Goal: Transaction & Acquisition: Purchase product/service

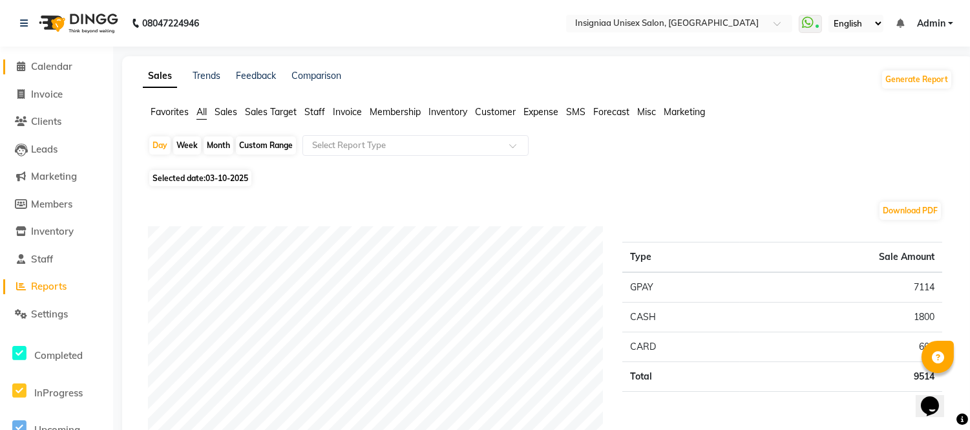
click at [66, 72] on link "Calendar" at bounding box center [56, 66] width 107 height 15
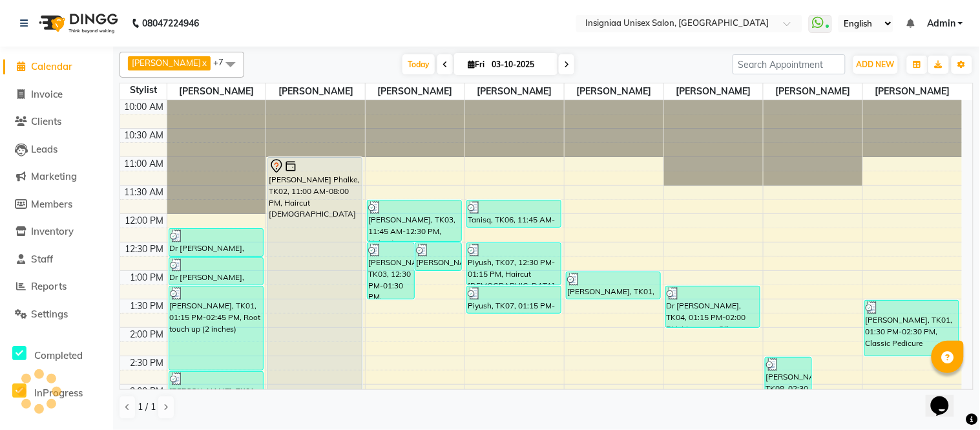
scroll to position [371, 0]
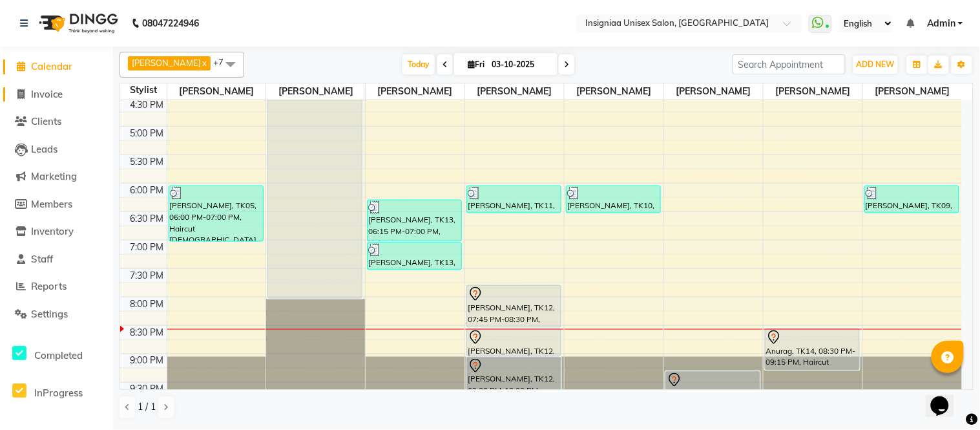
click at [45, 92] on span "Invoice" at bounding box center [47, 94] width 32 height 12
select select "6999"
select select "service"
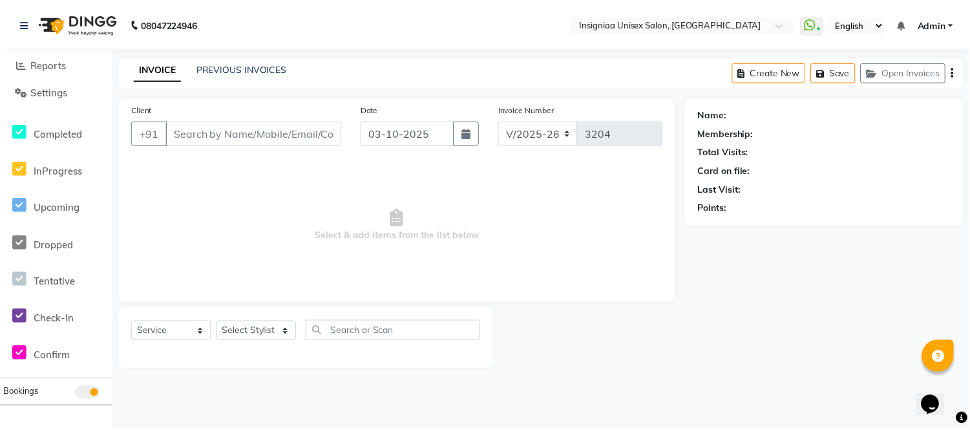
scroll to position [117, 0]
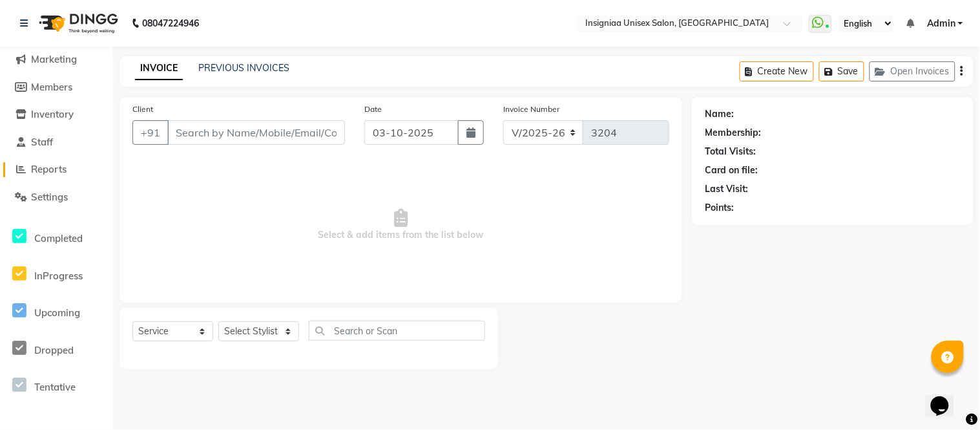
click at [58, 175] on span "Reports" at bounding box center [49, 169] width 36 height 12
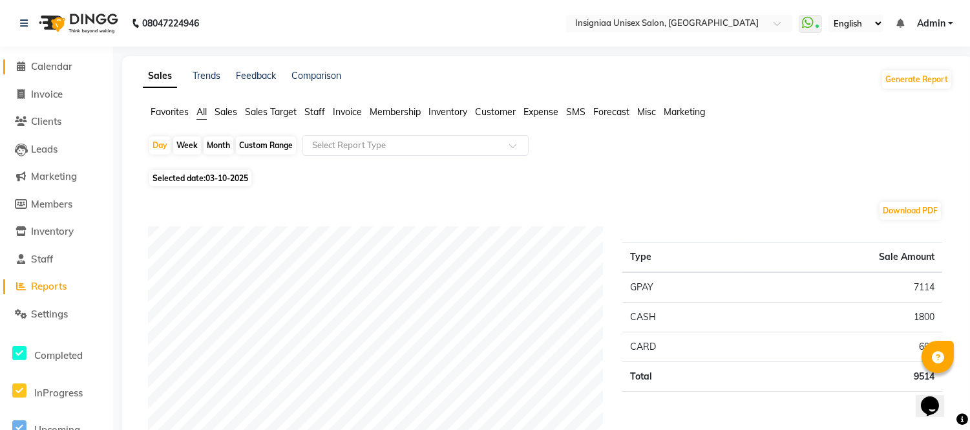
drag, startPoint x: 72, startPoint y: 67, endPoint x: 75, endPoint y: 74, distance: 7.8
click at [72, 67] on span "Calendar" at bounding box center [51, 66] width 41 height 12
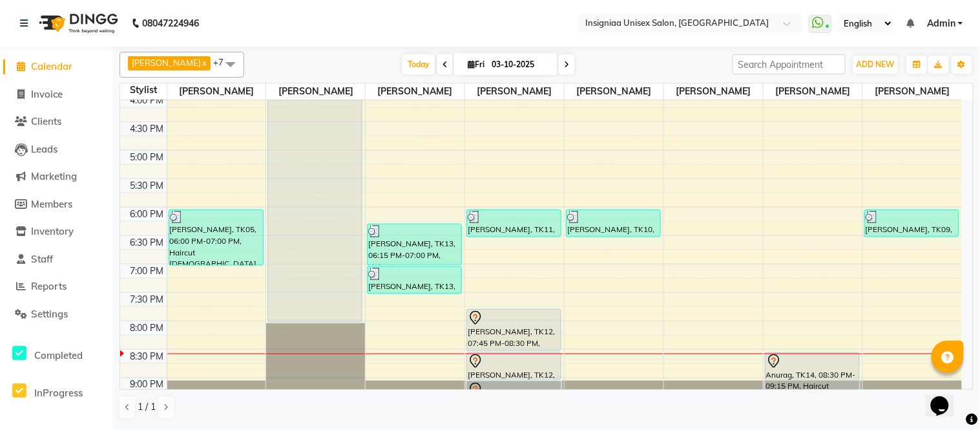
scroll to position [396, 0]
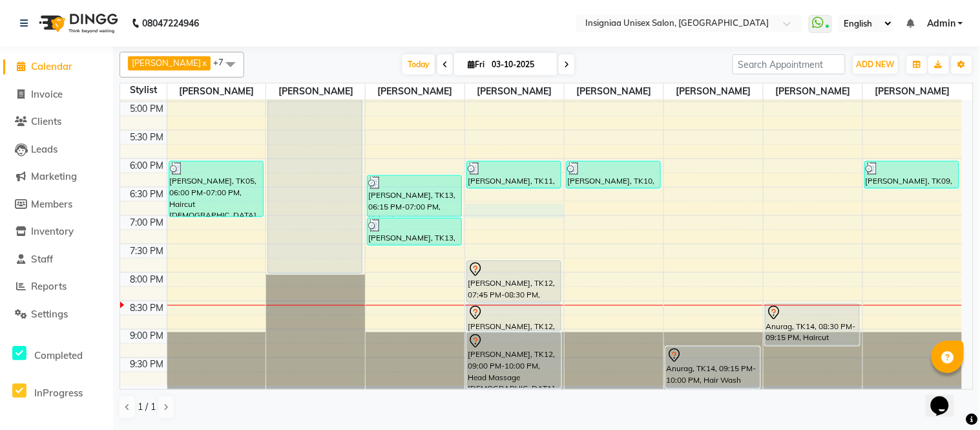
click at [504, 208] on div "10:00 AM 10:30 AM 11:00 AM 11:30 AM 12:00 PM 12:30 PM 1:00 PM 1:30 PM 2:00 PM 2…" at bounding box center [541, 44] width 842 height 681
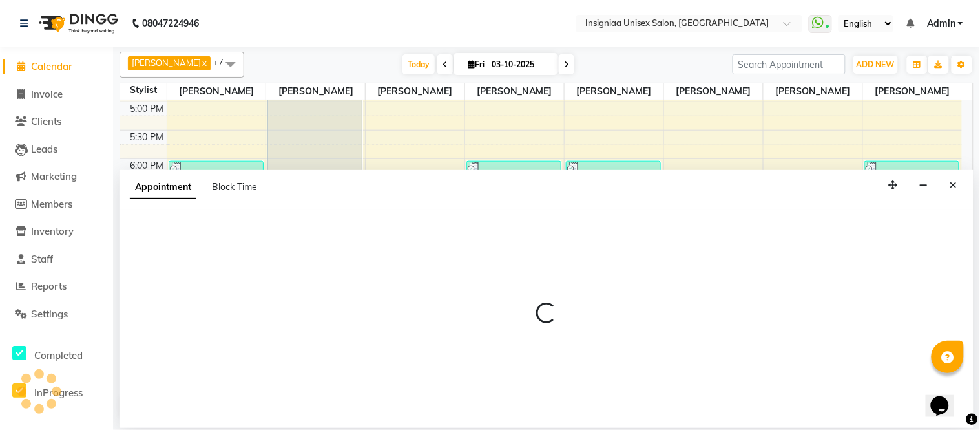
select select "58134"
select select "1125"
select select "tentative"
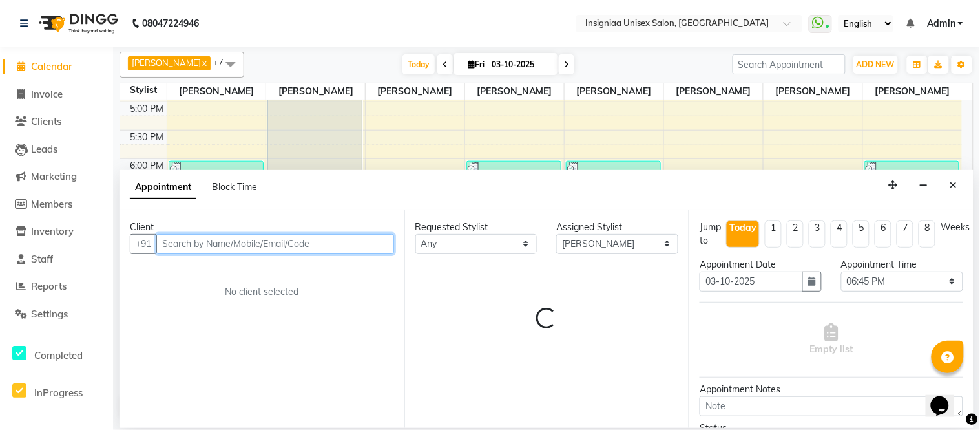
drag, startPoint x: 352, startPoint y: 242, endPoint x: 348, endPoint y: 236, distance: 7.4
click at [349, 237] on input "text" at bounding box center [275, 244] width 238 height 20
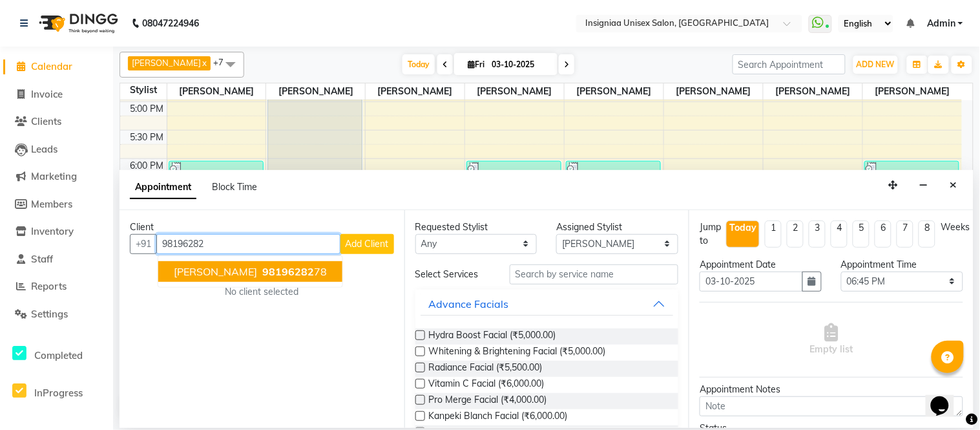
click at [262, 273] on span "98196282" at bounding box center [288, 271] width 52 height 13
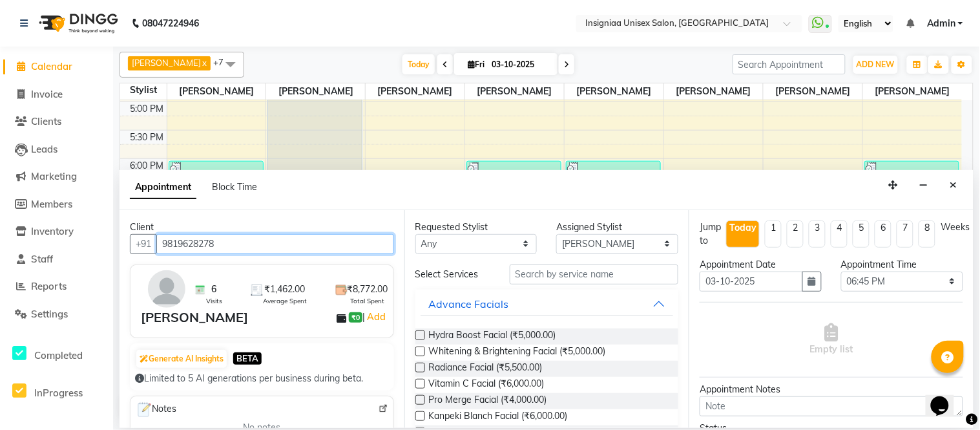
type input "9819628278"
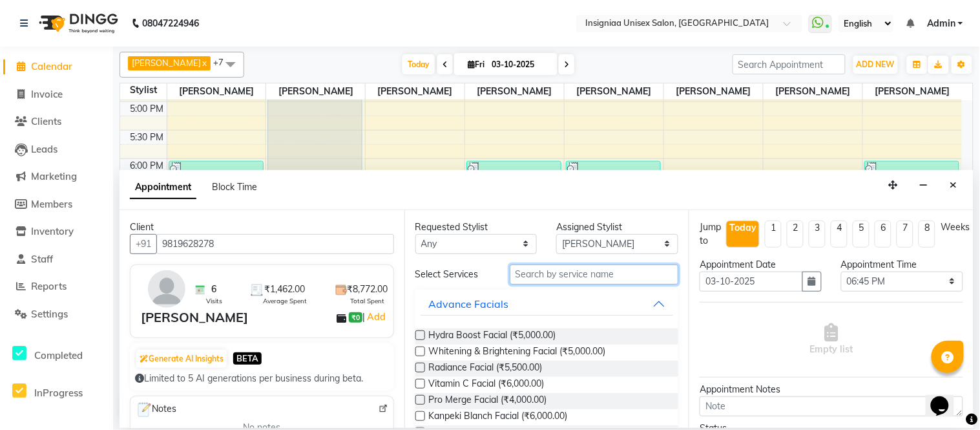
click at [559, 278] on input "text" at bounding box center [594, 274] width 169 height 20
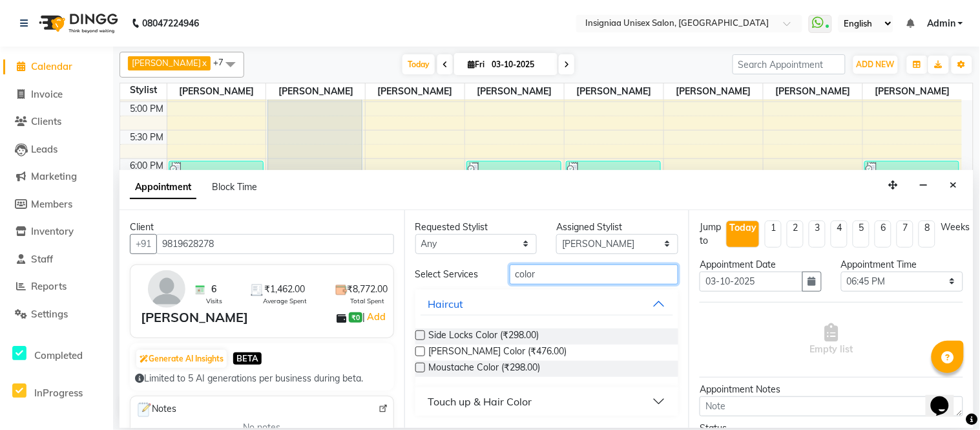
type input "color"
click at [552, 395] on button "Touch up & Hair Color" at bounding box center [547, 401] width 253 height 23
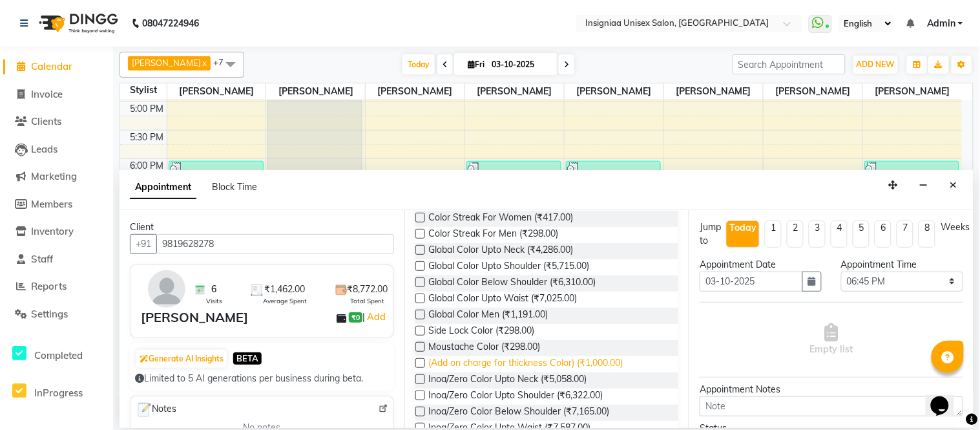
scroll to position [324, 0]
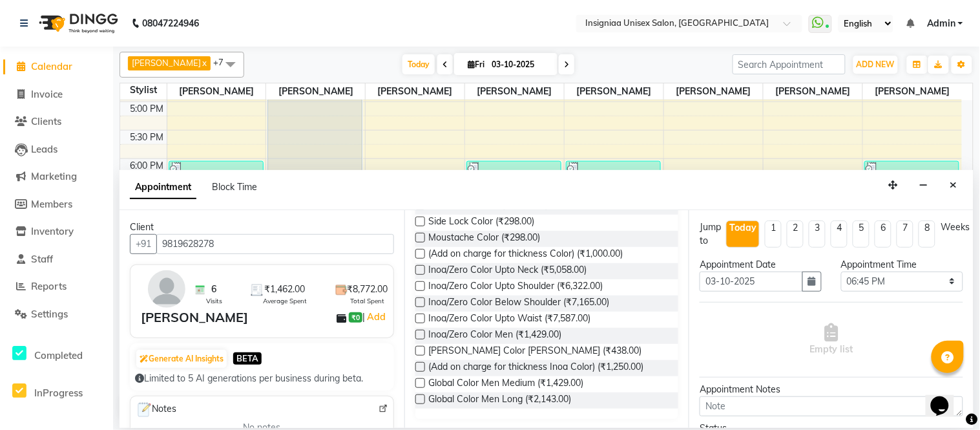
click at [419, 333] on label at bounding box center [420, 334] width 10 height 10
click at [419, 333] on input "checkbox" at bounding box center [419, 335] width 8 height 8
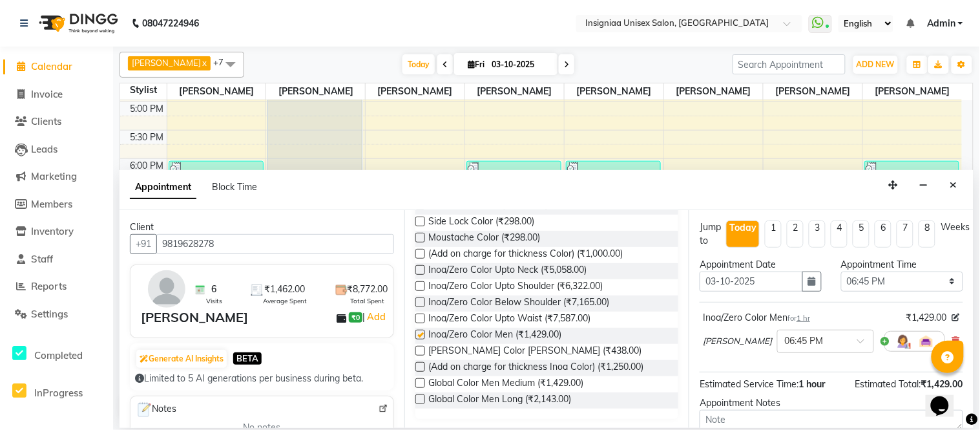
checkbox input "false"
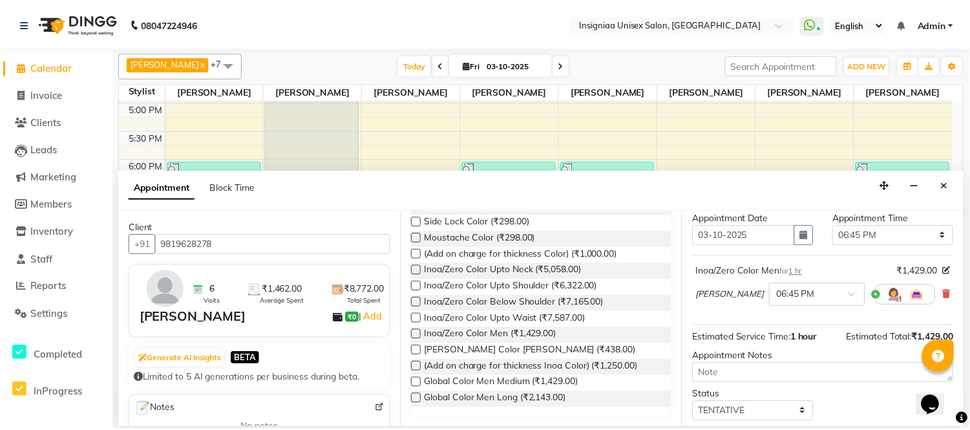
scroll to position [121, 0]
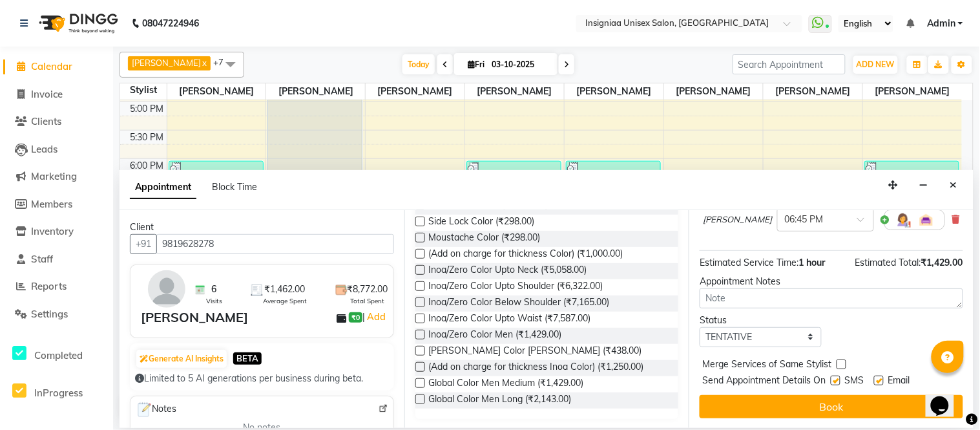
click at [882, 382] on label at bounding box center [879, 380] width 10 height 10
click at [882, 382] on input "checkbox" at bounding box center [878, 381] width 8 height 8
checkbox input "false"
click at [832, 382] on label at bounding box center [836, 380] width 10 height 10
click at [832, 382] on input "checkbox" at bounding box center [835, 381] width 8 height 8
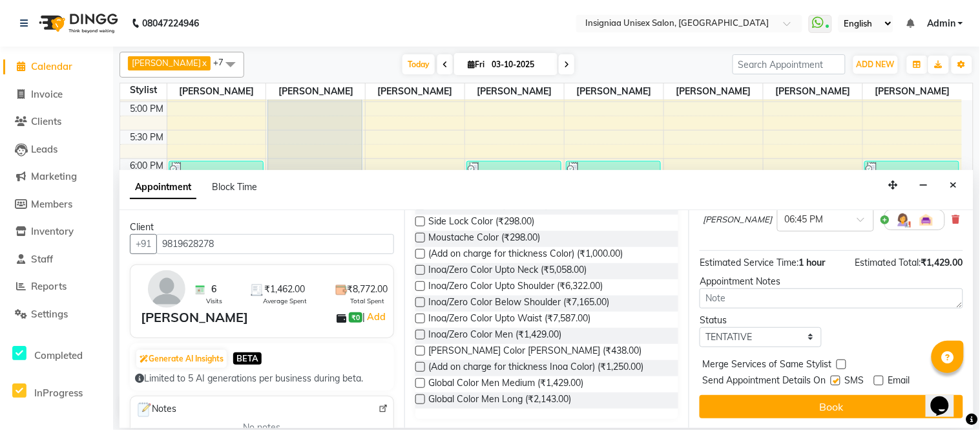
checkbox input "false"
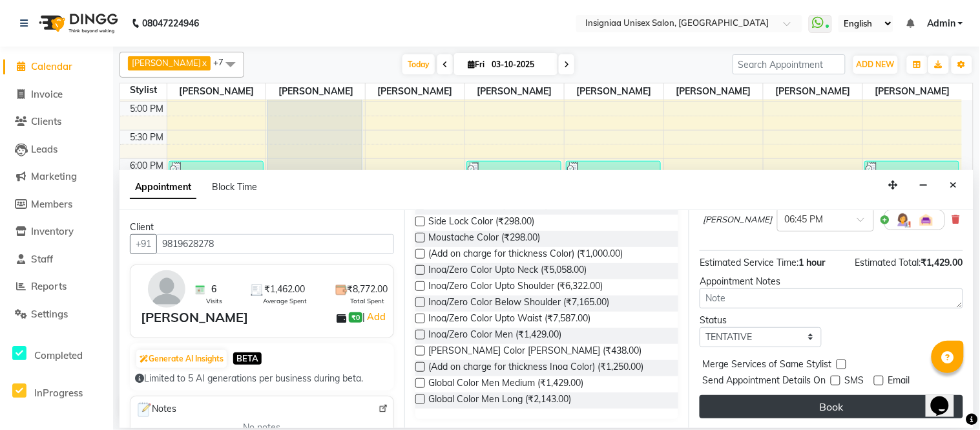
click at [835, 404] on button "Book" at bounding box center [832, 406] width 264 height 23
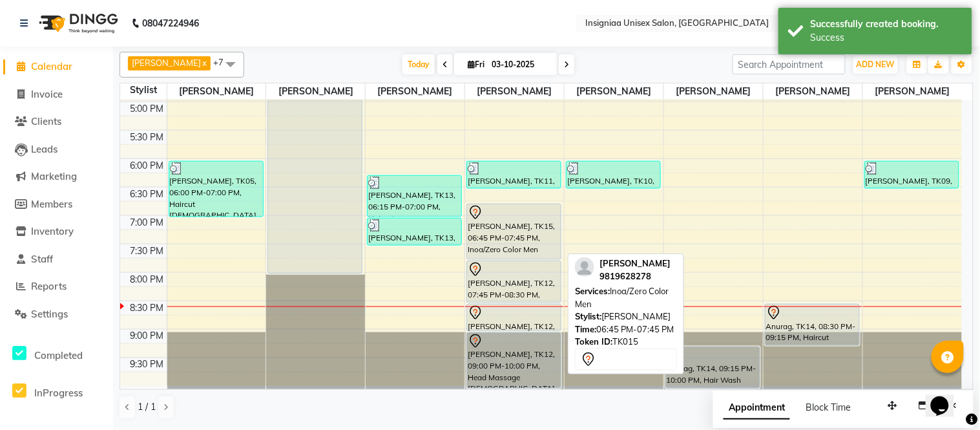
click at [512, 227] on div "[PERSON_NAME], TK15, 06:45 PM-07:45 PM, Inoa/Zero Color Men" at bounding box center [514, 231] width 94 height 55
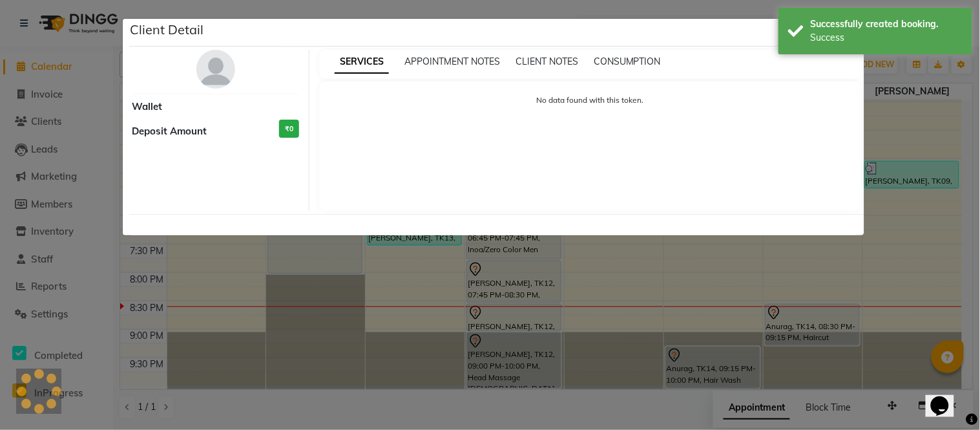
select select "7"
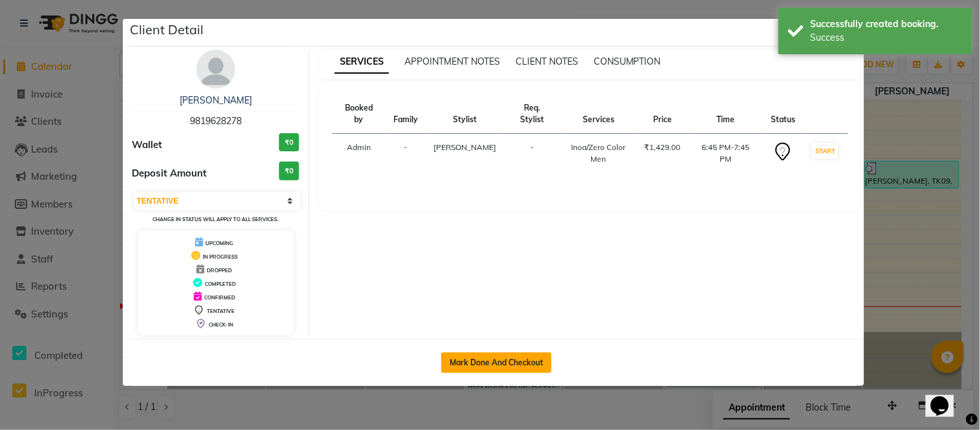
click at [508, 365] on button "Mark Done And Checkout" at bounding box center [496, 362] width 110 height 21
select select "service"
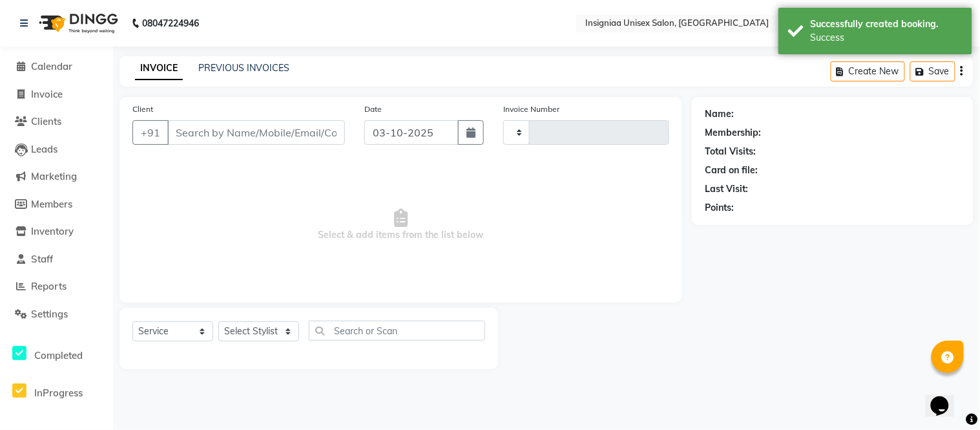
type input "3204"
select select "3"
select select "6999"
type input "9819628278"
select select "58134"
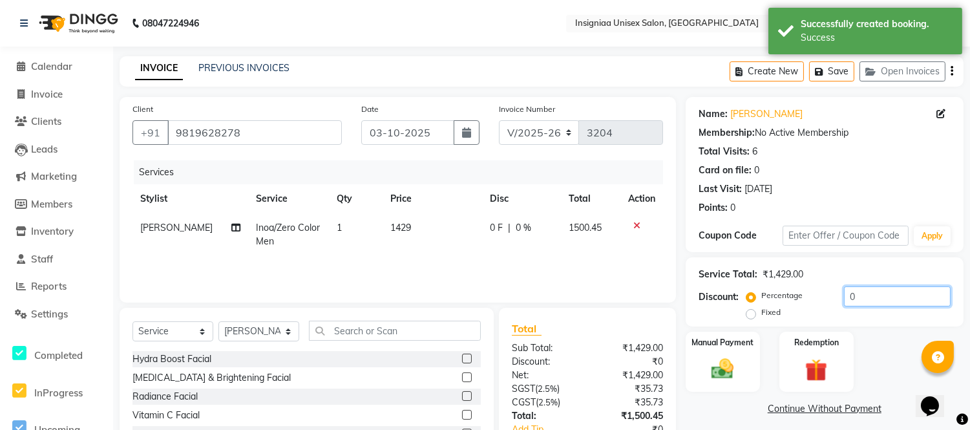
click at [867, 296] on input "0" at bounding box center [897, 296] width 107 height 20
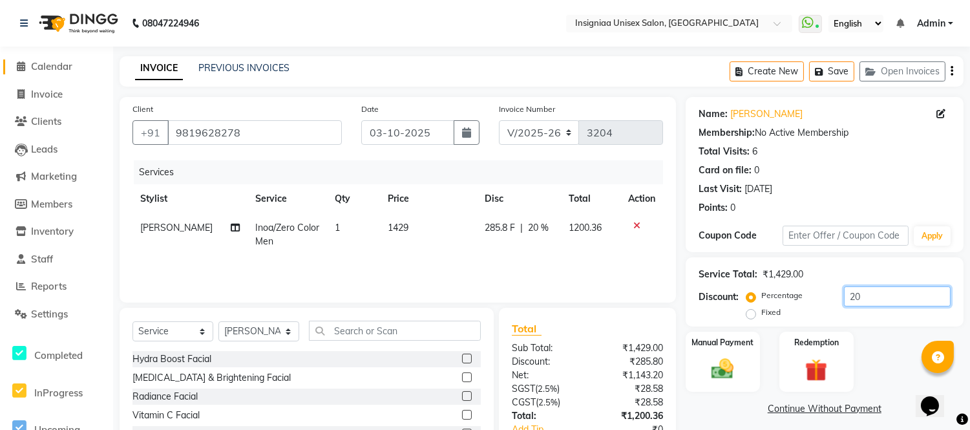
type input "20"
click at [60, 65] on span "Calendar" at bounding box center [51, 66] width 41 height 12
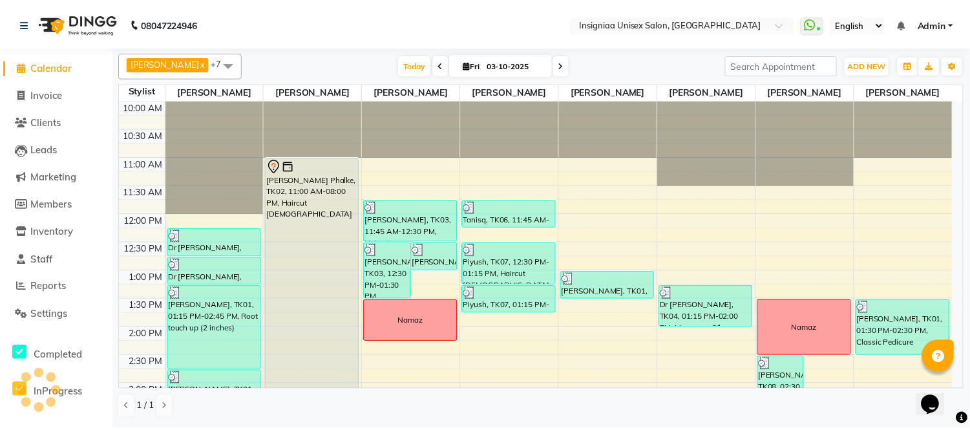
scroll to position [371, 0]
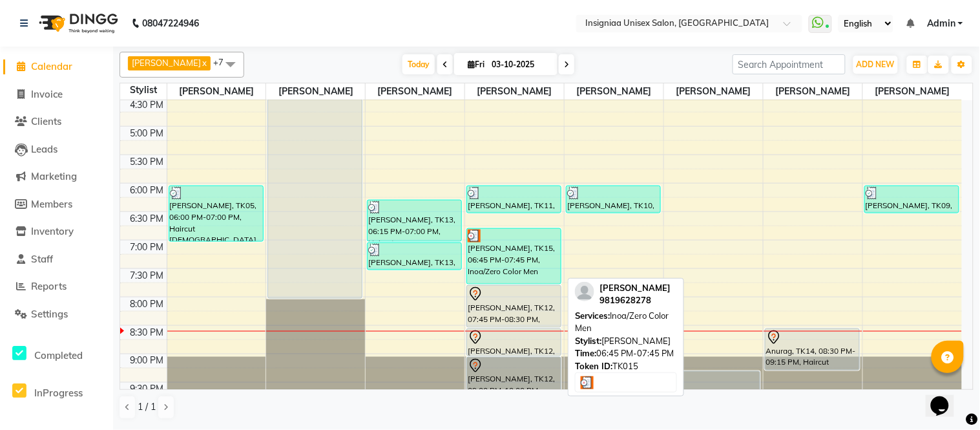
click at [497, 270] on div "[PERSON_NAME], TK15, 06:45 PM-07:45 PM, Inoa/Zero Color Men" at bounding box center [514, 256] width 94 height 55
select select "3"
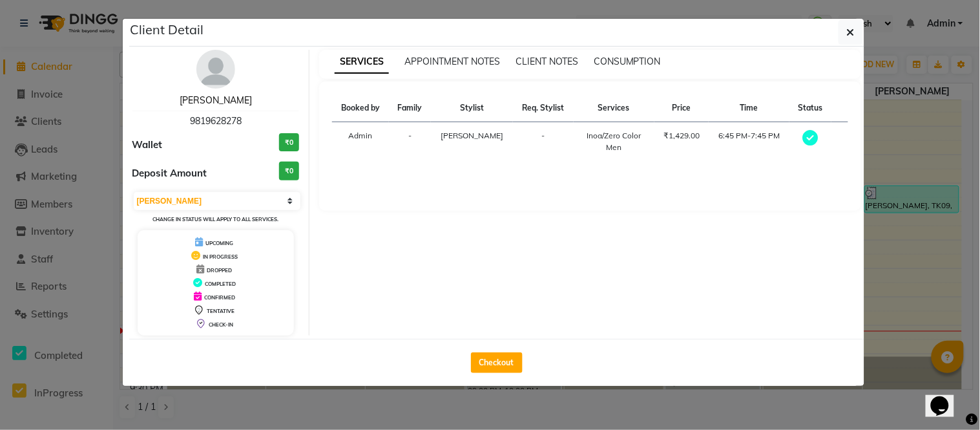
click at [209, 105] on link "[PERSON_NAME]" at bounding box center [216, 100] width 72 height 12
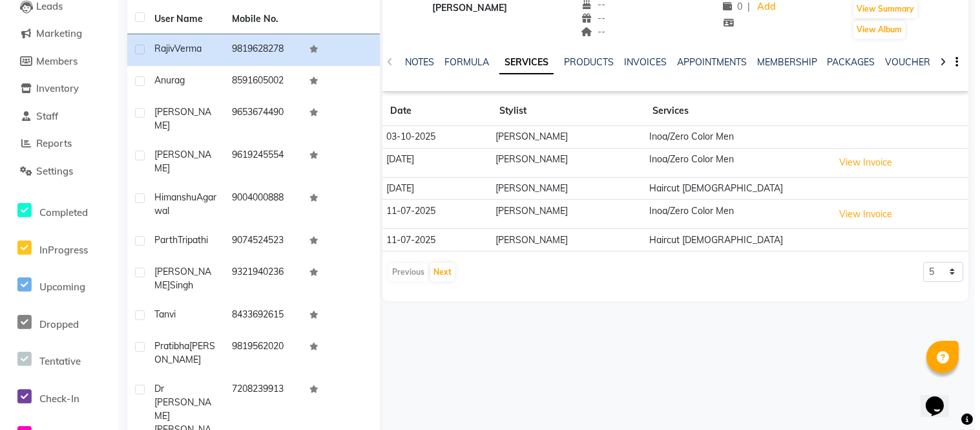
scroll to position [143, 0]
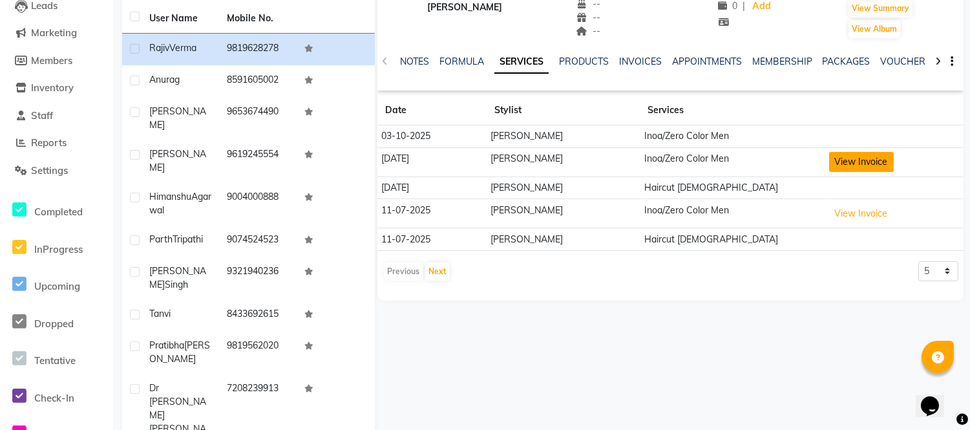
click at [860, 165] on button "View Invoice" at bounding box center [861, 162] width 65 height 20
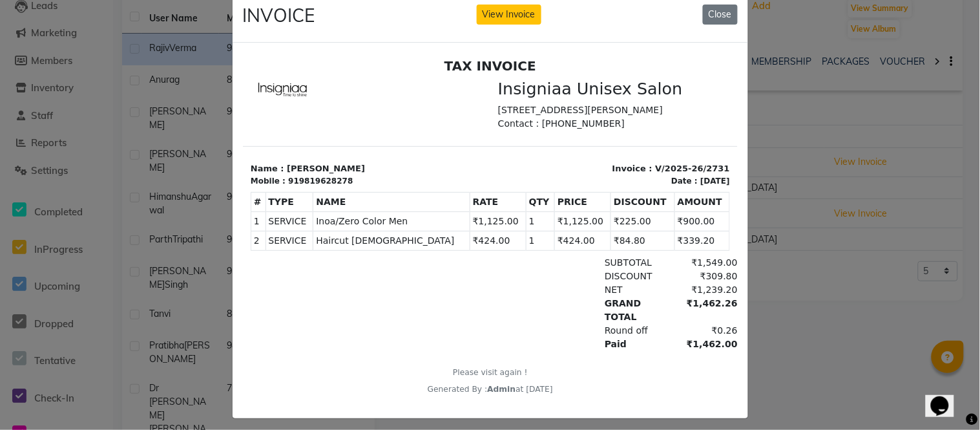
scroll to position [41, 0]
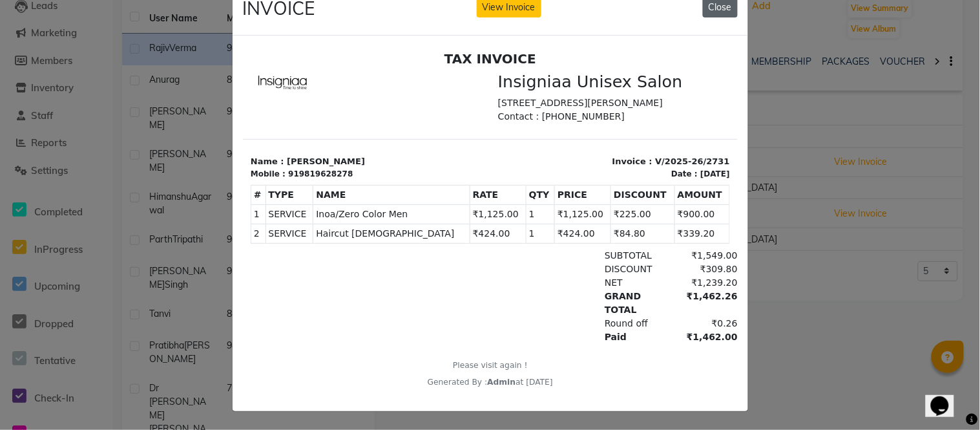
click at [712, 1] on button "Close" at bounding box center [720, 7] width 35 height 20
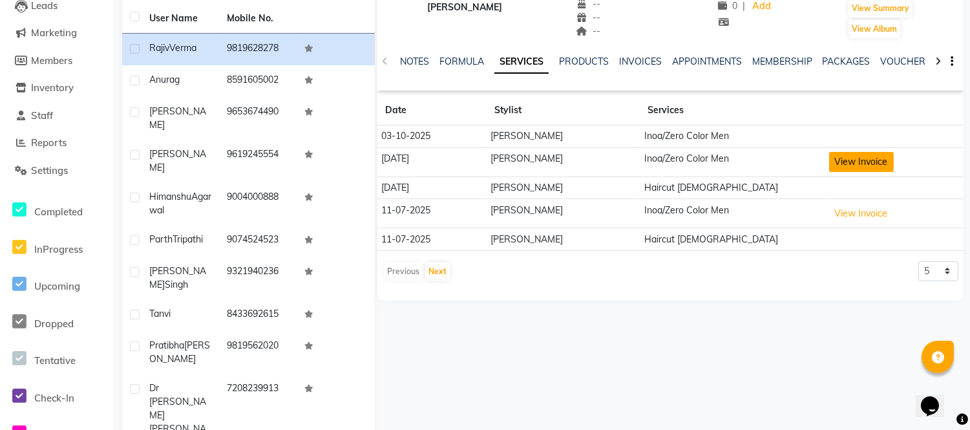
click at [864, 171] on button "View Invoice" at bounding box center [861, 162] width 65 height 20
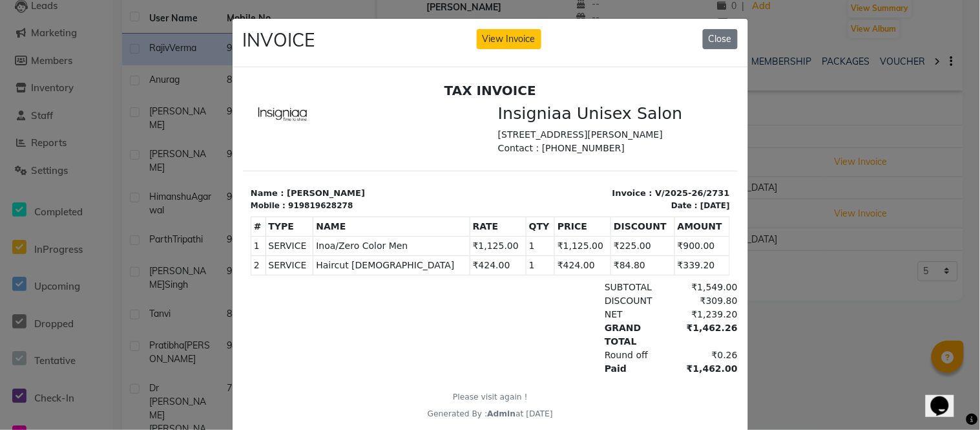
scroll to position [10, 0]
click at [714, 39] on button "Close" at bounding box center [720, 39] width 35 height 20
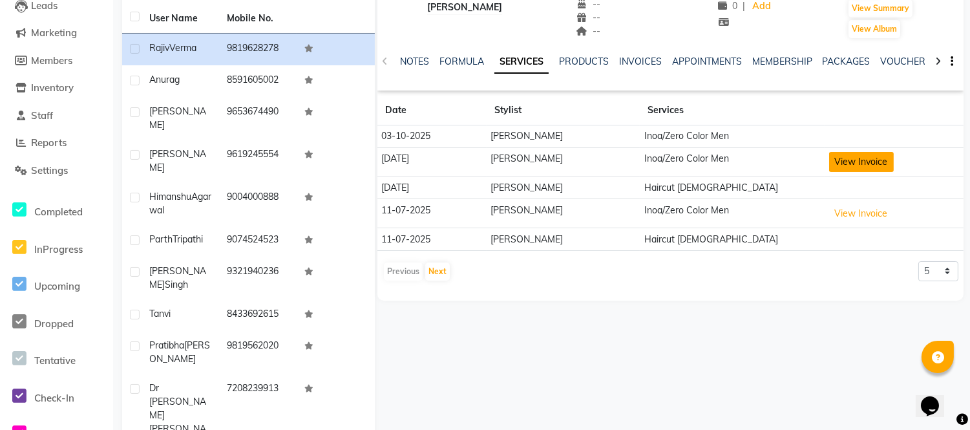
click at [845, 160] on button "View Invoice" at bounding box center [861, 162] width 65 height 20
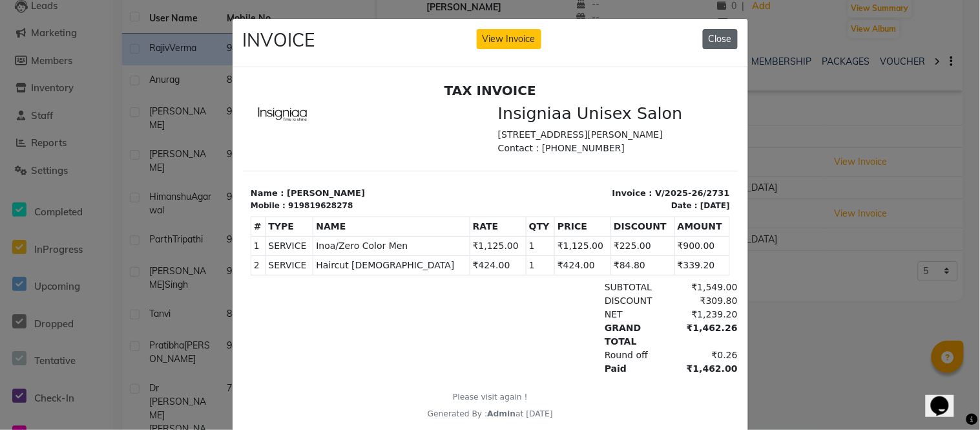
click at [720, 44] on button "Close" at bounding box center [720, 39] width 35 height 20
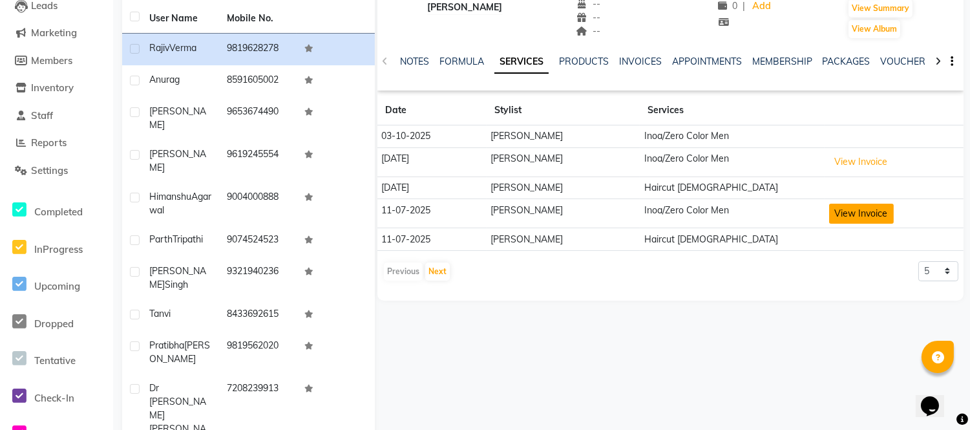
click at [854, 220] on button "View Invoice" at bounding box center [861, 213] width 65 height 20
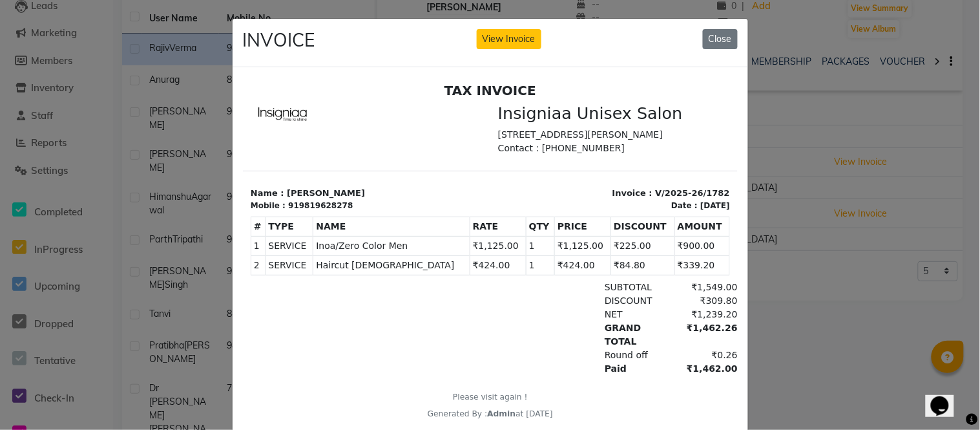
scroll to position [0, 0]
click at [705, 46] on button "Close" at bounding box center [720, 39] width 35 height 20
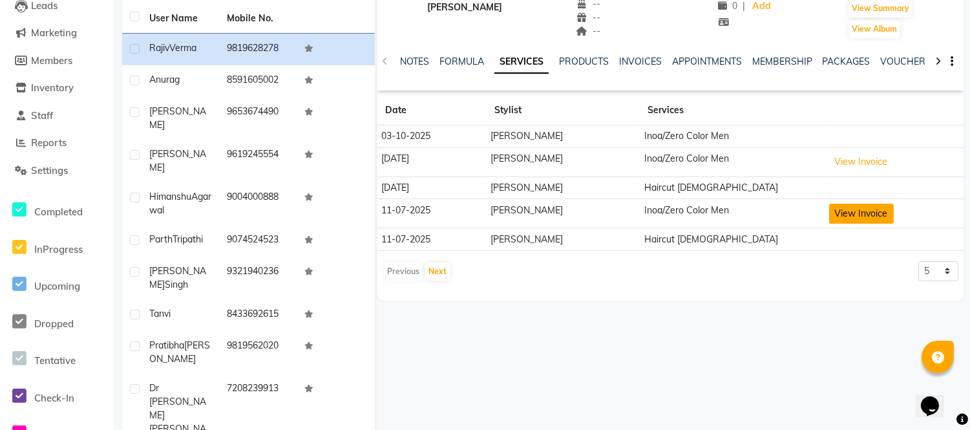
click at [849, 218] on button "View Invoice" at bounding box center [861, 213] width 65 height 20
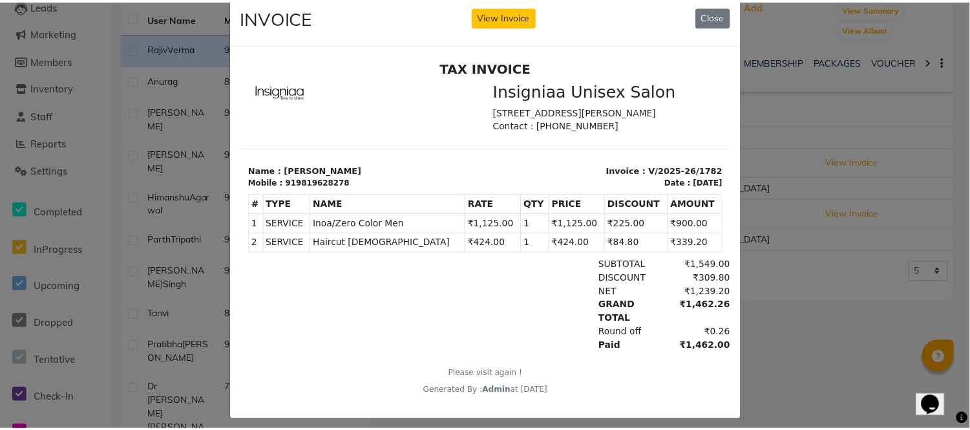
scroll to position [41, 0]
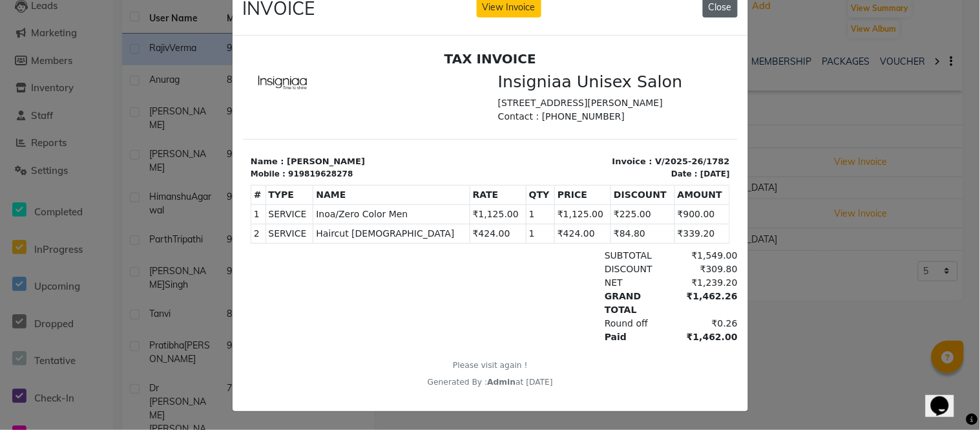
click at [721, 1] on button "Close" at bounding box center [720, 7] width 35 height 20
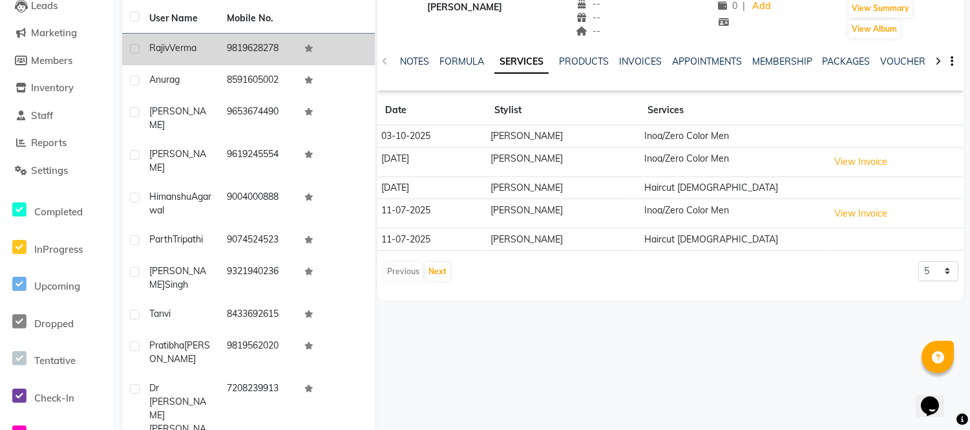
scroll to position [80, 0]
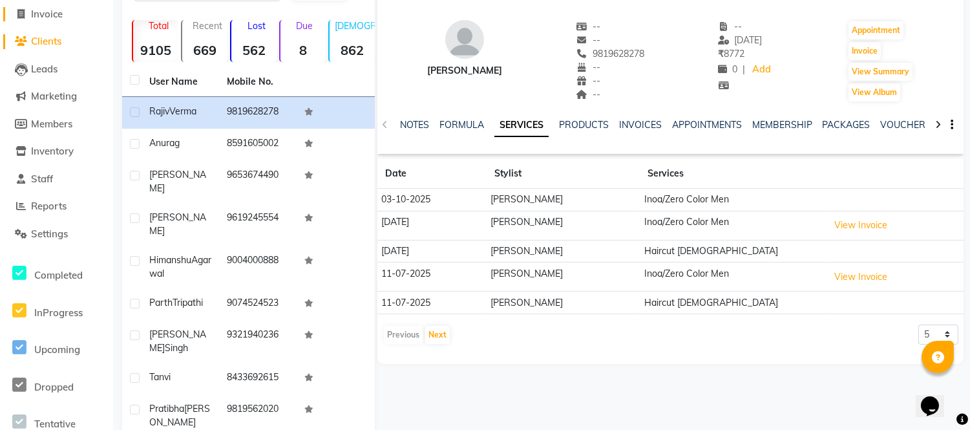
click at [50, 14] on span "Invoice" at bounding box center [47, 14] width 32 height 12
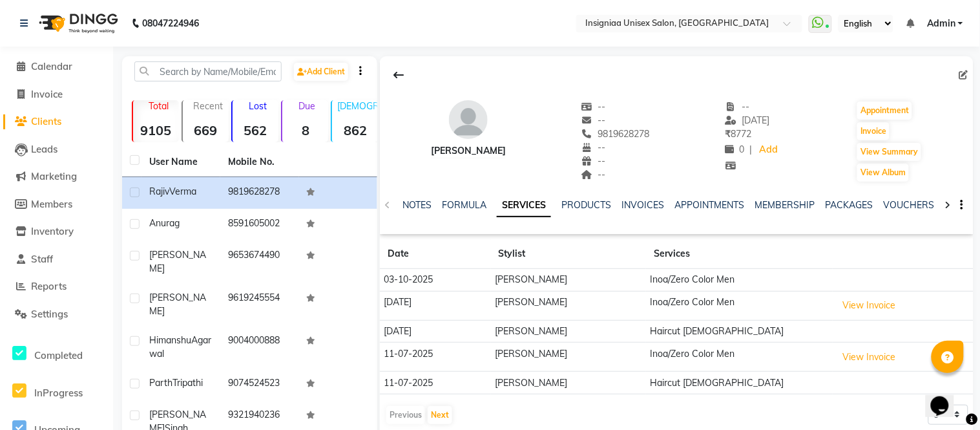
select select "6999"
select select "service"
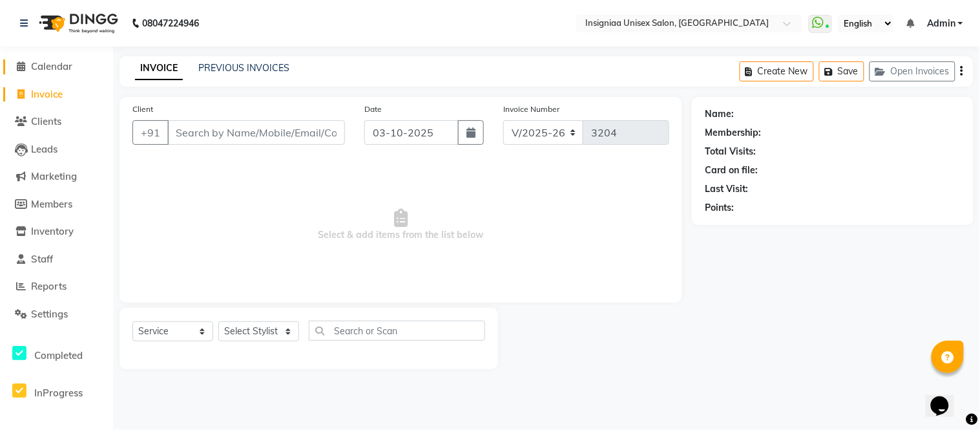
click at [56, 68] on span "Calendar" at bounding box center [51, 66] width 41 height 12
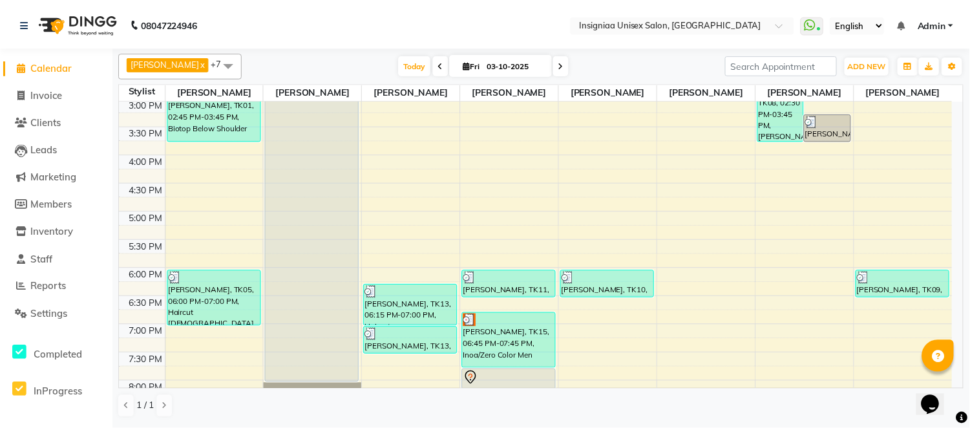
scroll to position [396, 0]
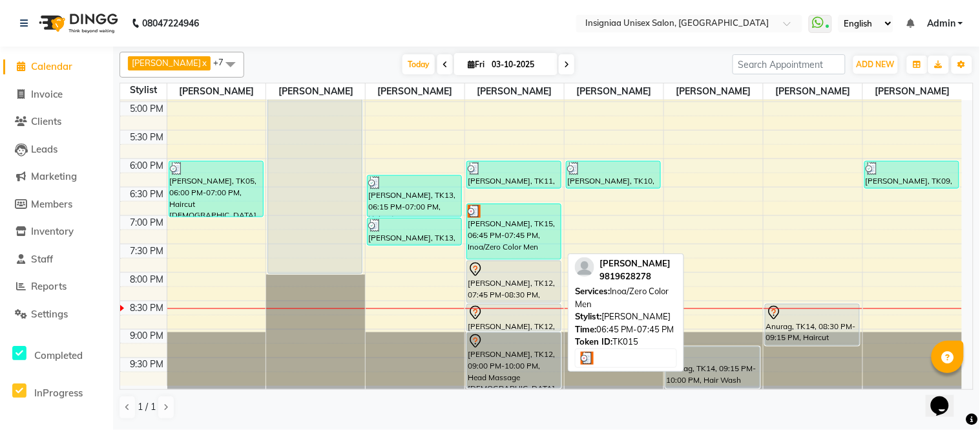
click at [539, 236] on div "[PERSON_NAME], TK15, 06:45 PM-07:45 PM, Inoa/Zero Color Men" at bounding box center [514, 231] width 94 height 55
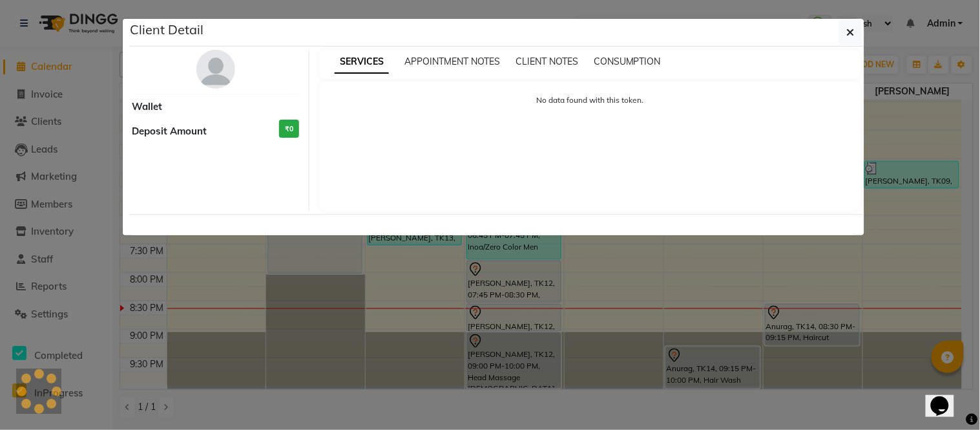
select select "3"
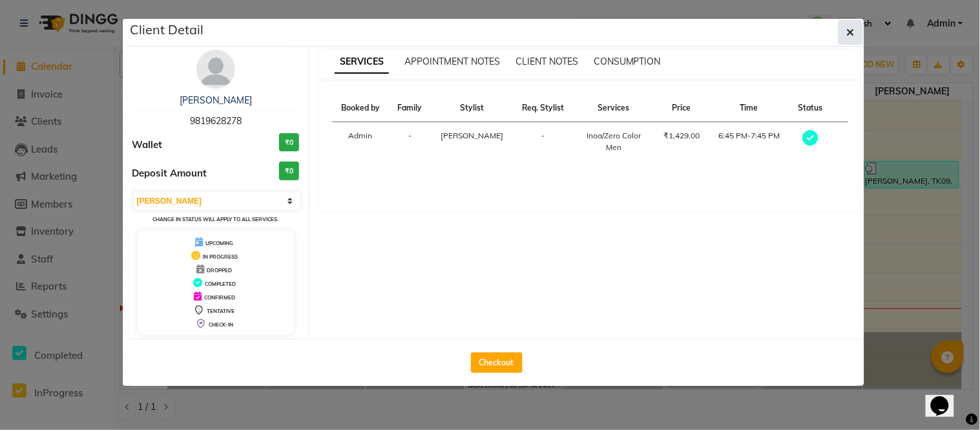
click at [848, 29] on icon "button" at bounding box center [851, 32] width 8 height 10
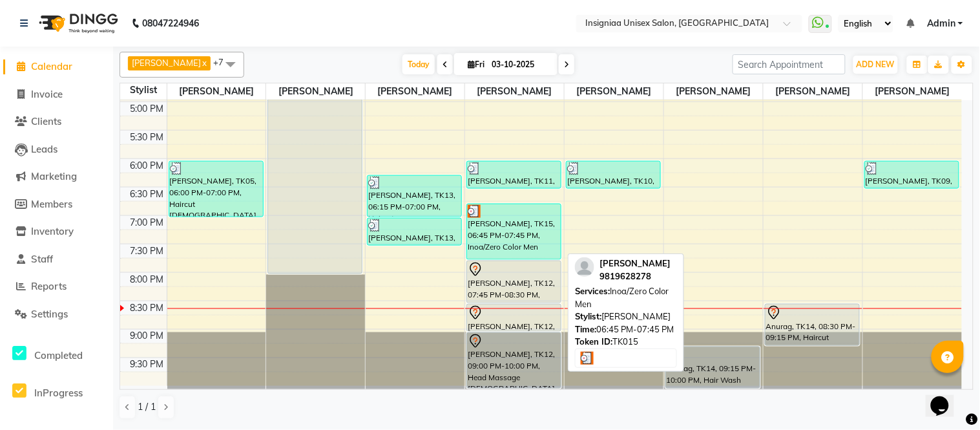
click at [522, 221] on div "[PERSON_NAME], TK15, 06:45 PM-07:45 PM, Inoa/Zero Color Men" at bounding box center [514, 231] width 94 height 55
select select "3"
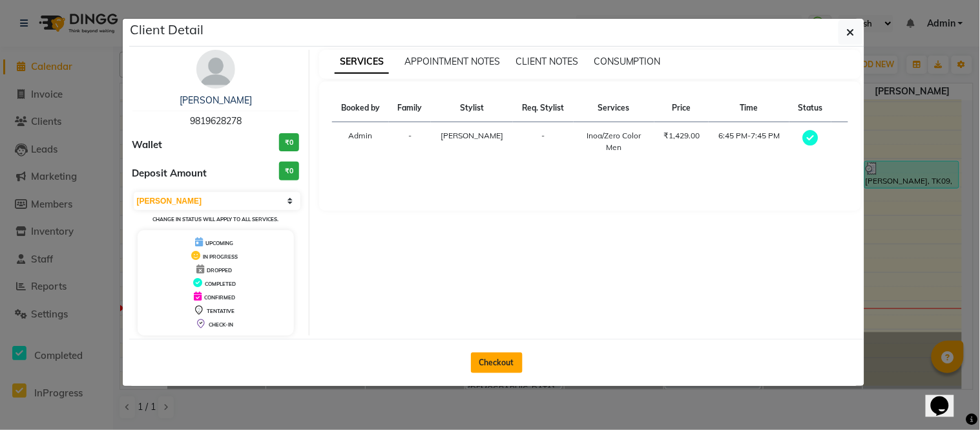
click at [511, 360] on button "Checkout" at bounding box center [497, 362] width 52 height 21
select select "service"
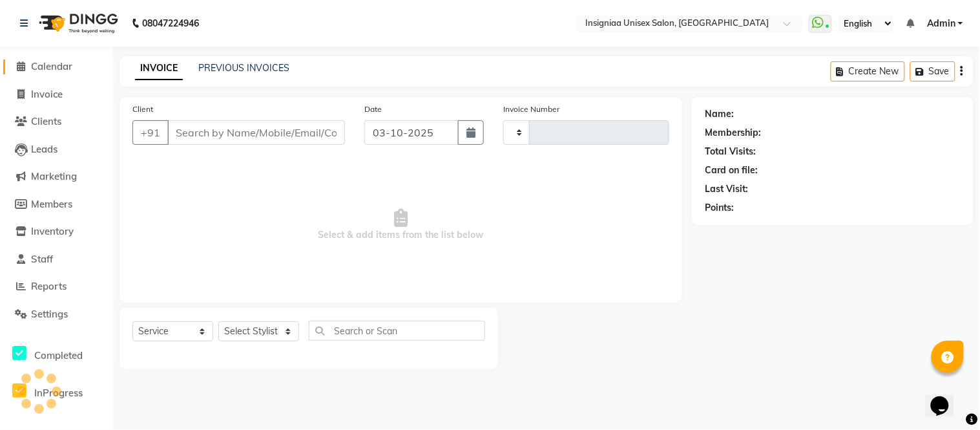
type input "3204"
select select "6999"
type input "9819628278"
select select "58134"
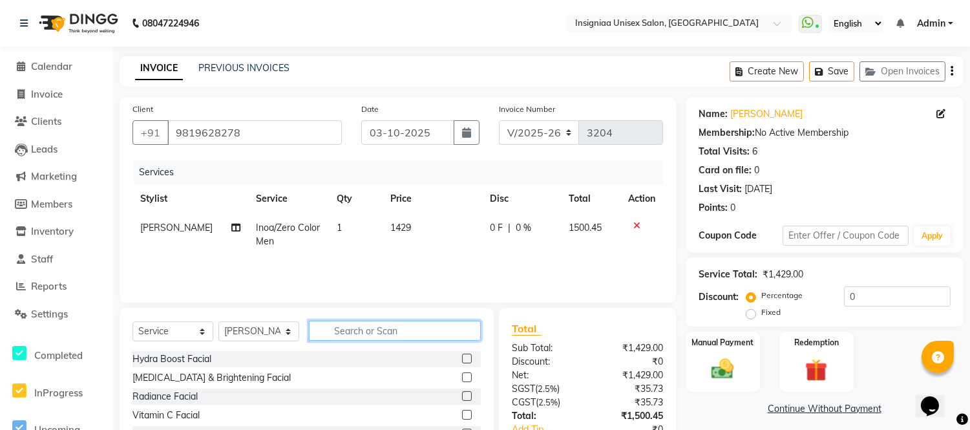
click at [439, 327] on input "text" at bounding box center [395, 330] width 172 height 20
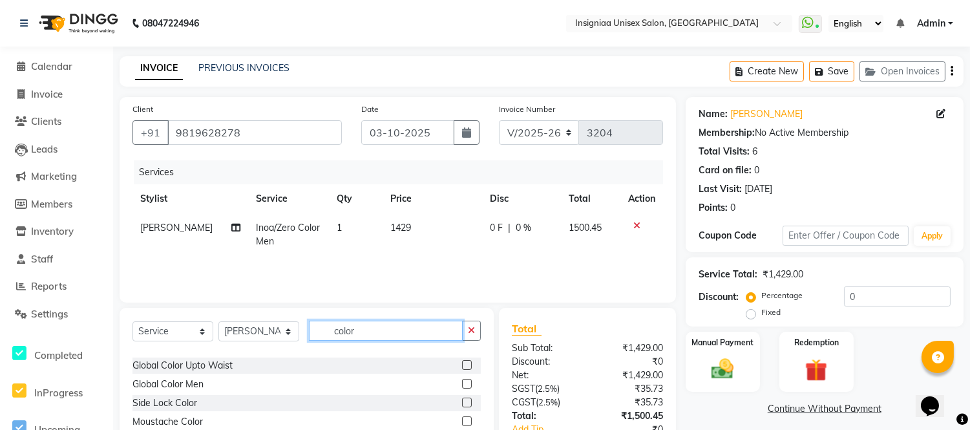
scroll to position [100, 0]
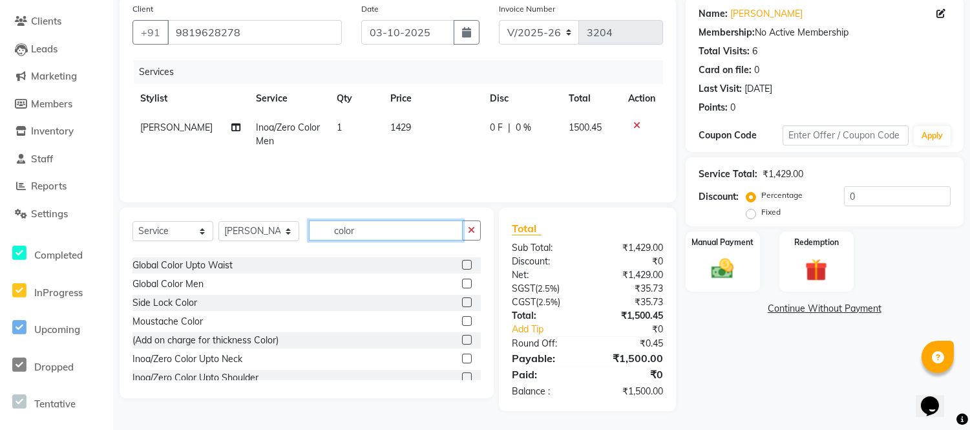
type input "color"
click at [462, 358] on label at bounding box center [467, 358] width 10 height 10
click at [462, 358] on input "checkbox" at bounding box center [466, 359] width 8 height 8
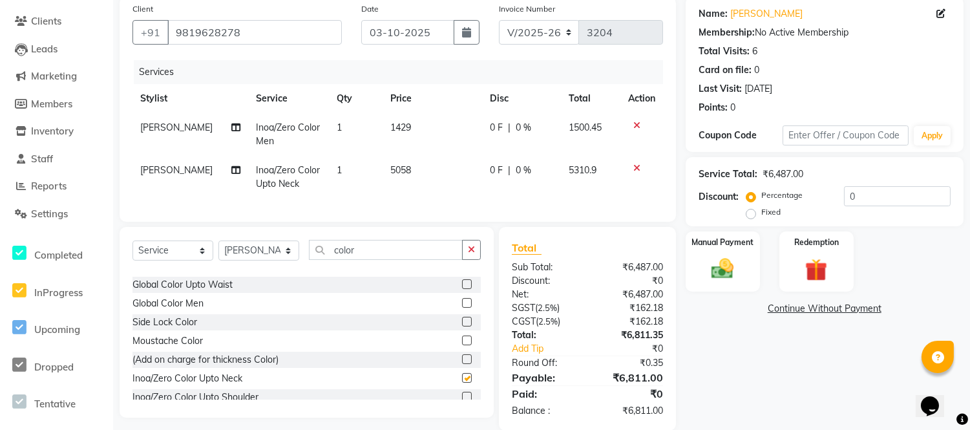
checkbox input "false"
click at [634, 124] on icon at bounding box center [636, 125] width 7 height 9
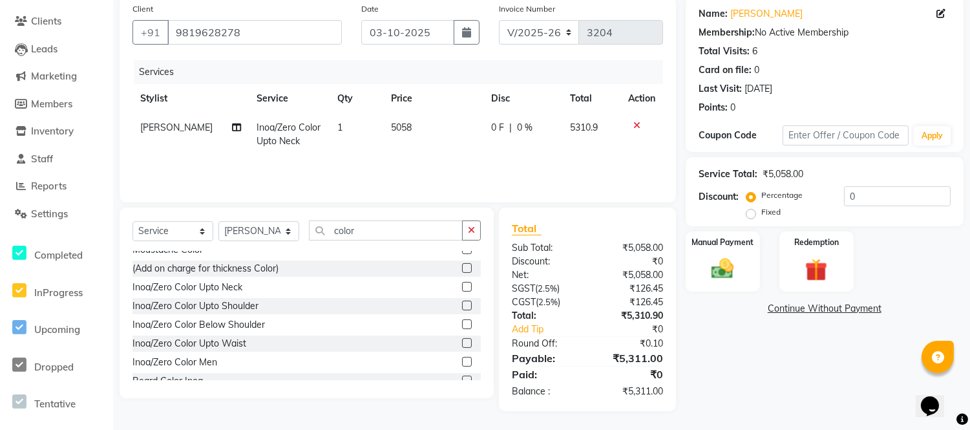
scroll to position [282, 0]
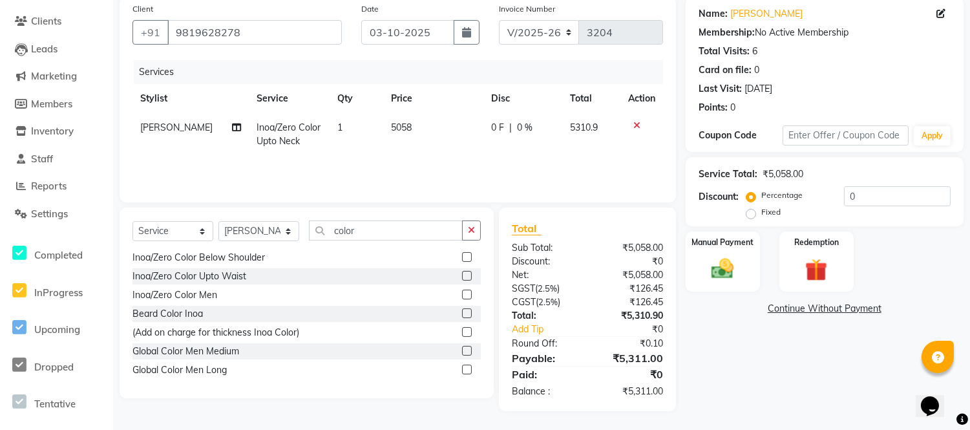
click at [462, 350] on label at bounding box center [467, 351] width 10 height 10
click at [462, 350] on input "checkbox" at bounding box center [466, 351] width 8 height 8
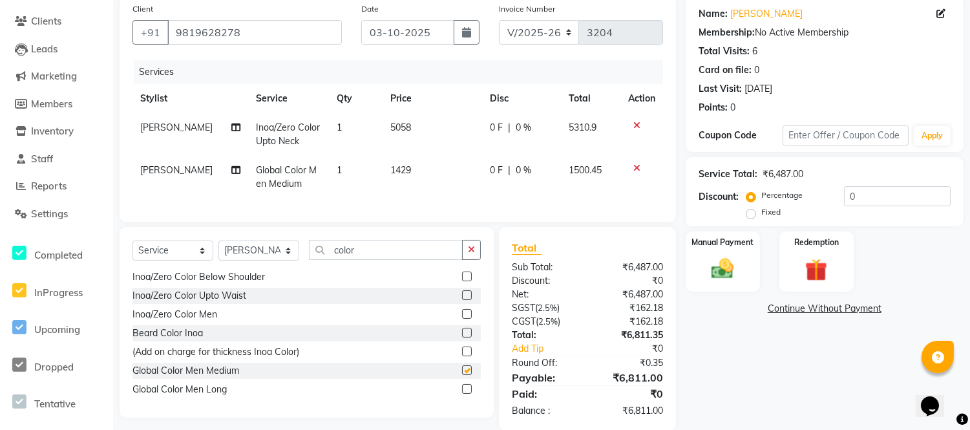
checkbox input "false"
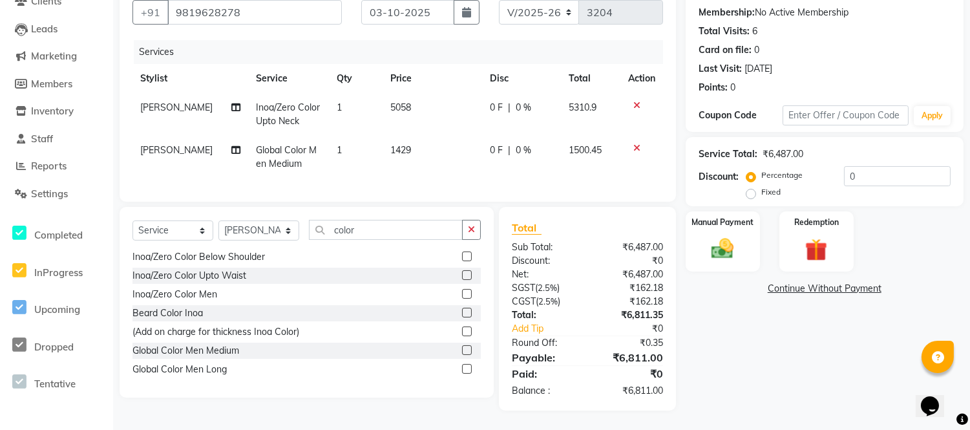
click at [636, 101] on icon at bounding box center [636, 105] width 7 height 9
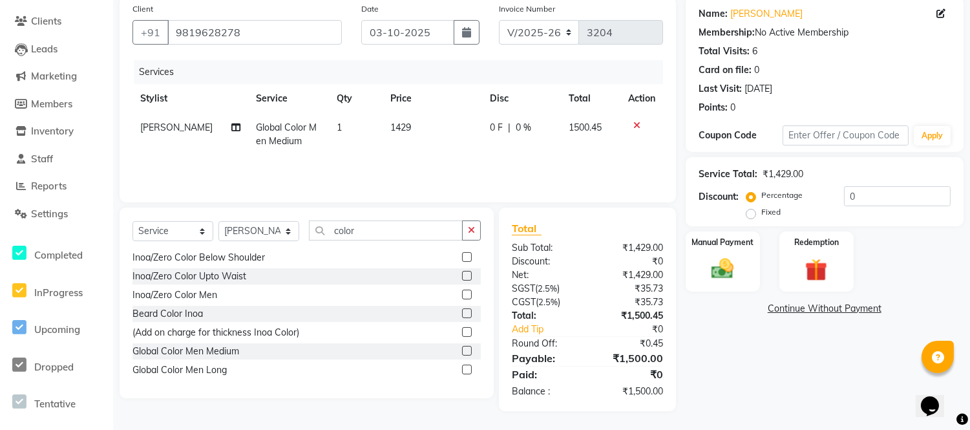
click at [635, 123] on icon at bounding box center [636, 125] width 7 height 9
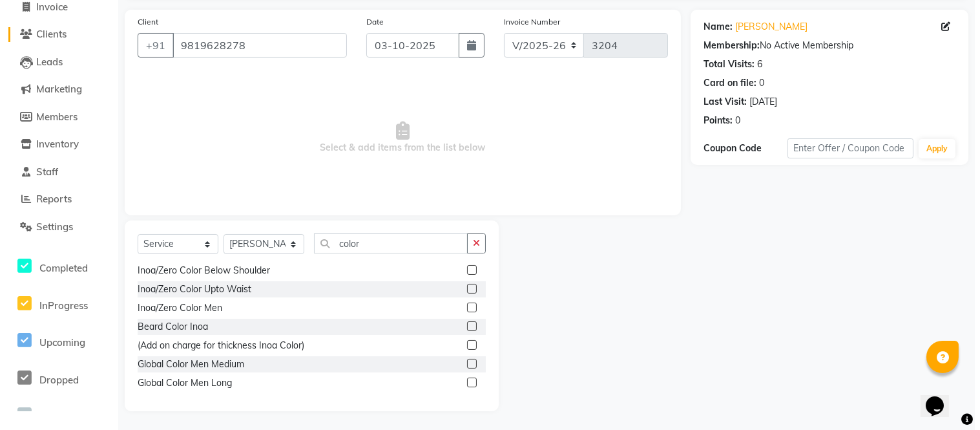
scroll to position [0, 0]
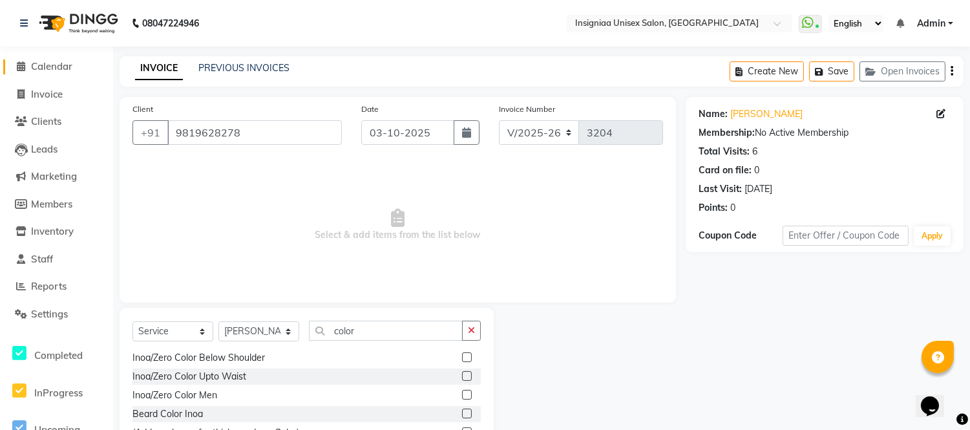
click at [63, 68] on span "Calendar" at bounding box center [51, 66] width 41 height 12
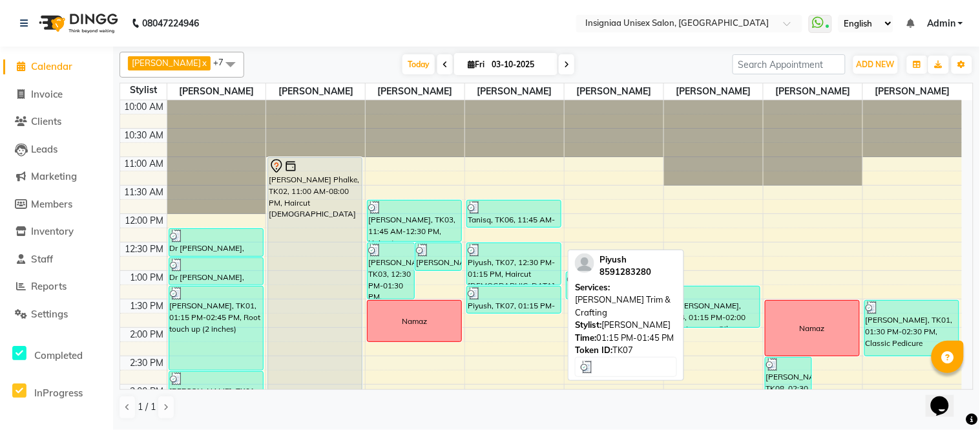
click at [505, 298] on div at bounding box center [514, 293] width 92 height 13
select select "3"
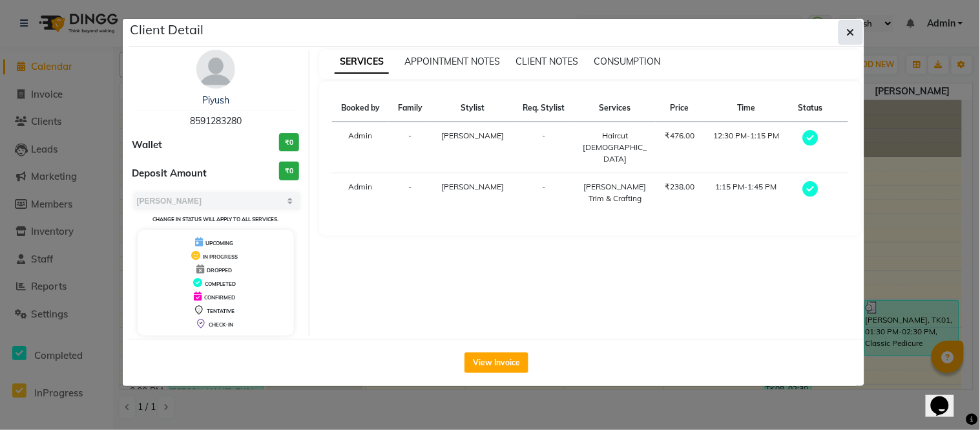
click at [855, 29] on button "button" at bounding box center [850, 32] width 25 height 25
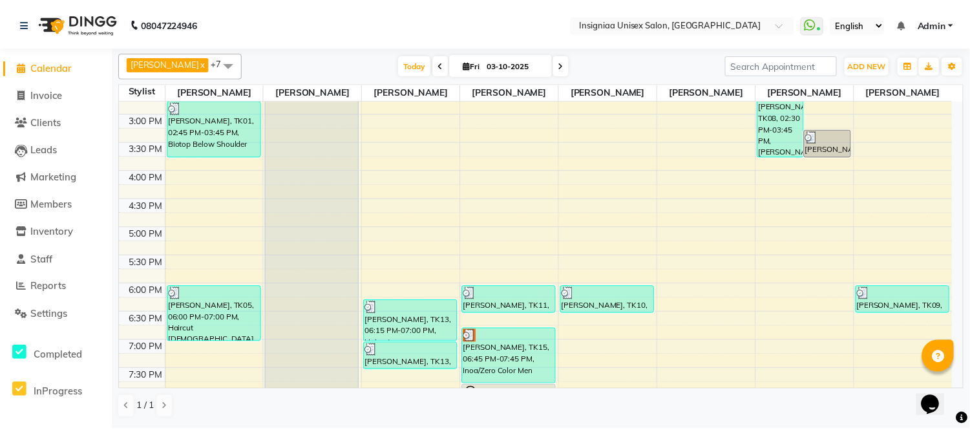
scroll to position [287, 0]
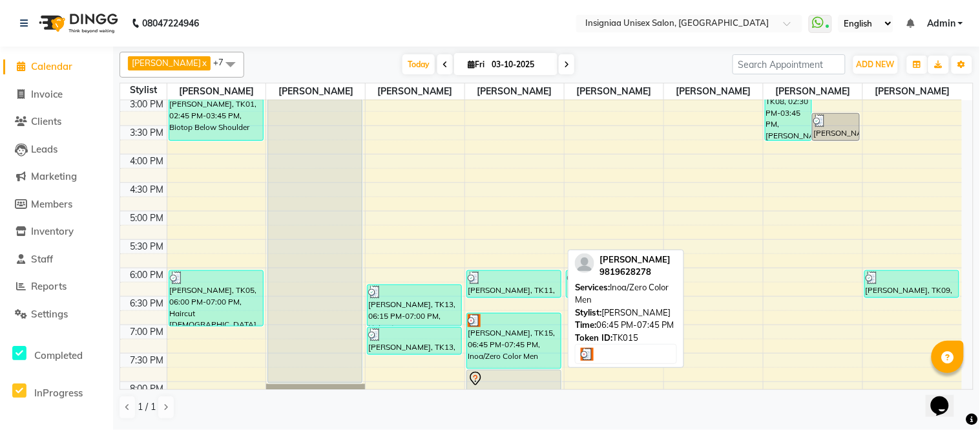
click at [508, 351] on div "[PERSON_NAME], TK15, 06:45 PM-07:45 PM, Inoa/Zero Color Men" at bounding box center [514, 340] width 94 height 55
select select "3"
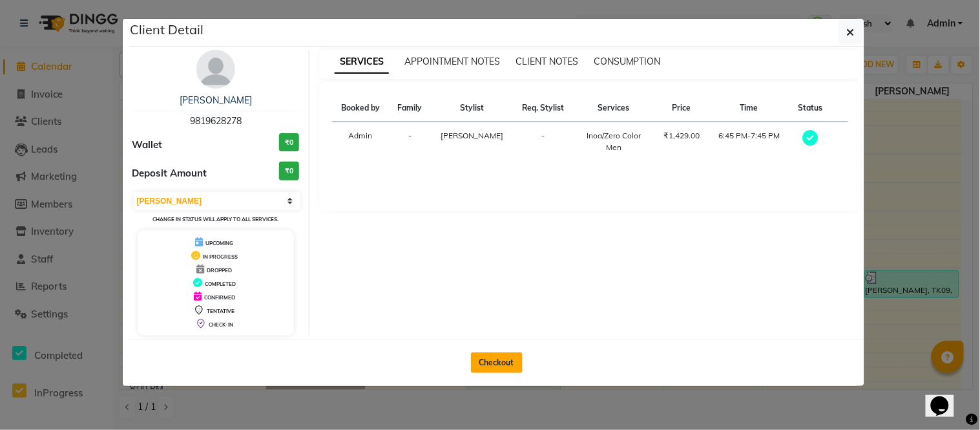
click at [506, 362] on button "Checkout" at bounding box center [497, 362] width 52 height 21
select select "service"
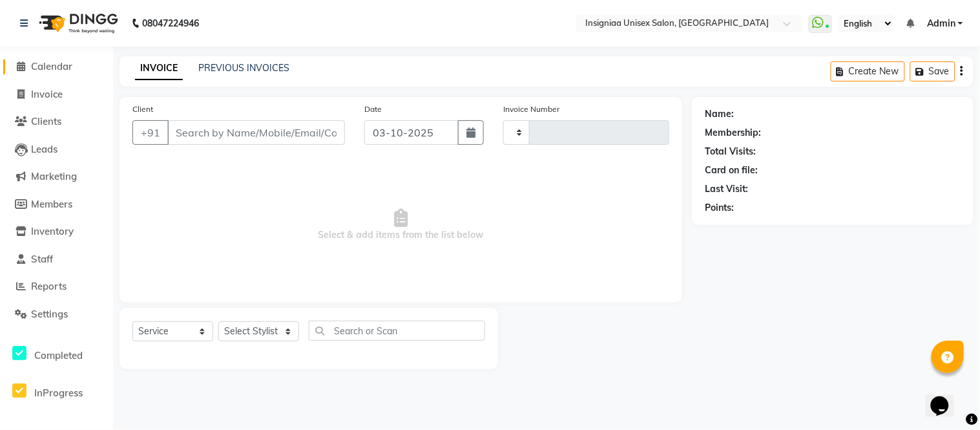
type input "3204"
select select "6999"
type input "9819628278"
select select "58134"
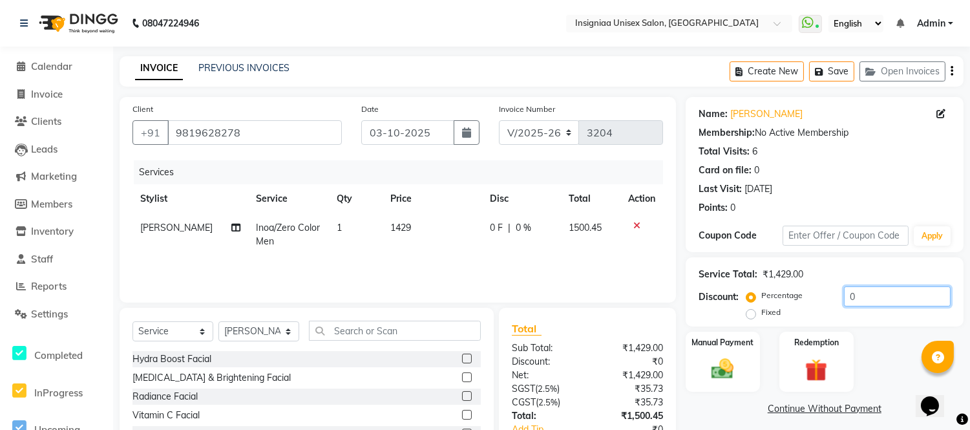
click at [870, 299] on input "0" at bounding box center [897, 296] width 107 height 20
type input "20"
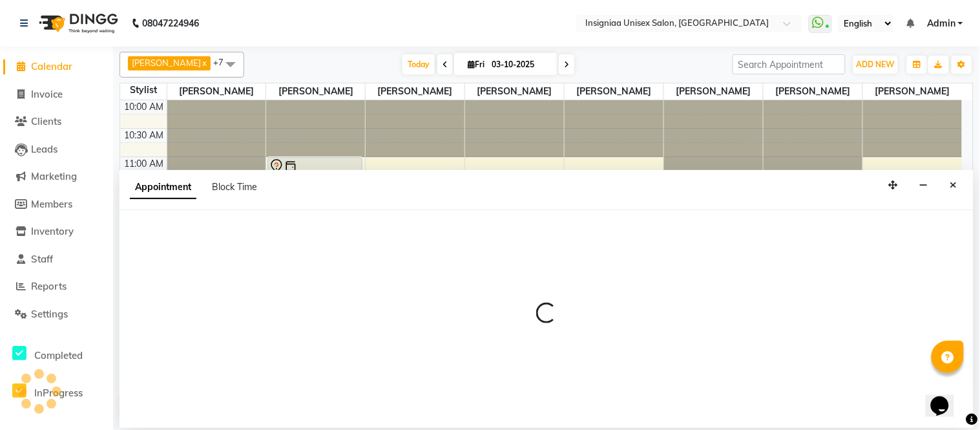
select select "58136"
select select "735"
select select "tentative"
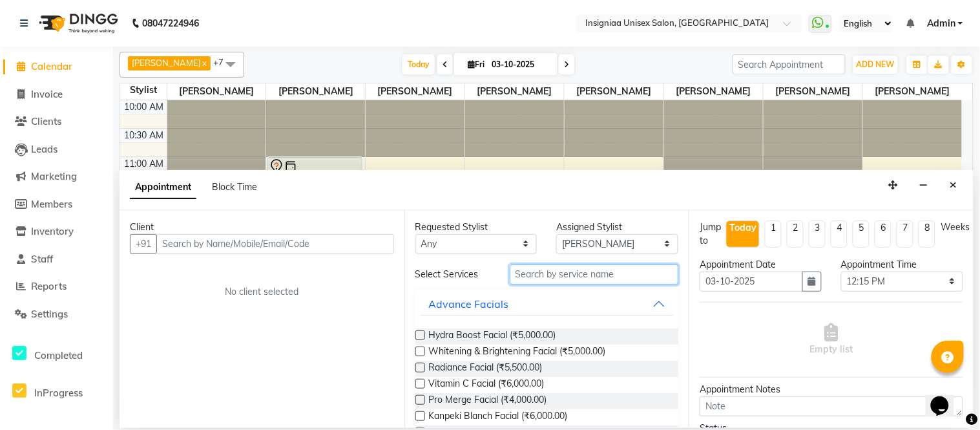
drag, startPoint x: 598, startPoint y: 278, endPoint x: 599, endPoint y: 270, distance: 8.6
click at [598, 275] on input "text" at bounding box center [594, 274] width 169 height 20
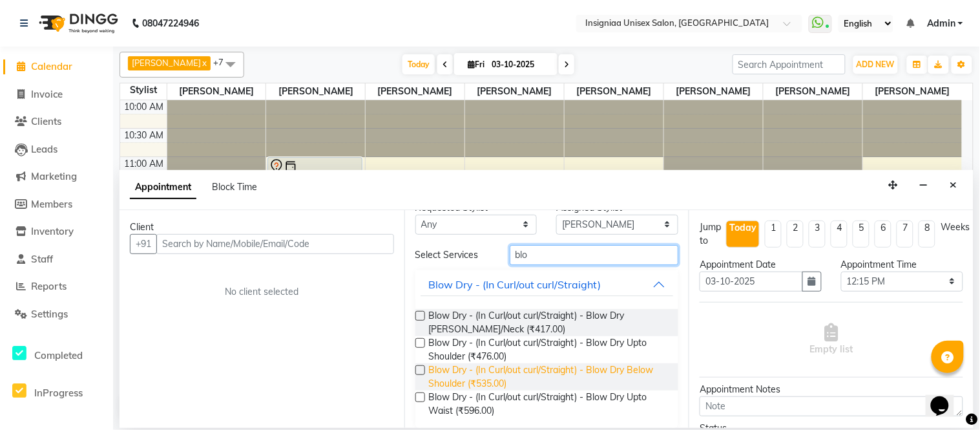
scroll to position [29, 0]
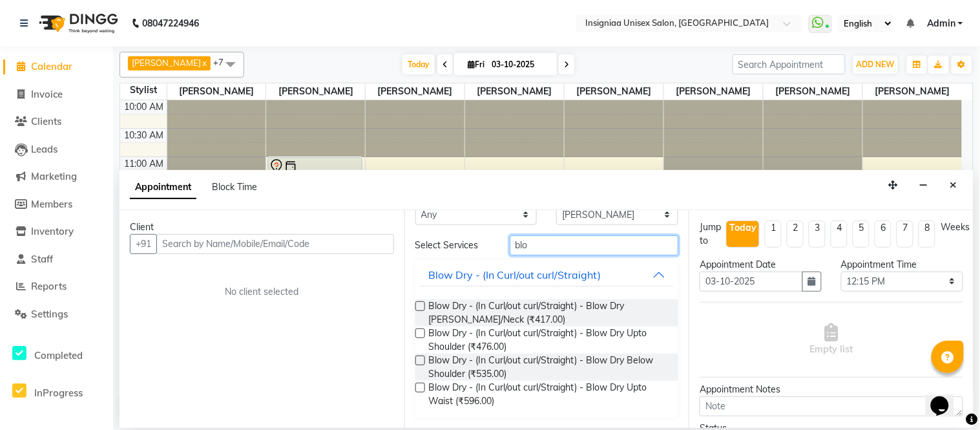
click at [537, 245] on input "blo" at bounding box center [594, 245] width 169 height 20
type input "b"
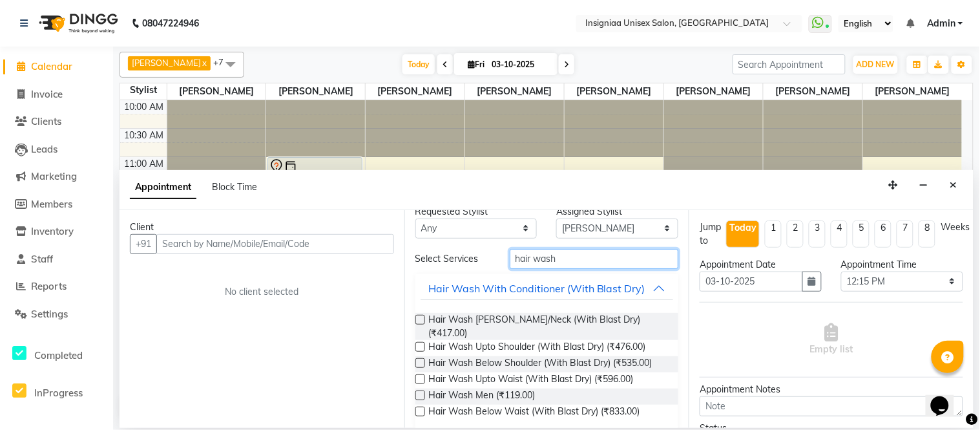
scroll to position [0, 0]
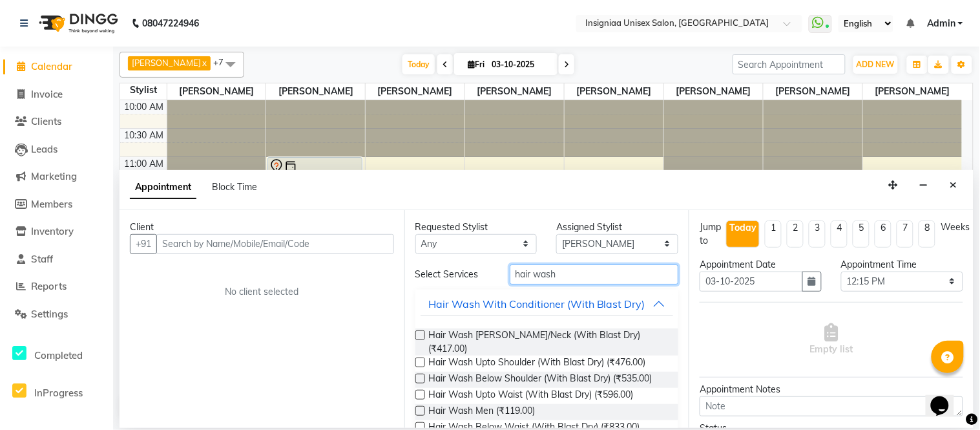
click at [576, 269] on input "hair wash" at bounding box center [594, 274] width 169 height 20
type input "h"
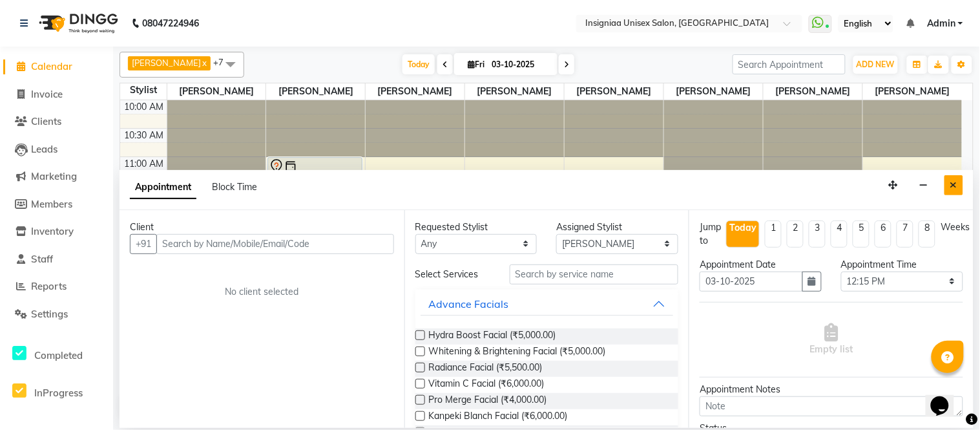
click at [957, 180] on icon "Close" at bounding box center [953, 184] width 7 height 9
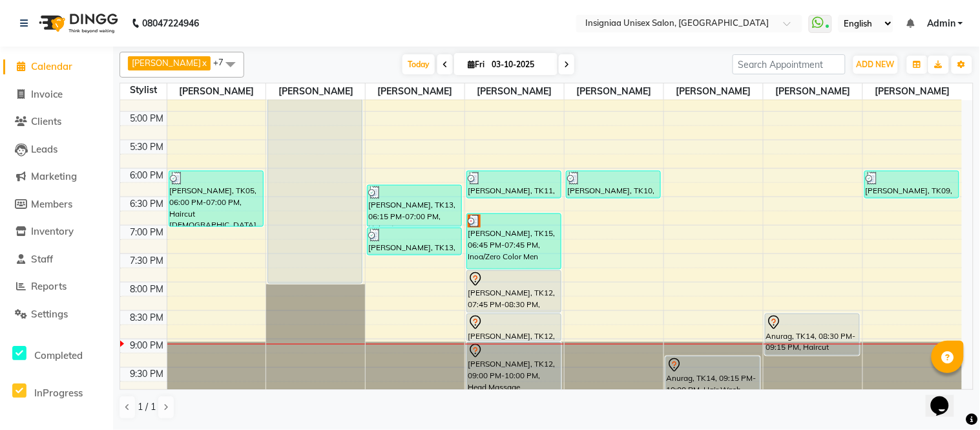
scroll to position [396, 0]
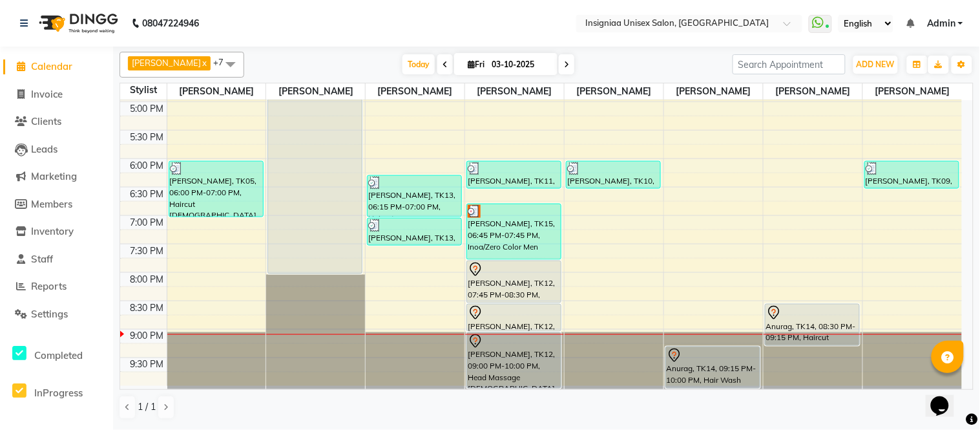
click at [392, 287] on div "10:00 AM 10:30 AM 11:00 AM 11:30 AM 12:00 PM 12:30 PM 1:00 PM 1:30 PM 2:00 PM 2…" at bounding box center [541, 44] width 842 height 681
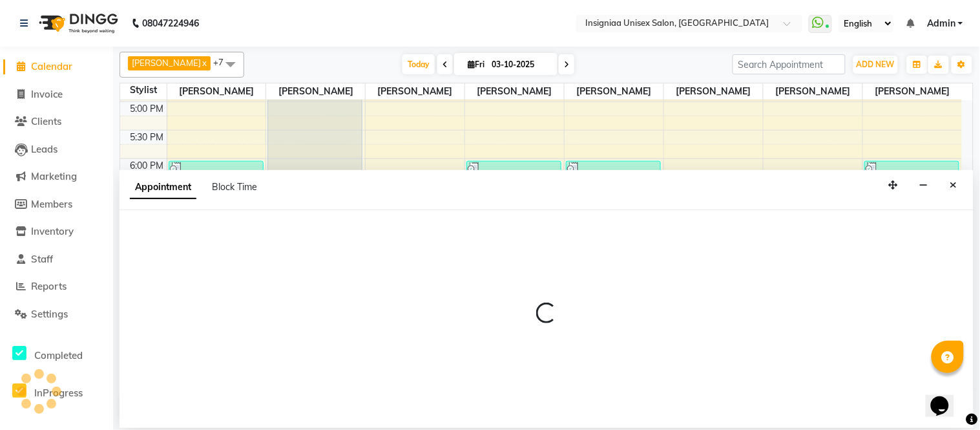
select select "58133"
select select "1200"
select select "tentative"
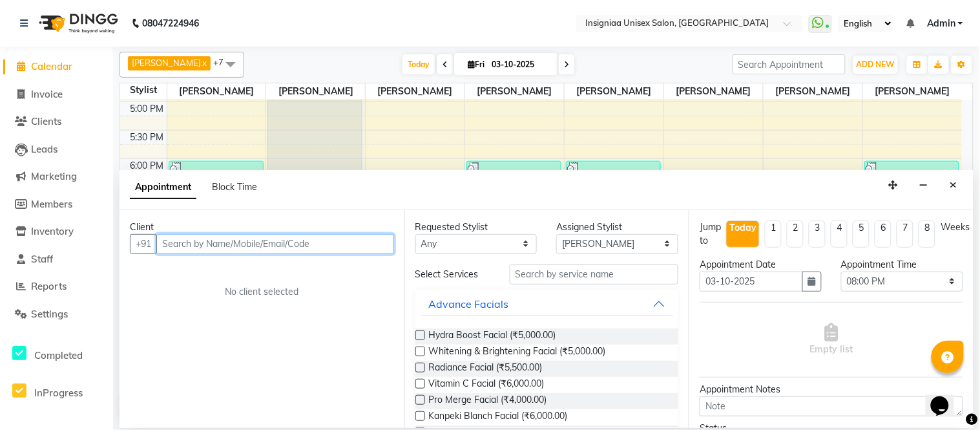
click at [357, 243] on input "text" at bounding box center [275, 244] width 238 height 20
type input "9"
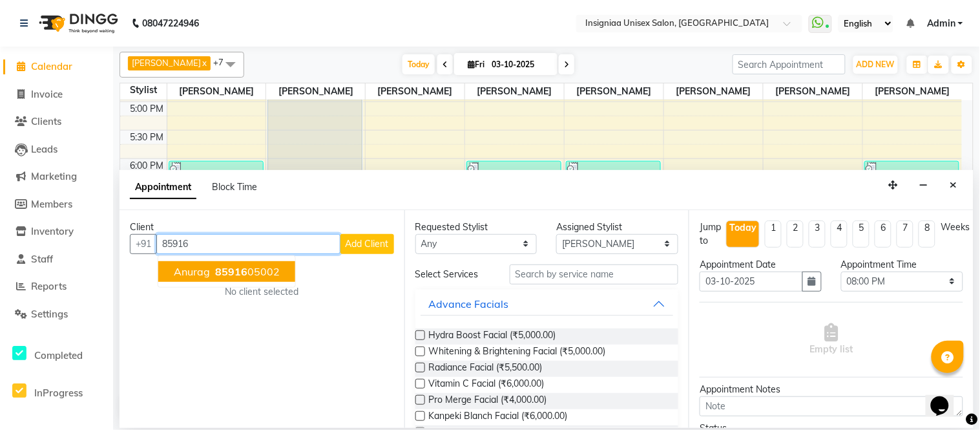
click at [280, 273] on button "Anurag 85916 05002" at bounding box center [226, 271] width 137 height 21
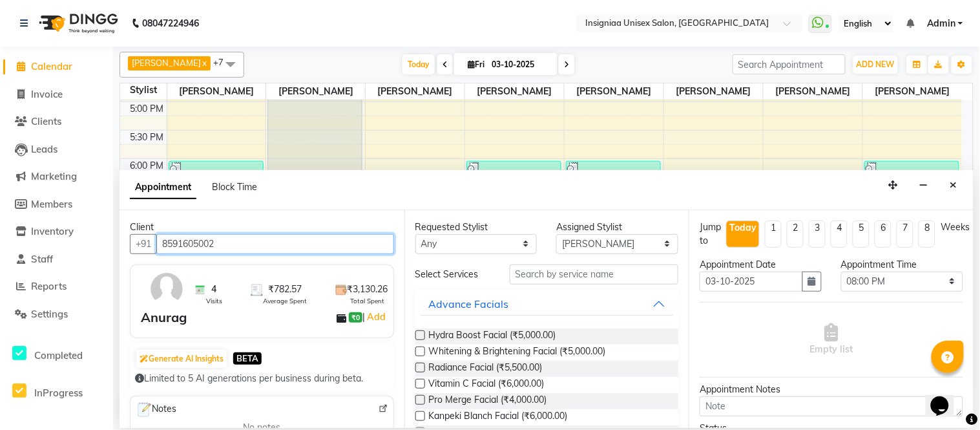
type input "8591605002"
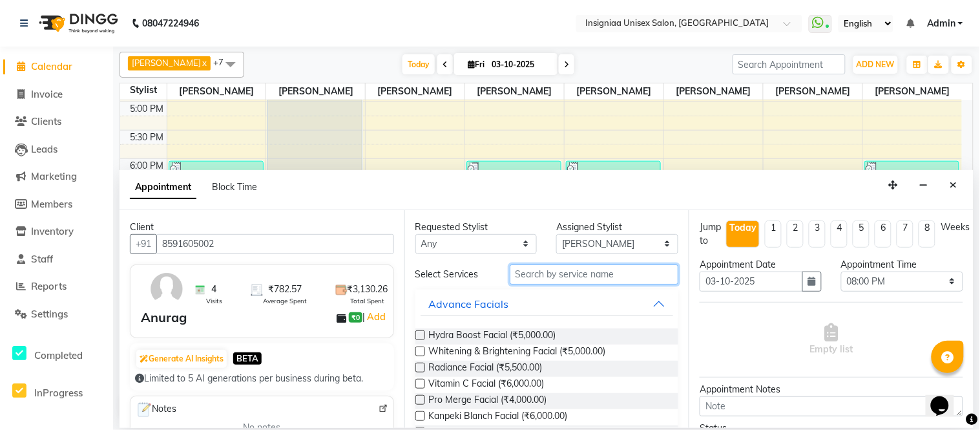
click at [524, 278] on input "text" at bounding box center [594, 274] width 169 height 20
click at [953, 185] on icon "Close" at bounding box center [953, 184] width 7 height 9
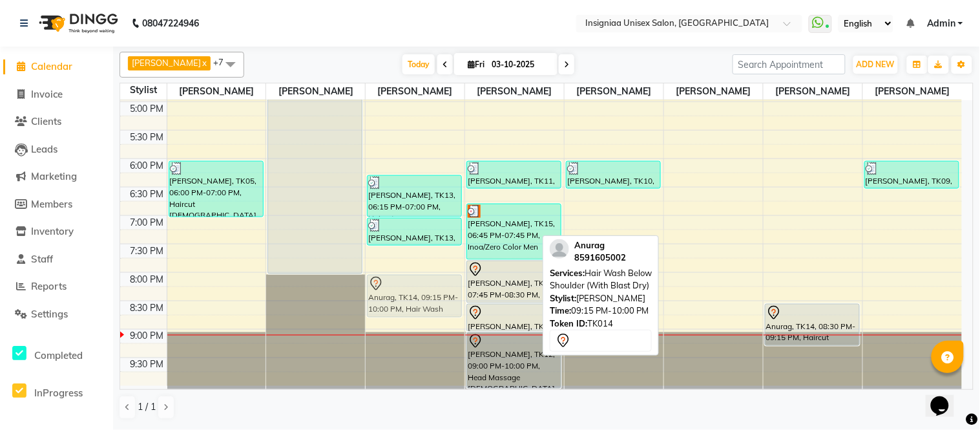
drag, startPoint x: 743, startPoint y: 360, endPoint x: 475, endPoint y: 295, distance: 276.5
click at [475, 295] on tr "Dr [PERSON_NAME], TK04, 12:15 PM-12:45 PM, Haircut [DEMOGRAPHIC_DATA] By Senior…" at bounding box center [541, 44] width 842 height 681
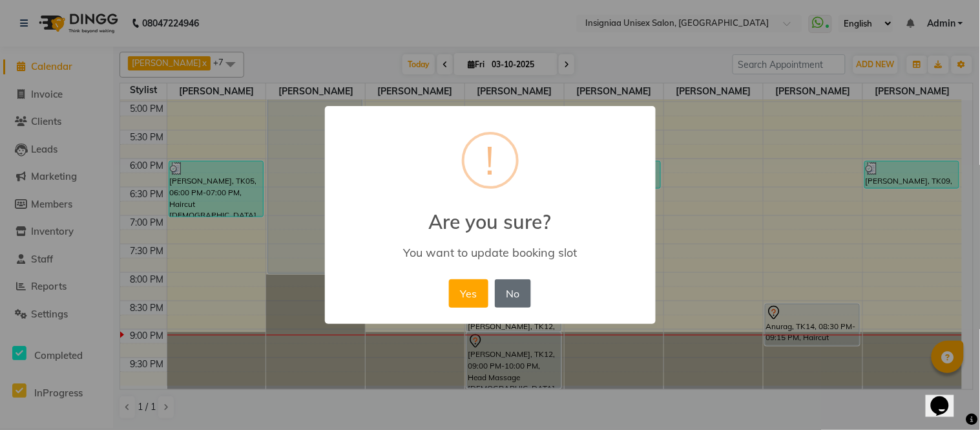
click at [522, 297] on button "No" at bounding box center [513, 293] width 36 height 28
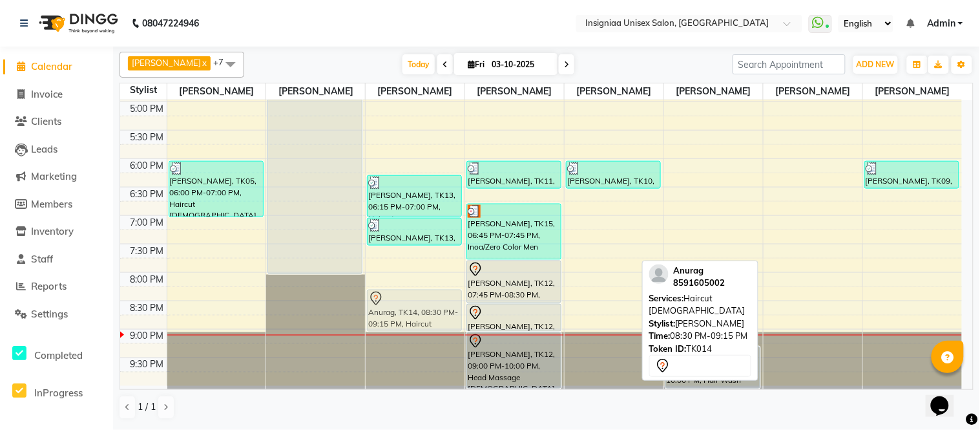
drag, startPoint x: 804, startPoint y: 311, endPoint x: 437, endPoint y: 294, distance: 368.0
click at [437, 294] on tr "Dr [PERSON_NAME], TK04, 12:15 PM-12:45 PM, Haircut [DEMOGRAPHIC_DATA] By Senior…" at bounding box center [541, 44] width 842 height 681
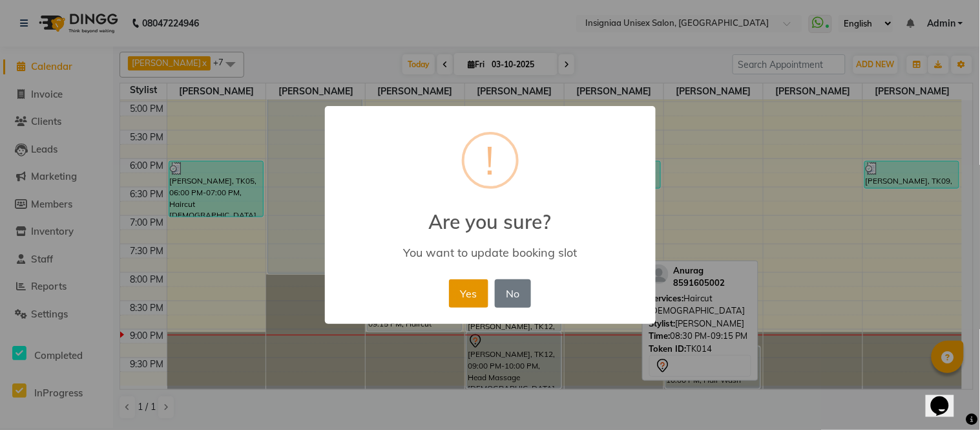
click at [466, 289] on button "Yes" at bounding box center [468, 293] width 39 height 28
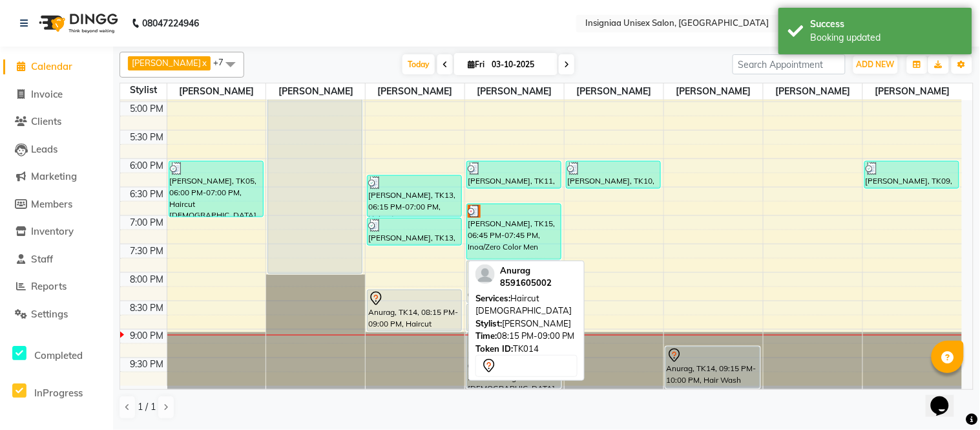
click at [421, 312] on div "Anurag, TK14, 08:15 PM-09:00 PM, Haircut [DEMOGRAPHIC_DATA]" at bounding box center [415, 310] width 94 height 41
click at [397, 308] on div "Anurag, TK14, 08:15 PM-09:00 PM, Haircut [DEMOGRAPHIC_DATA]" at bounding box center [415, 310] width 94 height 41
select select "7"
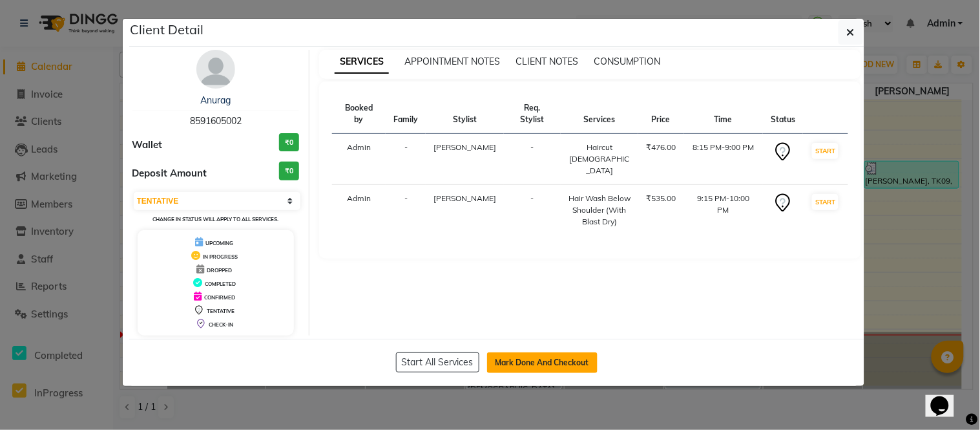
click at [519, 368] on button "Mark Done And Checkout" at bounding box center [542, 362] width 110 height 21
select select "service"
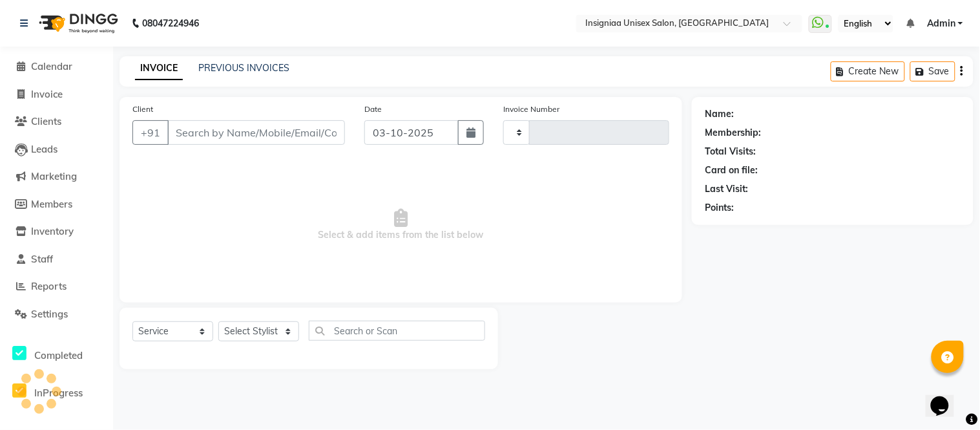
type input "3204"
select select "3"
select select "6999"
type input "8591605002"
select select "58133"
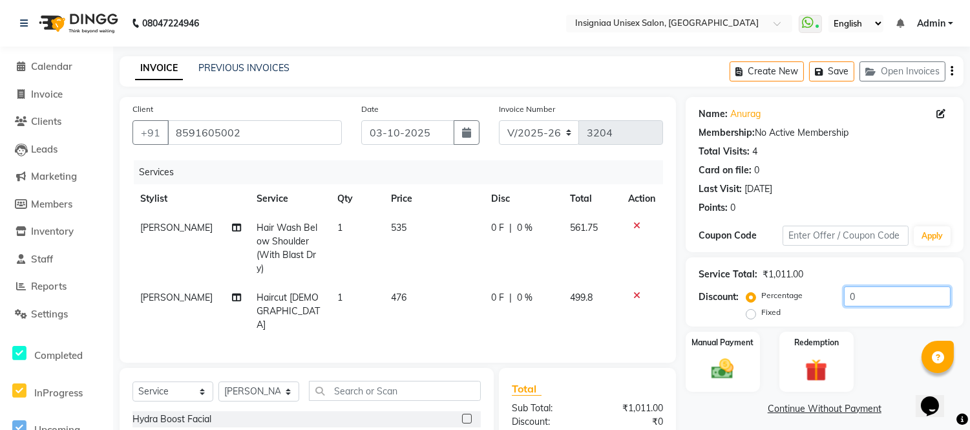
click at [888, 302] on input "0" at bounding box center [897, 296] width 107 height 20
click at [867, 299] on input "number" at bounding box center [897, 296] width 107 height 20
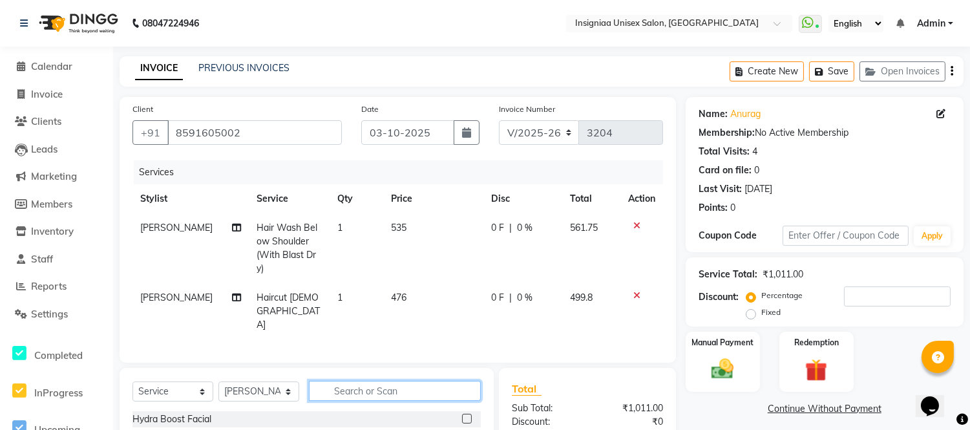
click at [391, 380] on input "text" at bounding box center [395, 390] width 172 height 20
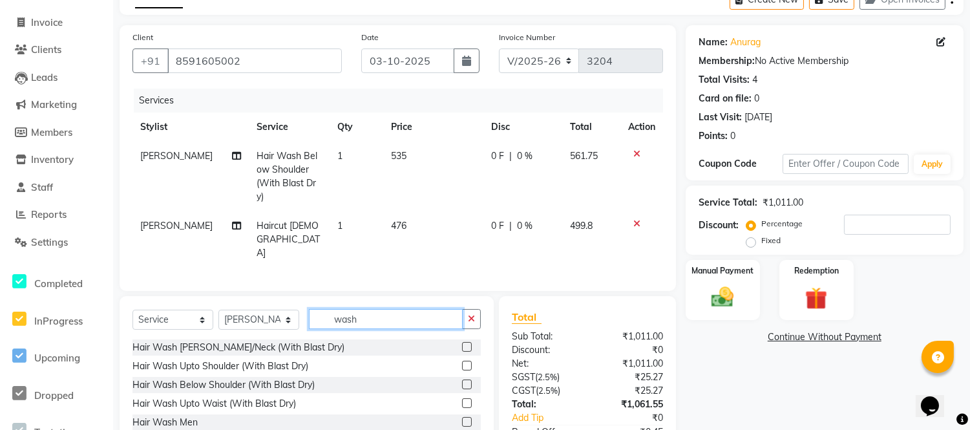
type input "wash"
click at [462, 417] on label at bounding box center [467, 422] width 10 height 10
click at [462, 418] on input "checkbox" at bounding box center [466, 422] width 8 height 8
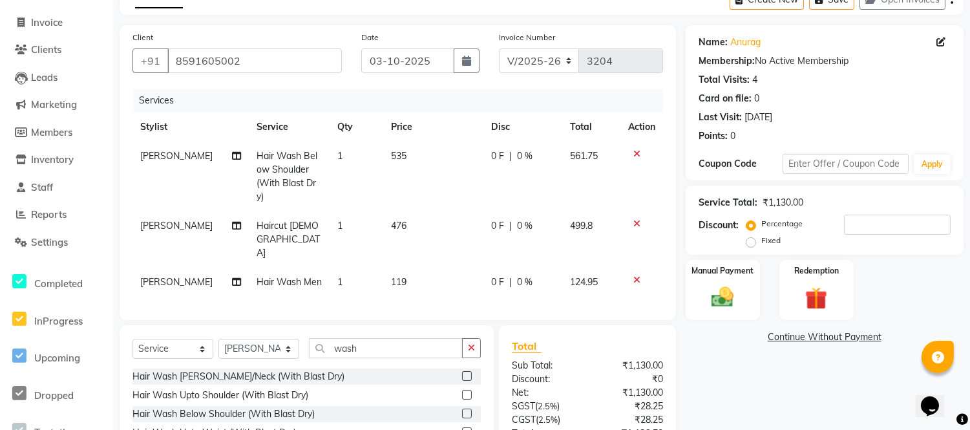
checkbox input "false"
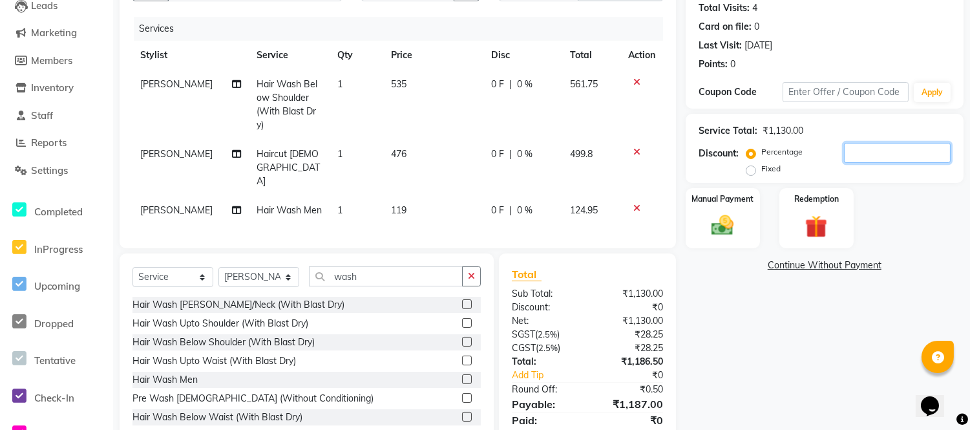
click at [880, 151] on input "number" at bounding box center [897, 153] width 107 height 20
click at [864, 158] on input "number" at bounding box center [897, 153] width 107 height 20
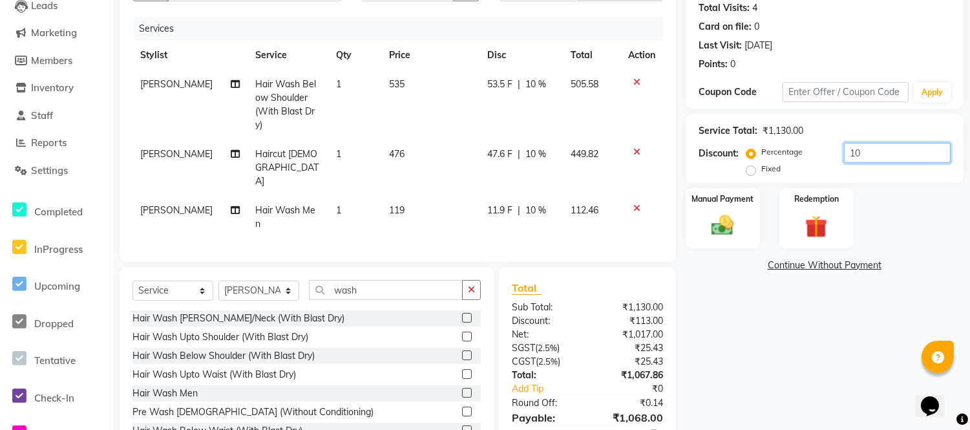
scroll to position [160, 0]
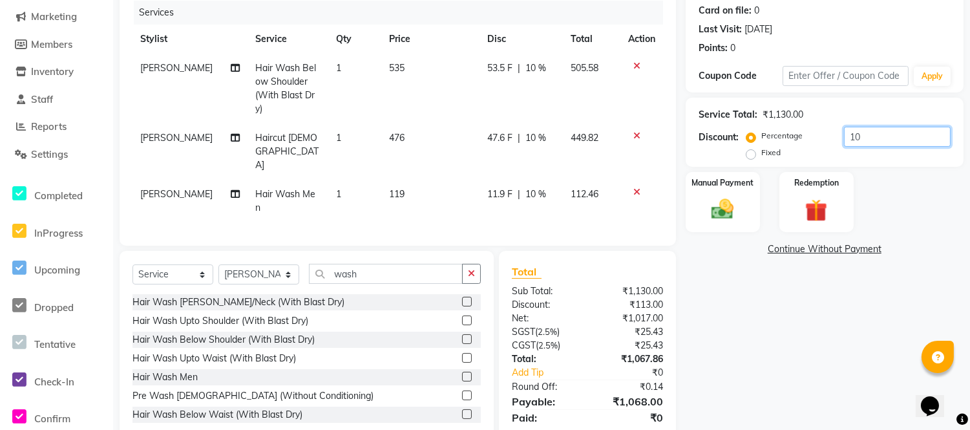
click at [879, 138] on input "10" at bounding box center [897, 137] width 107 height 20
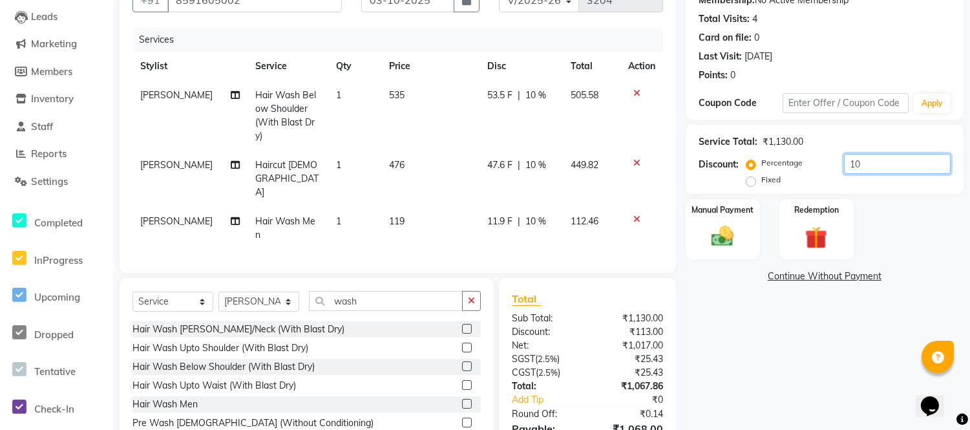
scroll to position [88, 0]
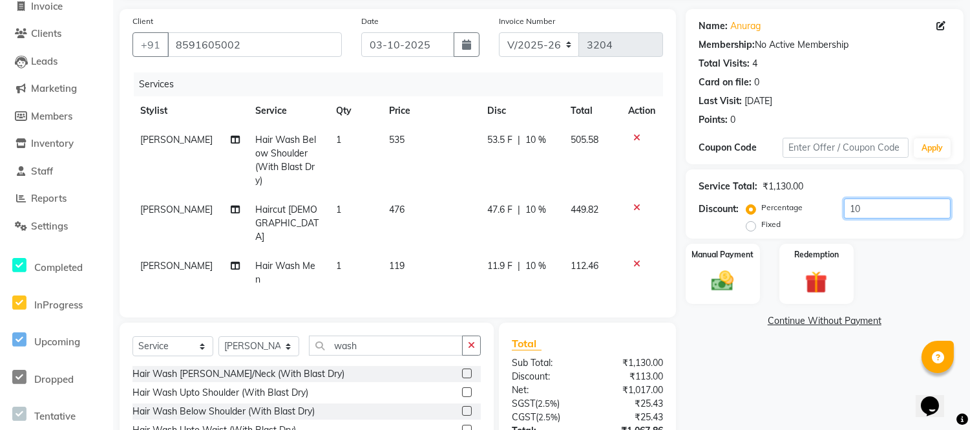
type input "10"
click at [403, 138] on td "535" at bounding box center [430, 160] width 98 height 70
select select "58139"
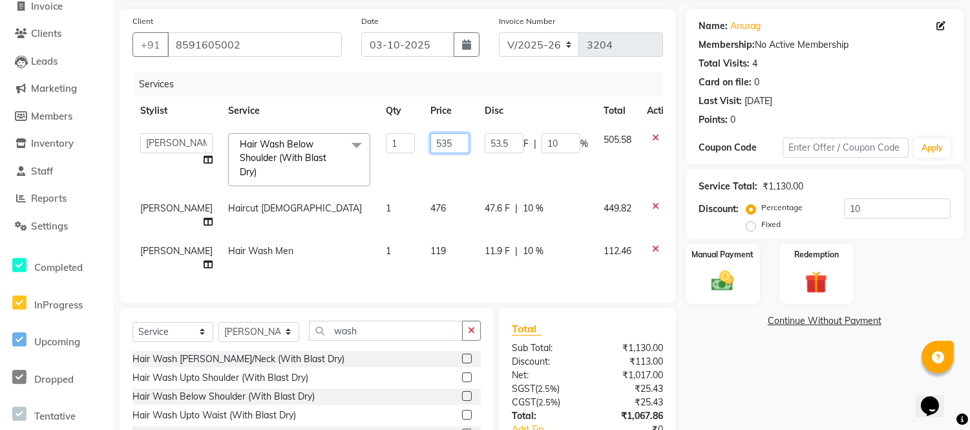
click at [430, 145] on input "535" at bounding box center [449, 143] width 39 height 20
type input "5"
type input "750"
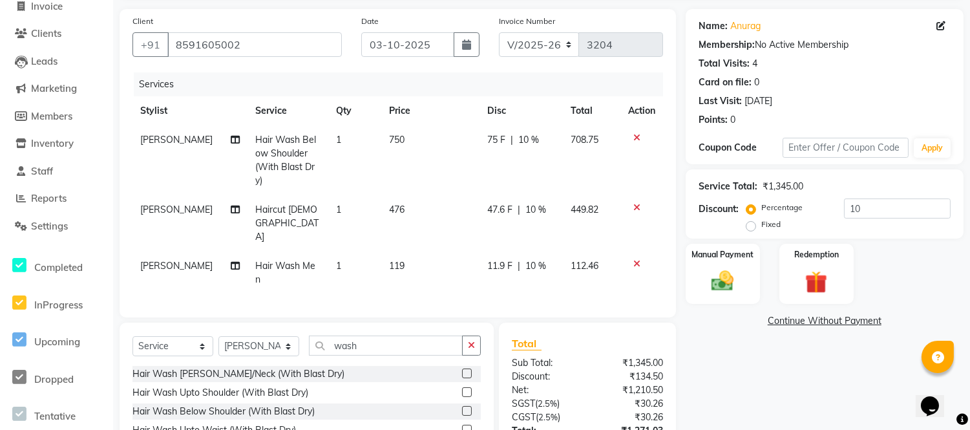
click at [744, 351] on div "Name: [PERSON_NAME] Membership: No Active Membership Total Visits: 4 Card on fi…" at bounding box center [828, 267] width 287 height 517
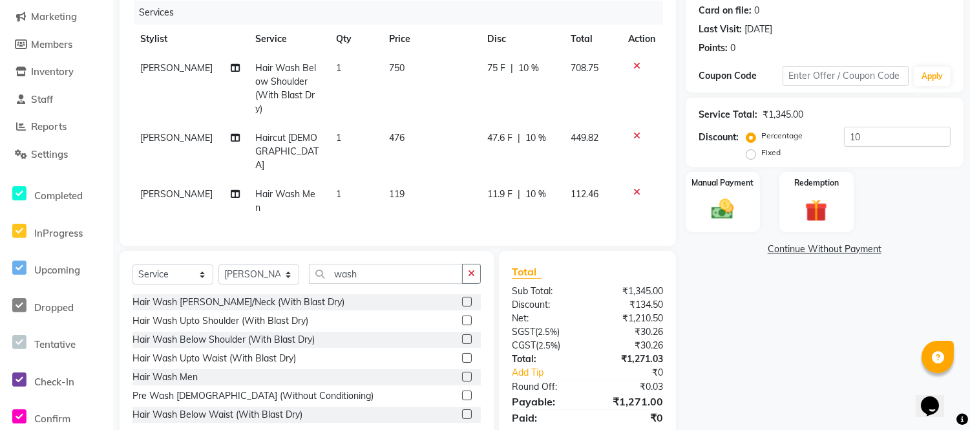
click at [397, 132] on span "476" at bounding box center [397, 138] width 16 height 12
select select "58133"
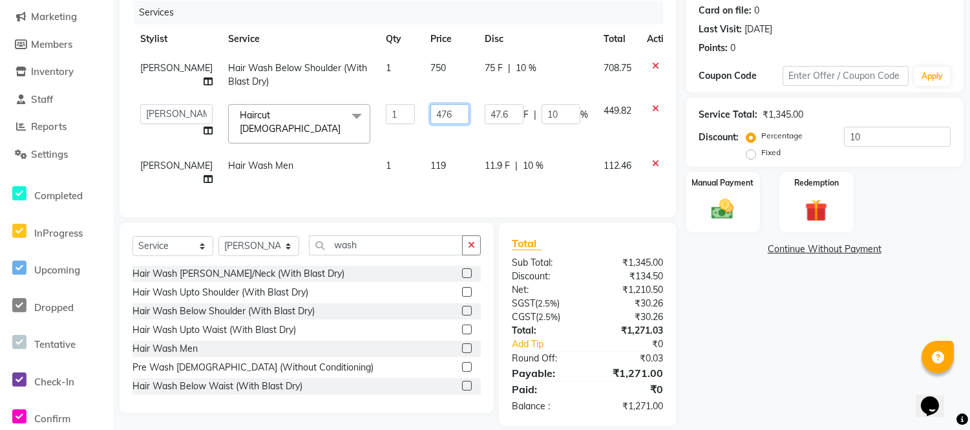
click at [430, 114] on input "476" at bounding box center [449, 114] width 39 height 20
type input "4"
type input "460"
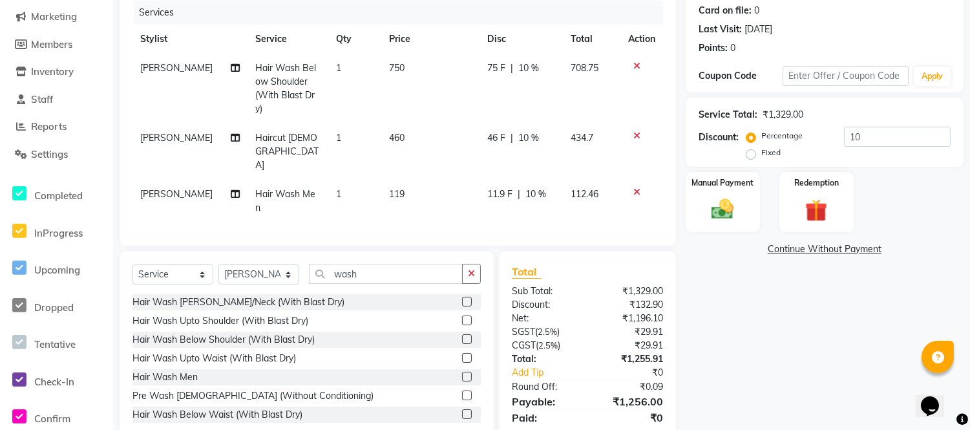
click at [745, 322] on div "Name: [PERSON_NAME] Membership: No Active Membership Total Visits: 4 Card on fi…" at bounding box center [828, 195] width 287 height 517
click at [396, 132] on span "460" at bounding box center [397, 138] width 16 height 12
select select "58133"
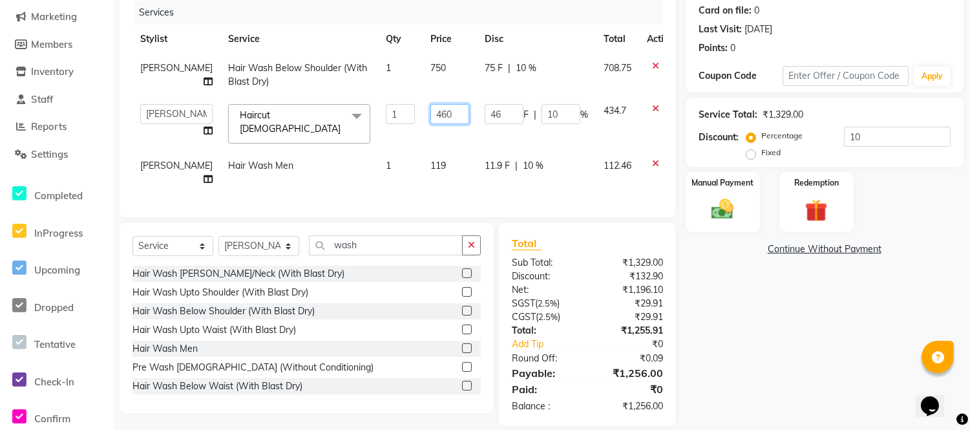
click at [430, 113] on input "460" at bounding box center [449, 114] width 39 height 20
type input "450"
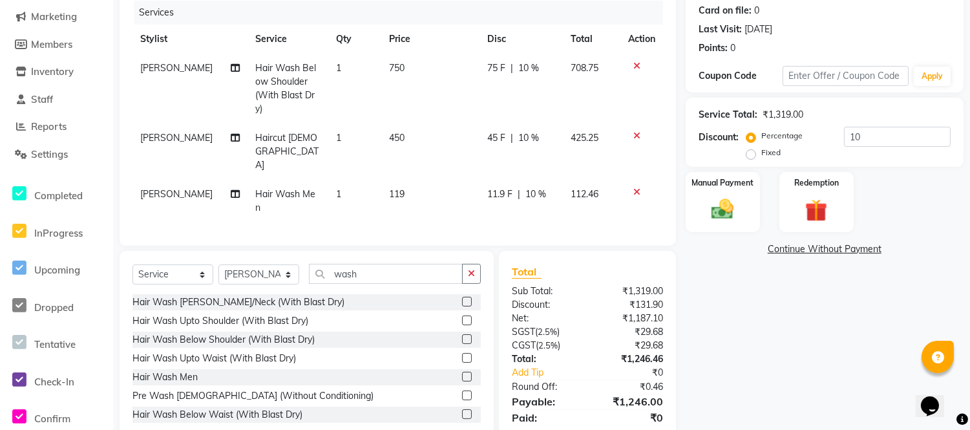
drag, startPoint x: 820, startPoint y: 343, endPoint x: 824, endPoint y: 333, distance: 10.4
click at [824, 333] on div "Name: [PERSON_NAME] Membership: No Active Membership Total Visits: 4 Card on fi…" at bounding box center [828, 195] width 287 height 517
click at [402, 123] on td "450" at bounding box center [430, 151] width 98 height 56
select select "58133"
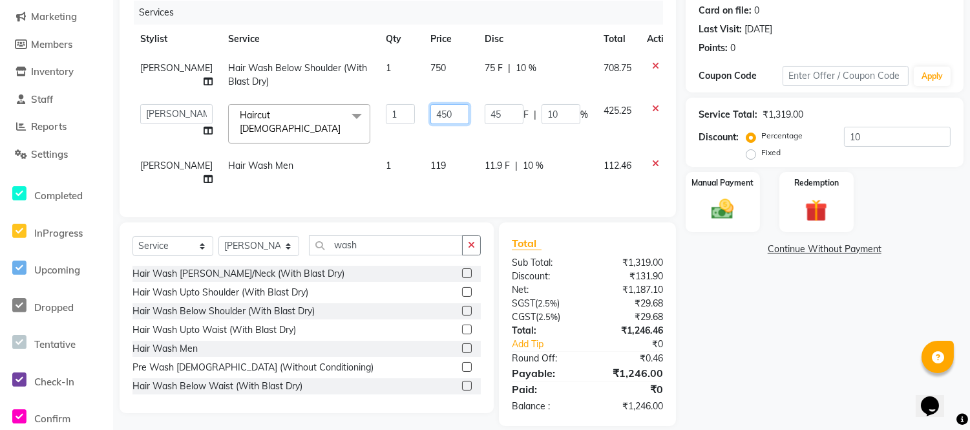
click at [434, 110] on input "450" at bounding box center [449, 114] width 39 height 20
type input "435"
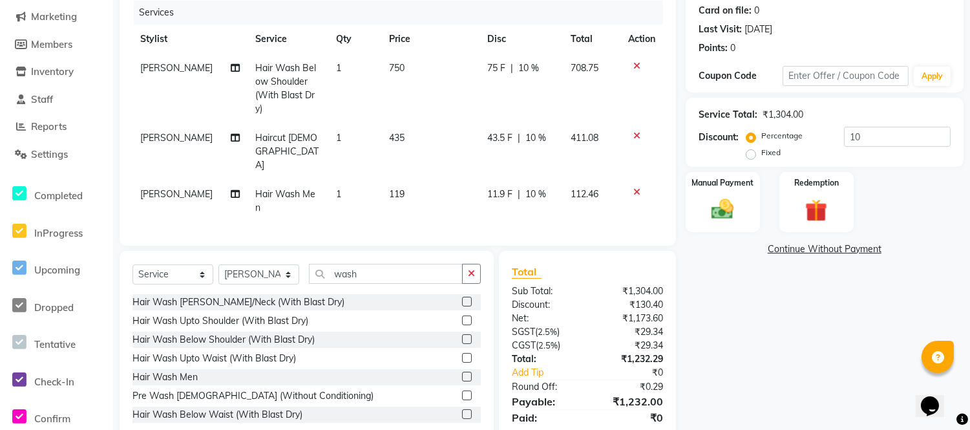
click at [757, 295] on div "Name: [PERSON_NAME] Membership: No Active Membership Total Visits: 4 Card on fi…" at bounding box center [828, 195] width 287 height 517
click at [397, 132] on span "435" at bounding box center [397, 138] width 16 height 12
select select "58133"
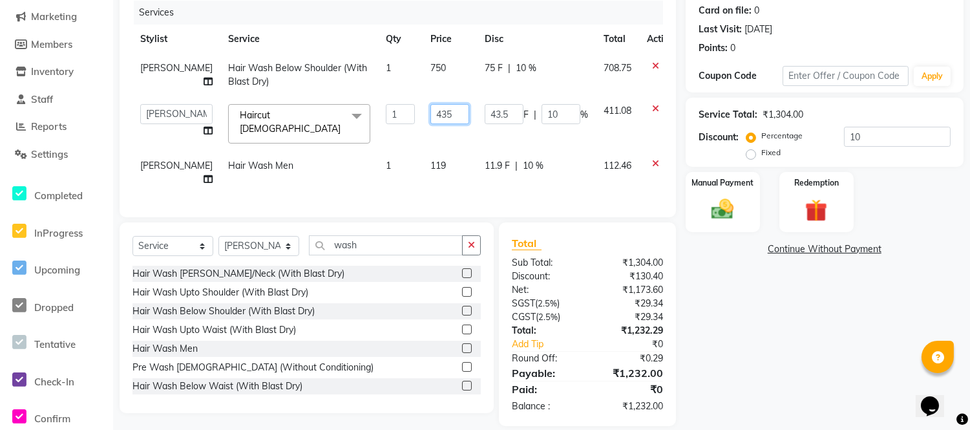
click at [430, 117] on input "435" at bounding box center [449, 114] width 39 height 20
click at [433, 114] on input "435" at bounding box center [449, 114] width 39 height 20
type input "430"
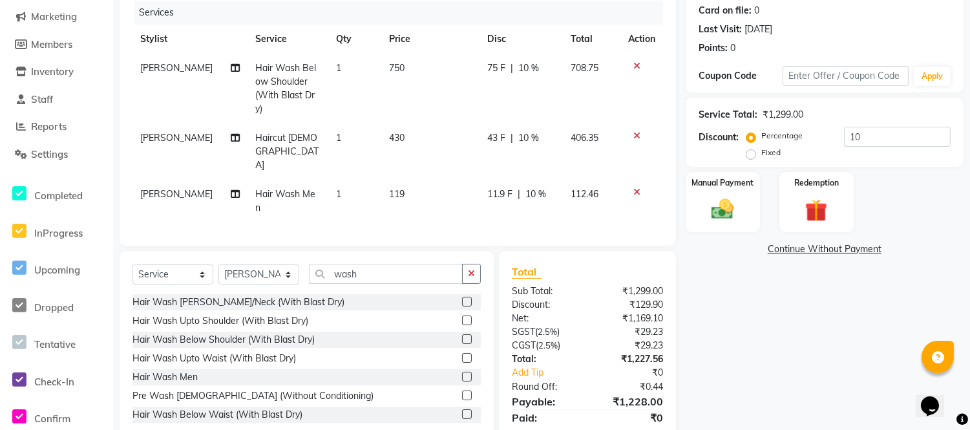
click at [771, 317] on div "Name: [PERSON_NAME] Membership: No Active Membership Total Visits: 4 Card on fi…" at bounding box center [828, 195] width 287 height 517
click at [402, 123] on td "430" at bounding box center [430, 151] width 98 height 56
select select "58133"
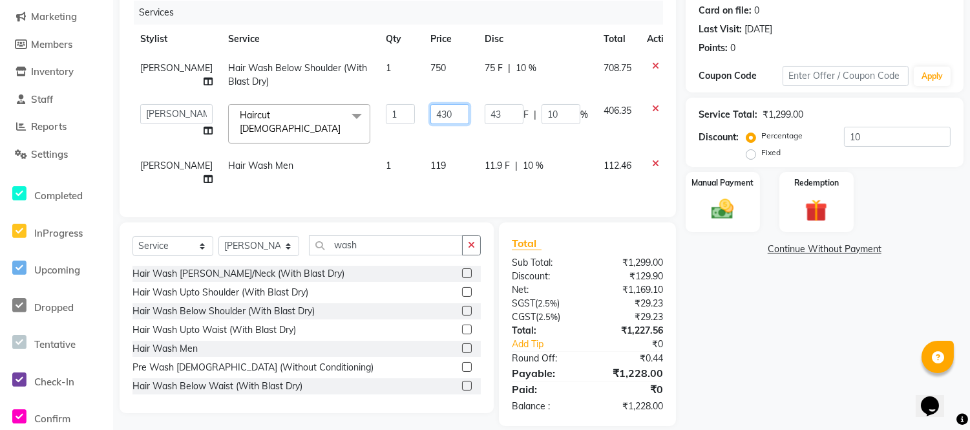
click at [430, 112] on input "430" at bounding box center [449, 114] width 39 height 20
type input "429"
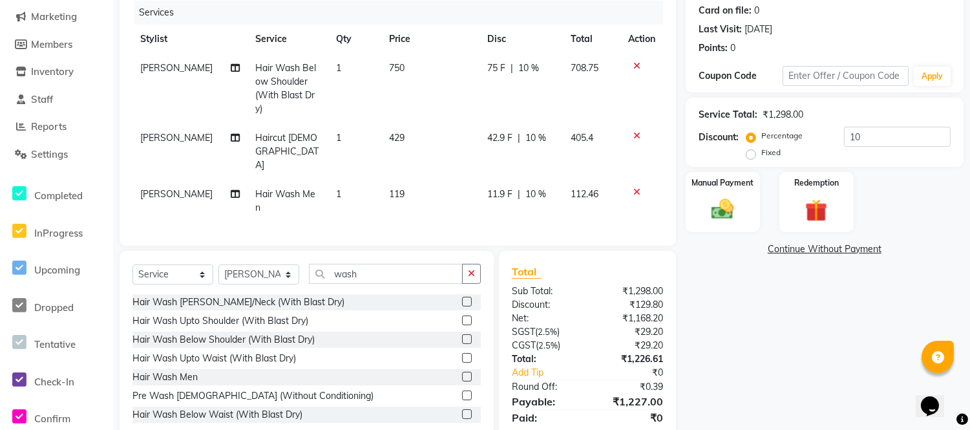
click at [805, 333] on div "Name: [PERSON_NAME] Membership: No Active Membership Total Visits: 4 Card on fi…" at bounding box center [828, 195] width 287 height 517
click at [397, 132] on span "429" at bounding box center [397, 138] width 16 height 12
select select "58133"
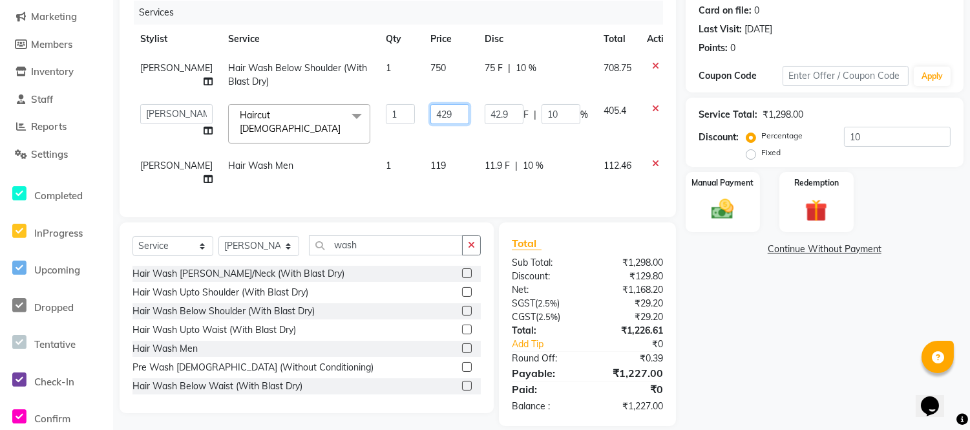
click at [430, 110] on input "429" at bounding box center [449, 114] width 39 height 20
type input "428"
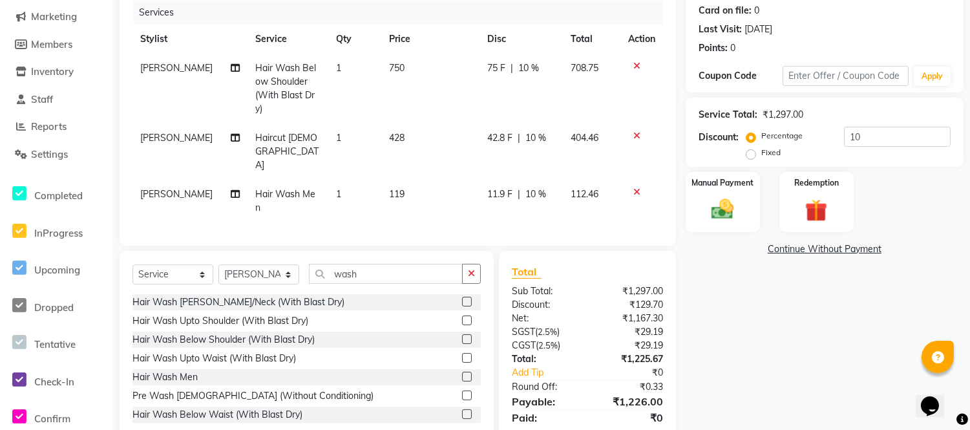
click at [853, 327] on div "Name: [PERSON_NAME] Membership: No Active Membership Total Visits: 4 Card on fi…" at bounding box center [828, 195] width 287 height 517
click at [411, 123] on td "428" at bounding box center [430, 151] width 98 height 56
select select "58133"
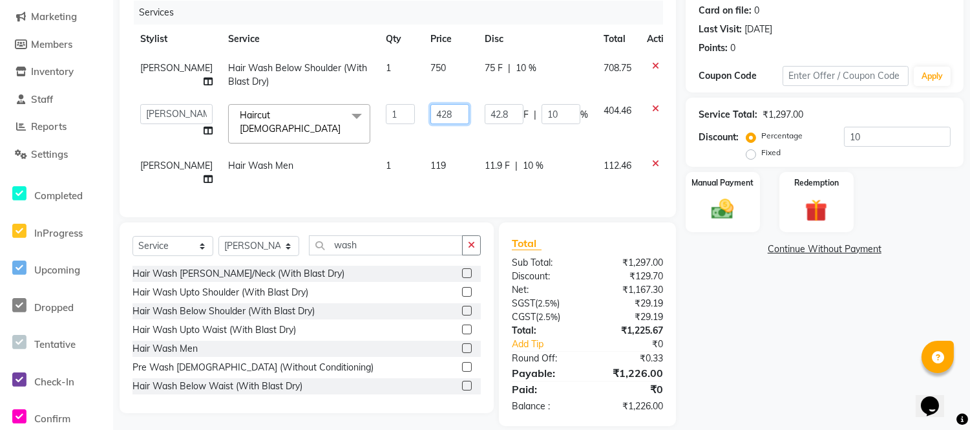
click at [430, 113] on input "428" at bounding box center [449, 114] width 39 height 20
type input "427"
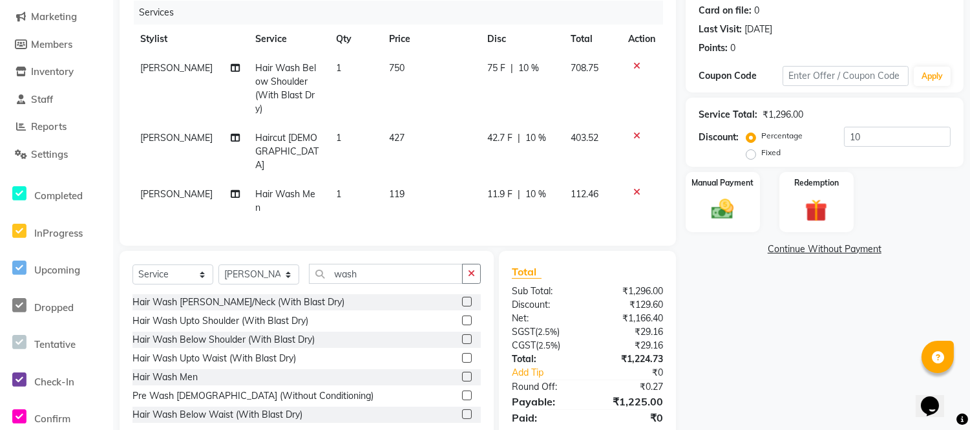
click at [747, 324] on div "Name: [PERSON_NAME] Membership: No Active Membership Total Visits: 4 Card on fi…" at bounding box center [828, 195] width 287 height 517
drag, startPoint x: 396, startPoint y: 136, endPoint x: 399, endPoint y: 121, distance: 15.7
click at [396, 134] on td "427" at bounding box center [430, 151] width 98 height 56
select select "58133"
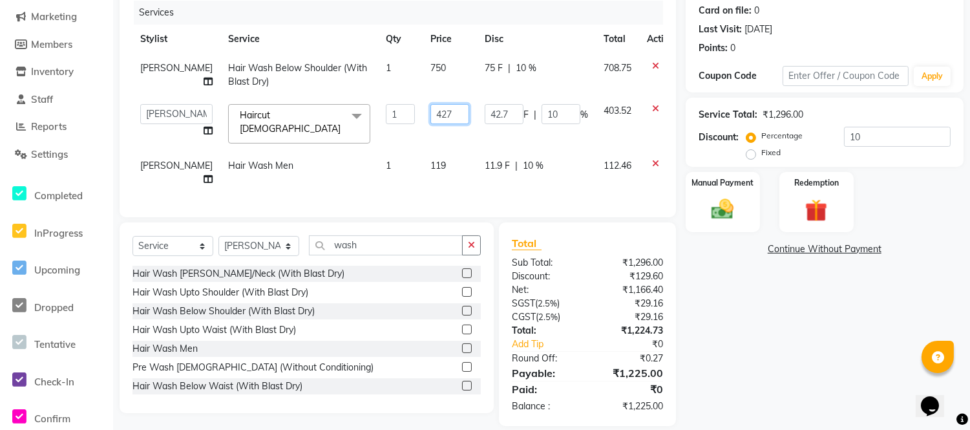
click at [430, 106] on input "427" at bounding box center [449, 114] width 39 height 20
type input "426"
click at [718, 291] on div "Name: [PERSON_NAME] Membership: No Active Membership Total Visits: 4 Card on fi…" at bounding box center [828, 181] width 287 height 488
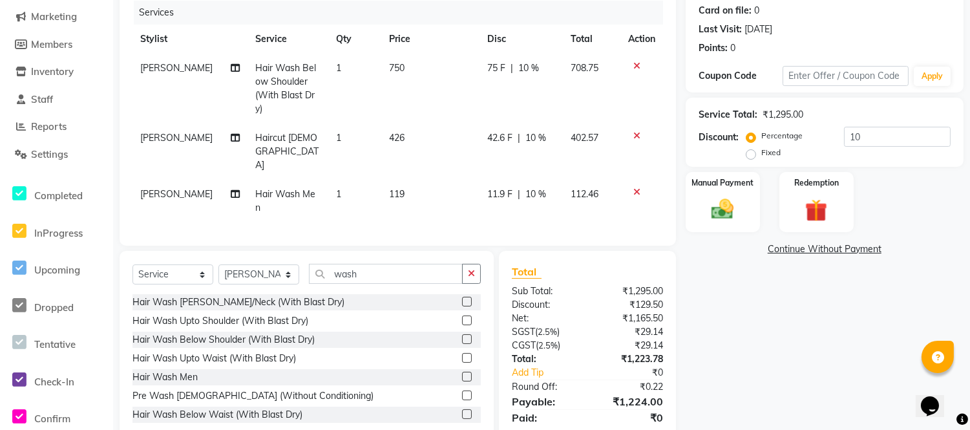
click at [405, 123] on td "426" at bounding box center [430, 151] width 98 height 56
select select "58133"
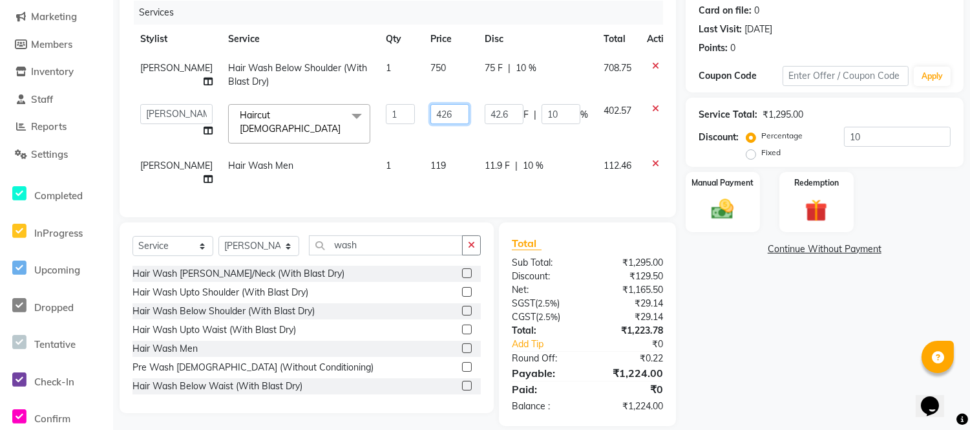
click at [430, 114] on input "426" at bounding box center [449, 114] width 39 height 20
type input "425"
click at [847, 349] on div "Name: [PERSON_NAME] Membership: No Active Membership Total Visits: 4 Card on fi…" at bounding box center [828, 181] width 287 height 488
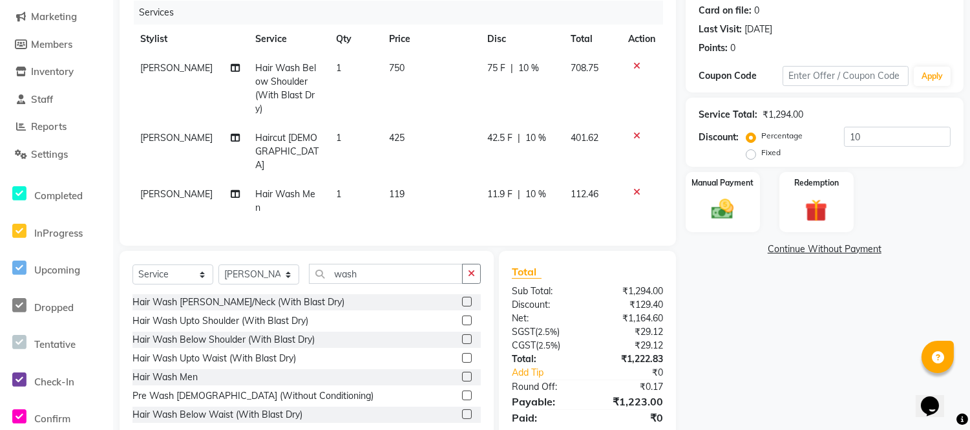
click at [534, 187] on span "10 %" at bounding box center [535, 194] width 21 height 14
select select "58133"
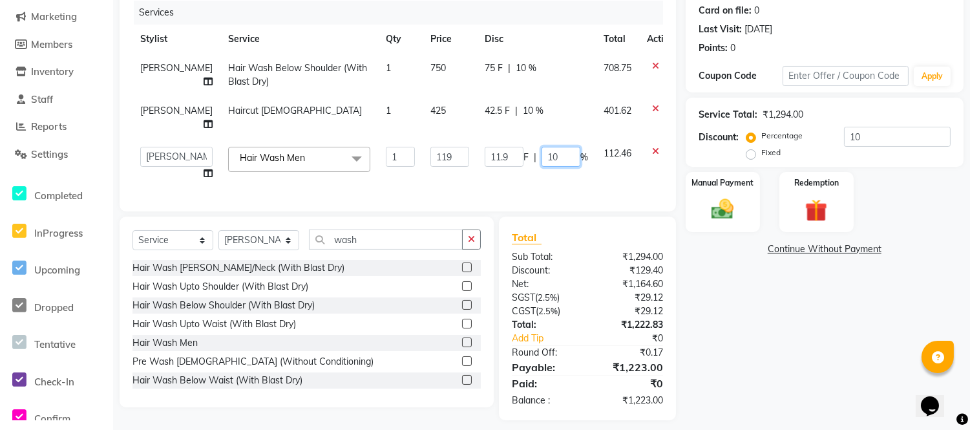
click at [541, 153] on input "10" at bounding box center [560, 157] width 39 height 20
type input "11"
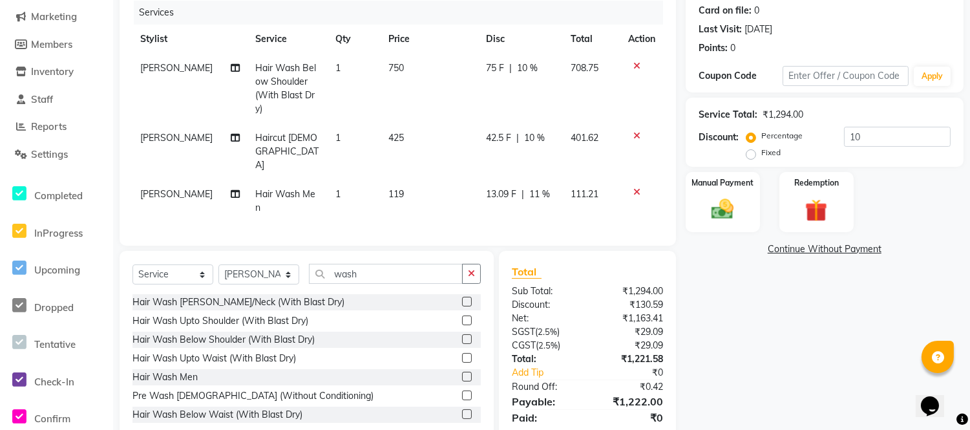
click at [780, 321] on div "Name: [PERSON_NAME] Membership: No Active Membership Total Visits: 4 Card on fi…" at bounding box center [828, 195] width 287 height 517
click at [533, 187] on span "11 %" at bounding box center [539, 194] width 21 height 14
select select "58133"
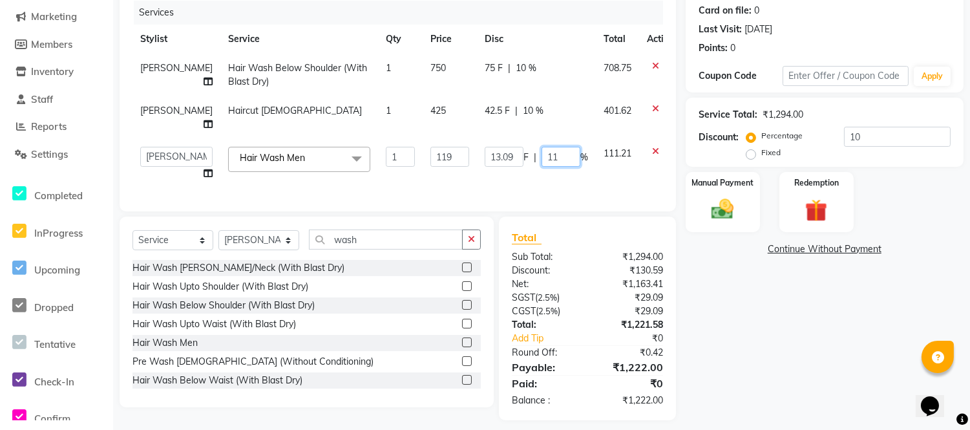
click at [541, 152] on input "11" at bounding box center [560, 157] width 39 height 20
type input "15"
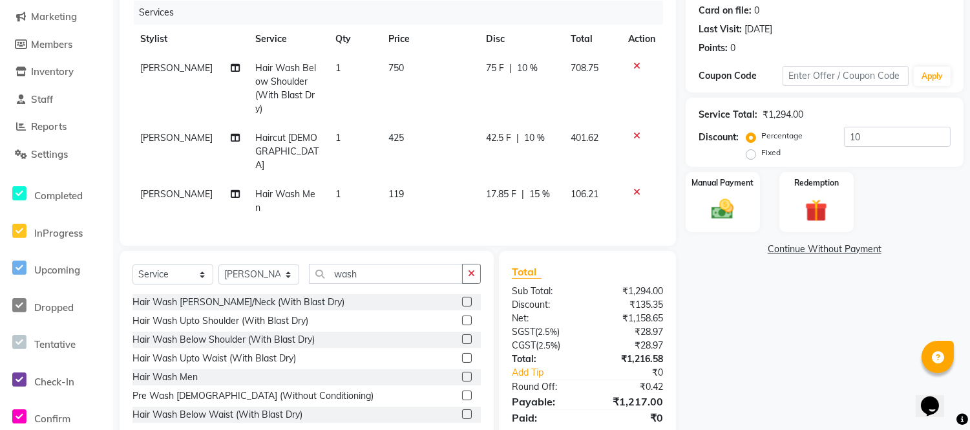
click at [821, 280] on div "Name: [PERSON_NAME] Membership: No Active Membership Total Visits: 4 Card on fi…" at bounding box center [828, 195] width 287 height 517
click at [539, 131] on span "10 %" at bounding box center [534, 138] width 21 height 14
select select "58133"
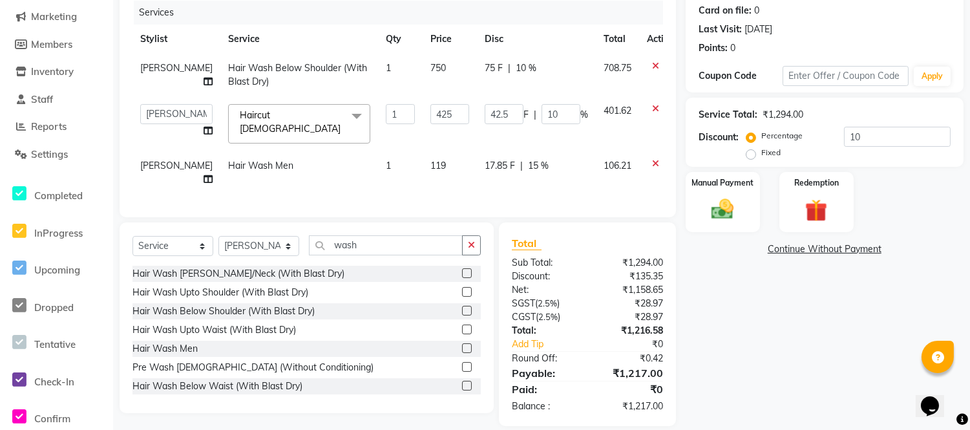
click at [549, 134] on td "42.5 F | 10 %" at bounding box center [536, 123] width 119 height 55
click at [733, 304] on div "Name: [PERSON_NAME] Membership: No Active Membership Total Visits: 4 Card on fi…" at bounding box center [828, 181] width 287 height 488
click at [735, 298] on div "Name: [PERSON_NAME] Membership: No Active Membership Total Visits: 4 Card on fi…" at bounding box center [828, 181] width 287 height 488
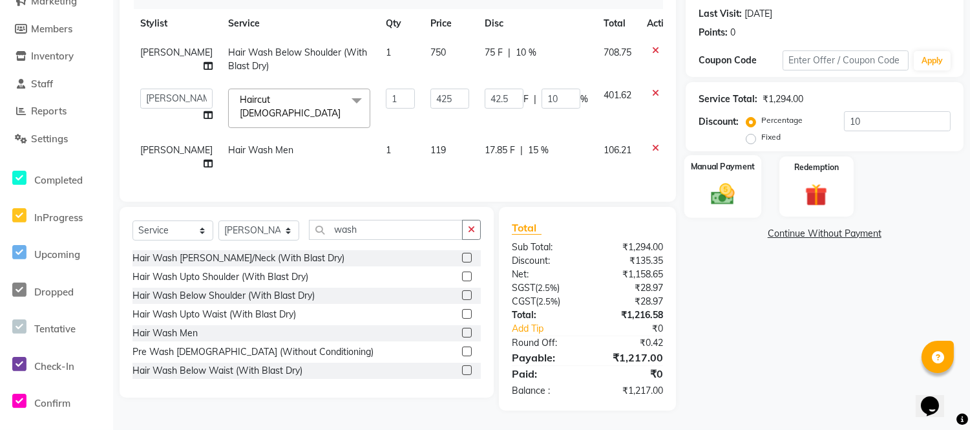
click at [724, 191] on img at bounding box center [722, 193] width 38 height 27
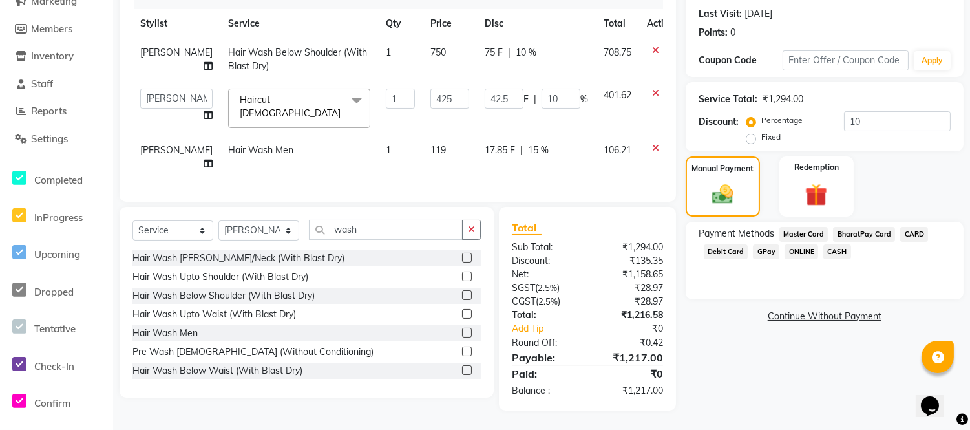
click at [917, 227] on span "CARD" at bounding box center [914, 234] width 28 height 15
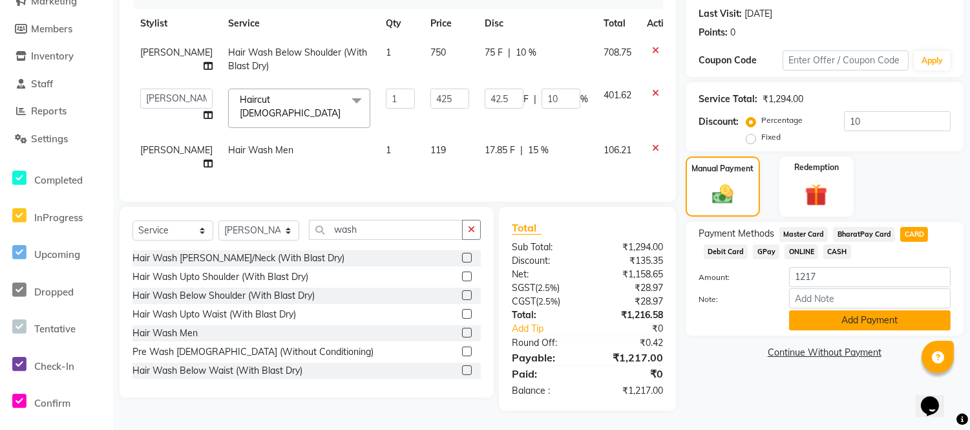
click at [850, 318] on button "Add Payment" at bounding box center [869, 320] width 161 height 20
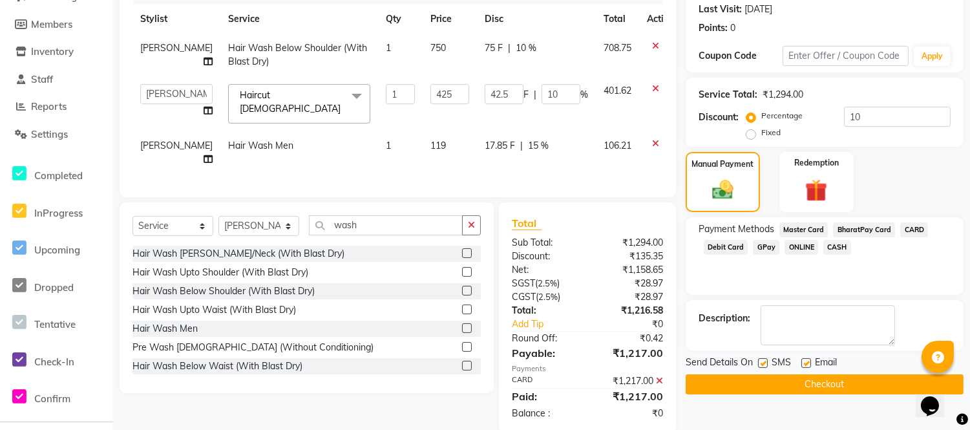
drag, startPoint x: 805, startPoint y: 359, endPoint x: 753, endPoint y: 371, distance: 53.7
click at [804, 362] on label at bounding box center [806, 363] width 10 height 10
click at [804, 362] on input "checkbox" at bounding box center [805, 363] width 8 height 8
checkbox input "false"
click at [762, 359] on label at bounding box center [763, 363] width 10 height 10
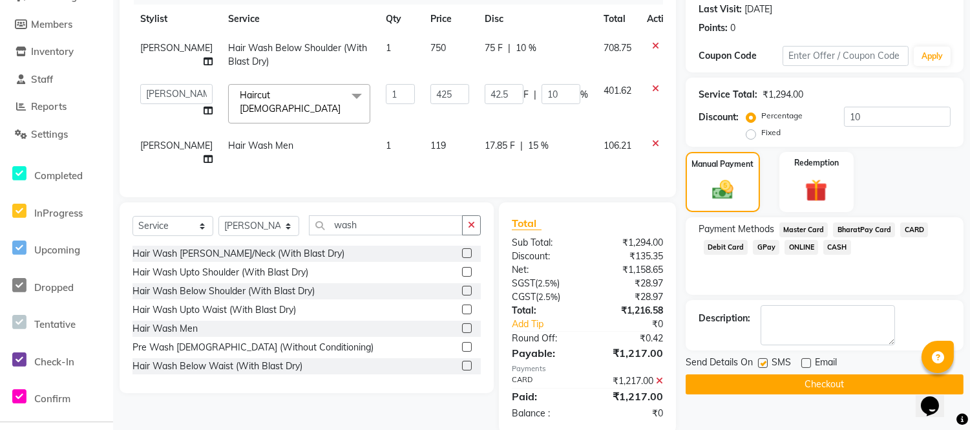
click at [762, 359] on input "checkbox" at bounding box center [762, 363] width 8 height 8
checkbox input "false"
click at [822, 383] on button "Checkout" at bounding box center [824, 384] width 278 height 20
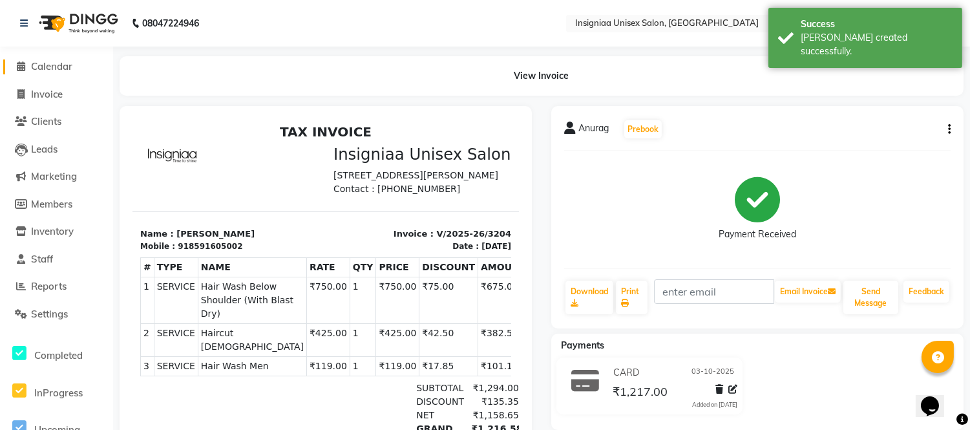
click at [67, 63] on span "Calendar" at bounding box center [51, 66] width 41 height 12
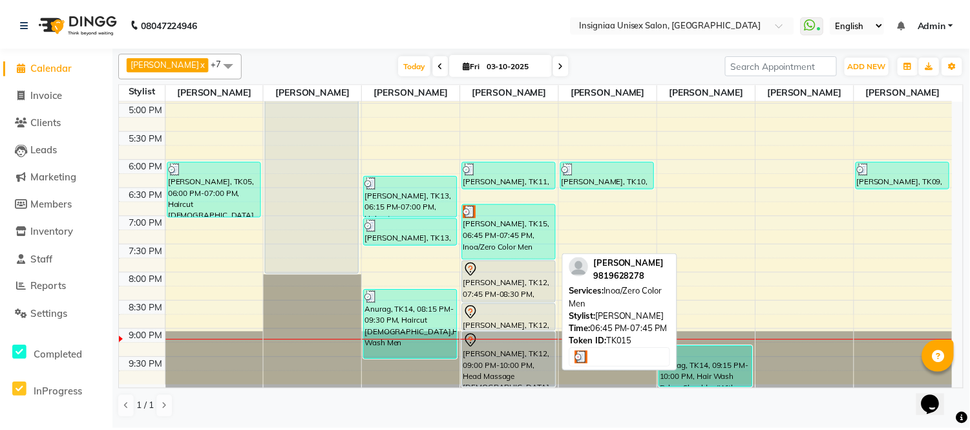
scroll to position [396, 0]
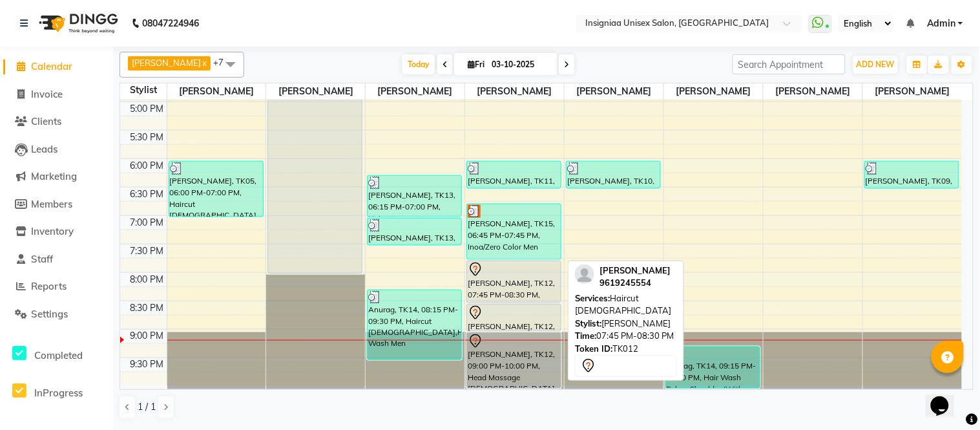
click at [537, 282] on div "[PERSON_NAME], TK12, 07:45 PM-08:30 PM, Haircut [DEMOGRAPHIC_DATA]" at bounding box center [514, 281] width 94 height 41
select select "7"
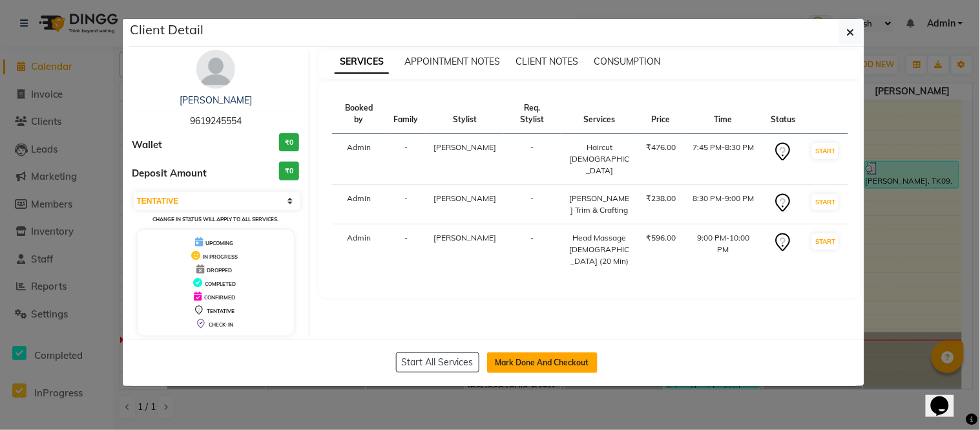
click at [556, 363] on button "Mark Done And Checkout" at bounding box center [542, 362] width 110 height 21
select select "6999"
select select "service"
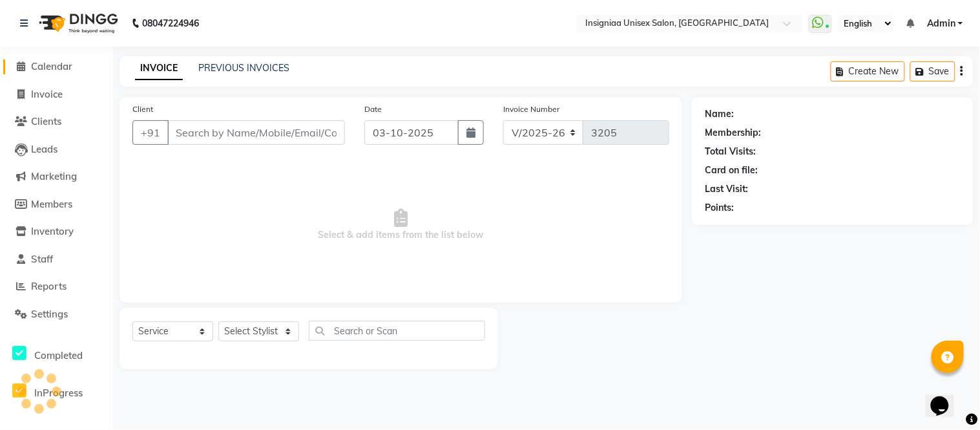
type input "9619245554"
select select "58134"
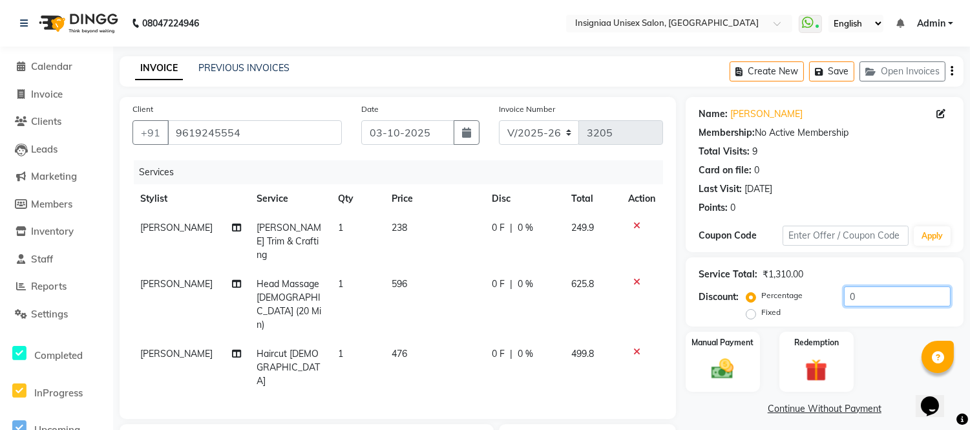
click at [868, 298] on input "0" at bounding box center [897, 296] width 107 height 20
type input "10"
click at [534, 229] on span "10 %" at bounding box center [535, 228] width 21 height 14
select select "58134"
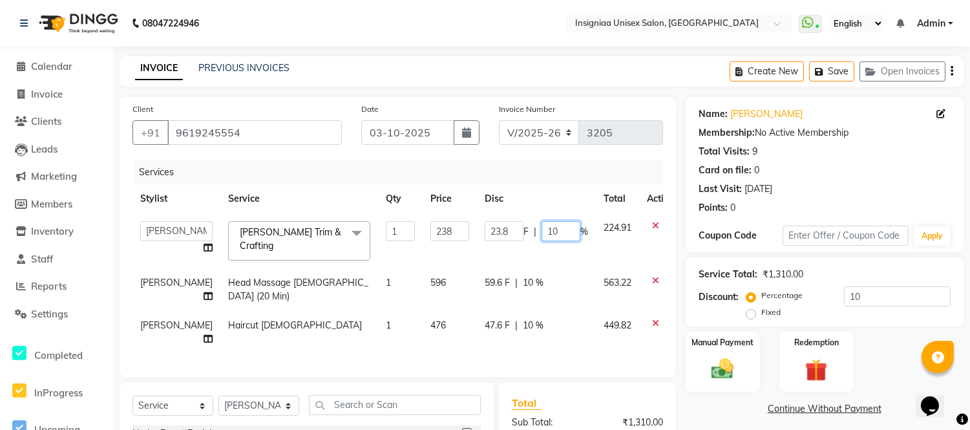
click at [541, 229] on input "10" at bounding box center [560, 231] width 39 height 20
type input "1"
type input "15"
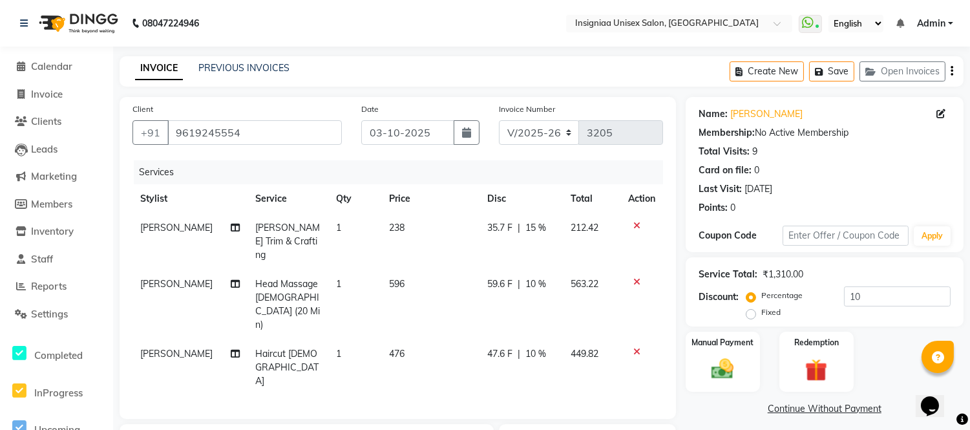
click at [881, 154] on div "Total Visits: 9" at bounding box center [824, 152] width 252 height 14
click at [531, 227] on span "15 %" at bounding box center [535, 228] width 21 height 14
select select "58134"
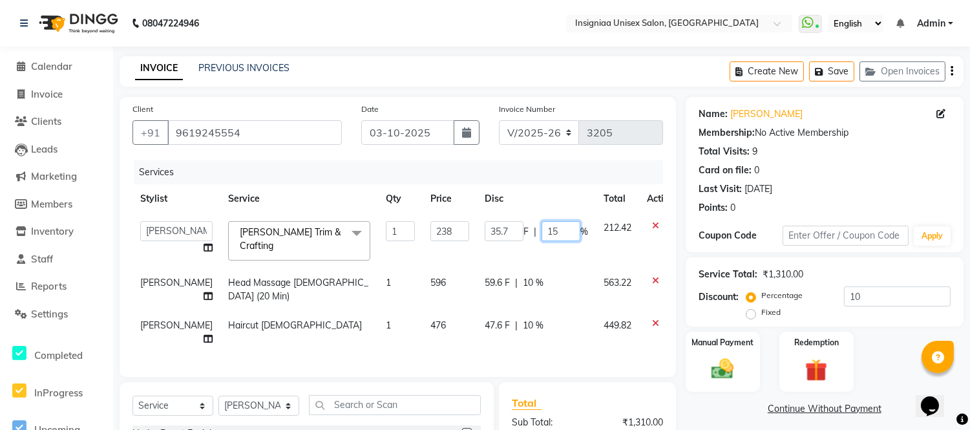
click at [551, 230] on input "15" at bounding box center [560, 231] width 39 height 20
type input "1"
type input "20"
click at [911, 191] on div "Last Visit: [DATE]" at bounding box center [824, 189] width 252 height 14
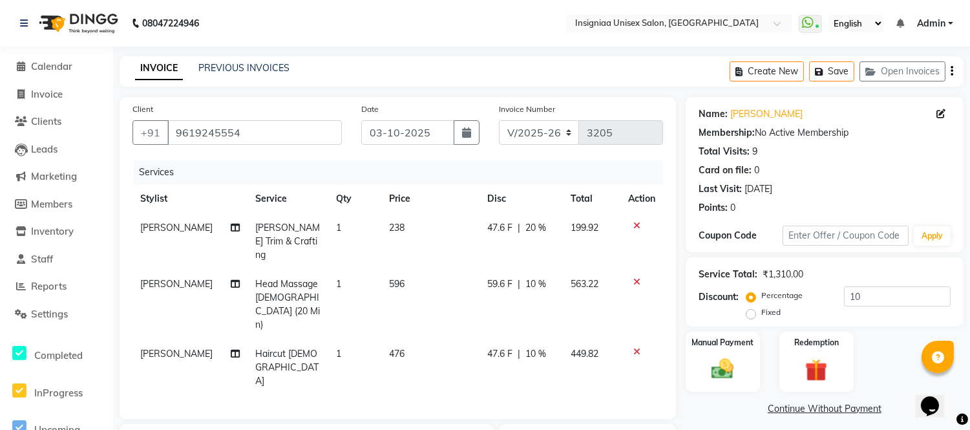
click at [532, 227] on span "20 %" at bounding box center [535, 228] width 21 height 14
select select "58134"
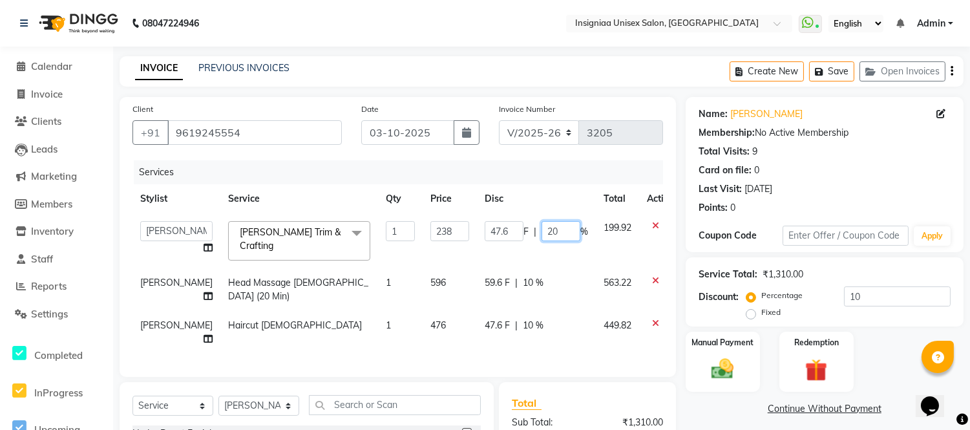
click at [541, 235] on input "20" at bounding box center [560, 231] width 39 height 20
type input "2"
type input "19"
click at [870, 165] on div "Card on file: 0" at bounding box center [824, 170] width 252 height 14
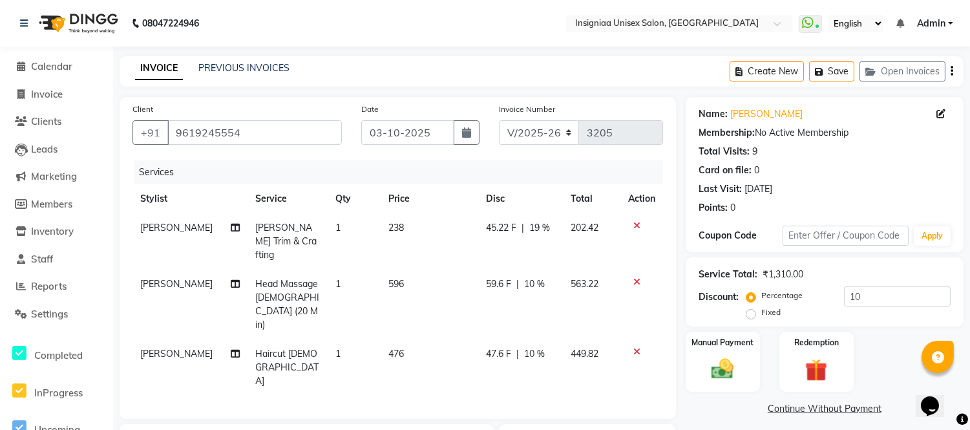
click at [533, 277] on span "10 %" at bounding box center [534, 284] width 21 height 14
select select "58134"
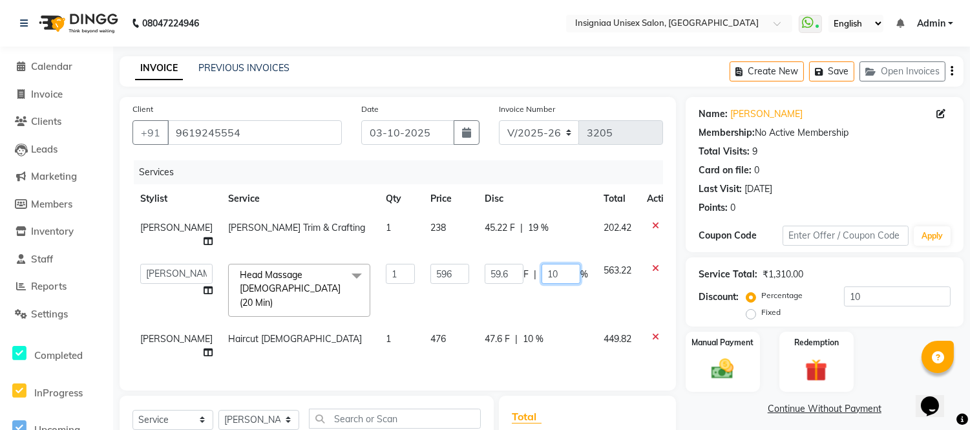
click at [541, 272] on input "10" at bounding box center [560, 274] width 39 height 20
type input "1"
type input "10"
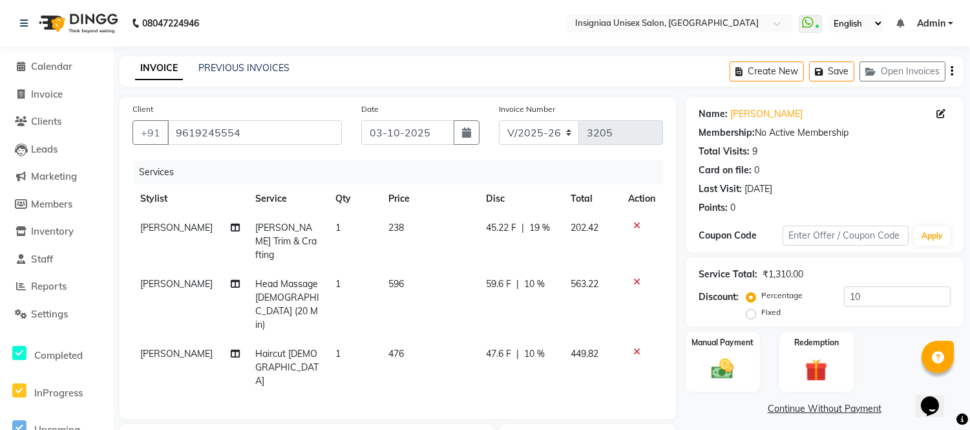
click at [511, 339] on td "47.6 F | 10 %" at bounding box center [520, 367] width 85 height 56
select select "58134"
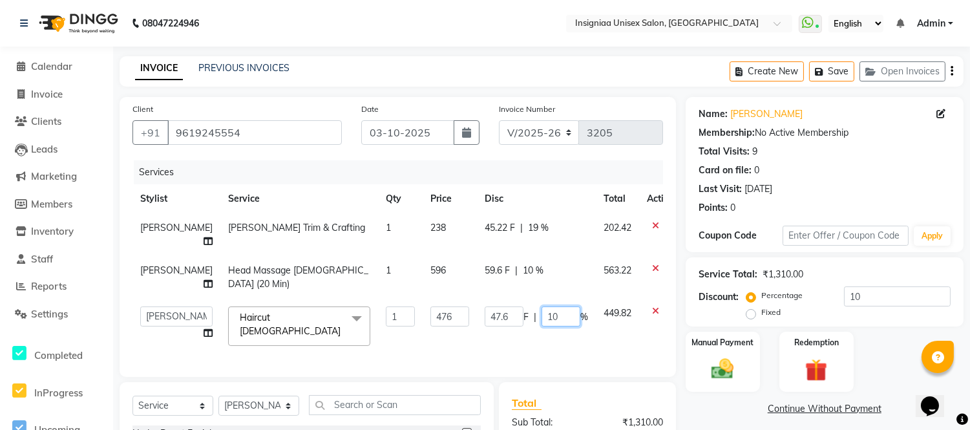
click at [541, 315] on input "10" at bounding box center [560, 316] width 39 height 20
type input "19"
click at [896, 190] on div "Last Visit: [DATE]" at bounding box center [824, 189] width 252 height 14
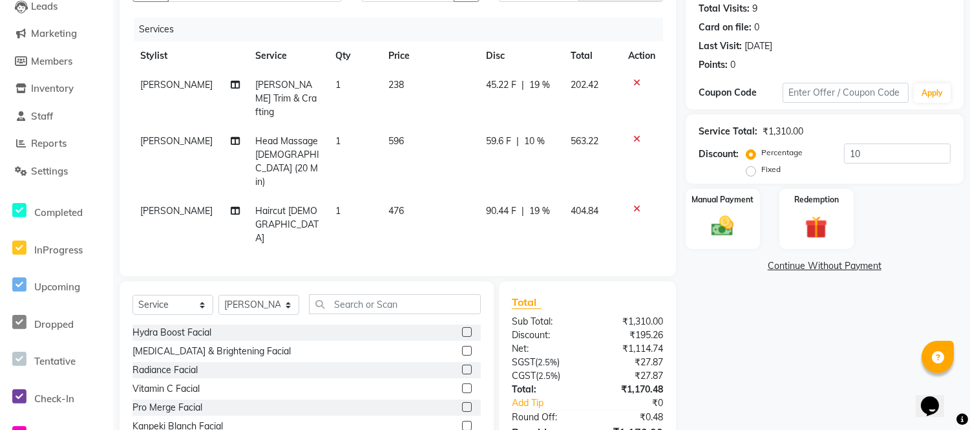
scroll to position [160, 0]
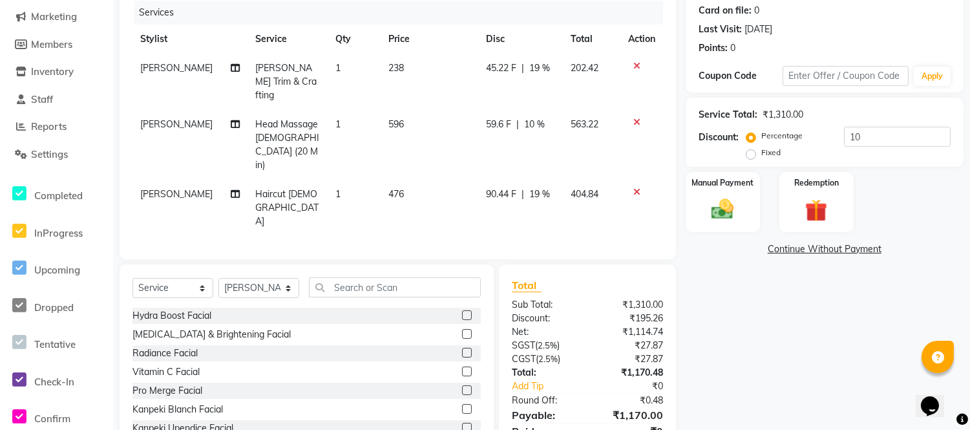
click at [455, 110] on td "596" at bounding box center [429, 145] width 98 height 70
select select "58134"
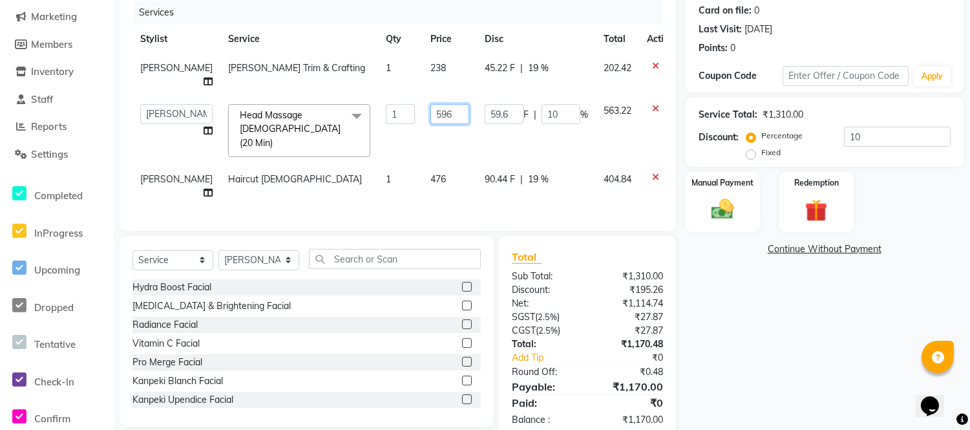
click at [430, 114] on input "596" at bounding box center [449, 114] width 39 height 20
type input "5"
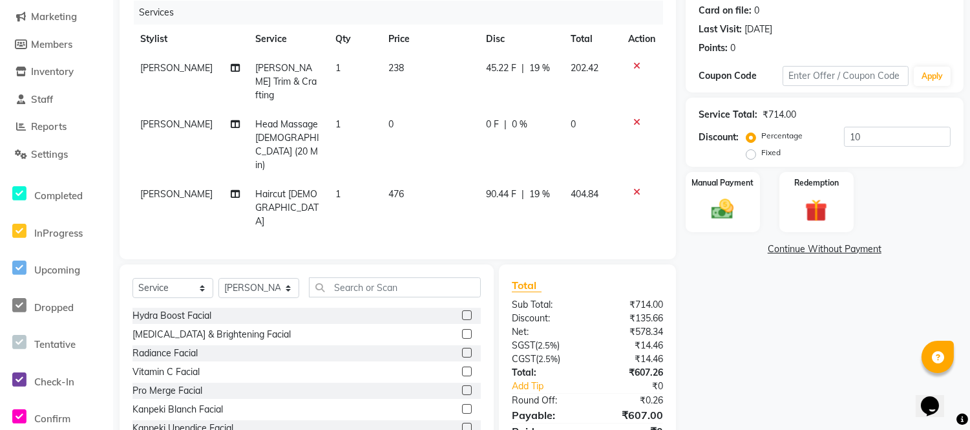
click at [307, 121] on td "Head Massage [DEMOGRAPHIC_DATA] (20 Min)" at bounding box center [287, 145] width 80 height 70
select select "58134"
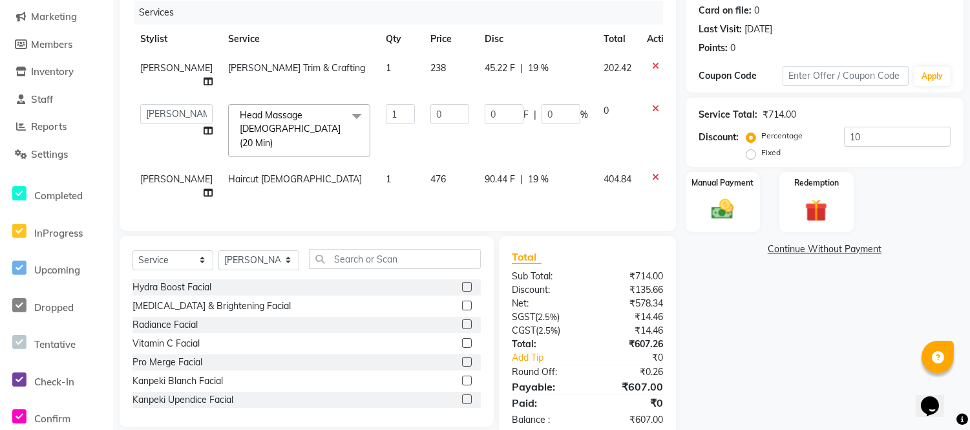
click at [344, 112] on span at bounding box center [357, 116] width 26 height 25
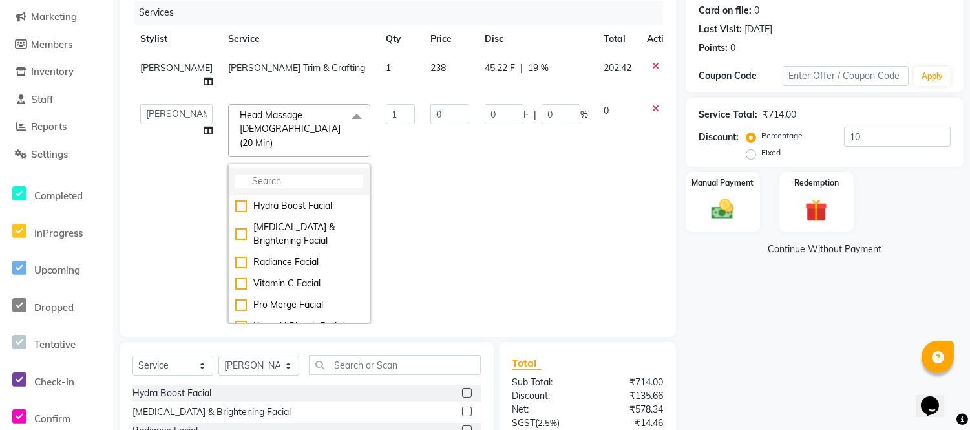
click at [263, 180] on input "multiselect-search" at bounding box center [299, 181] width 128 height 14
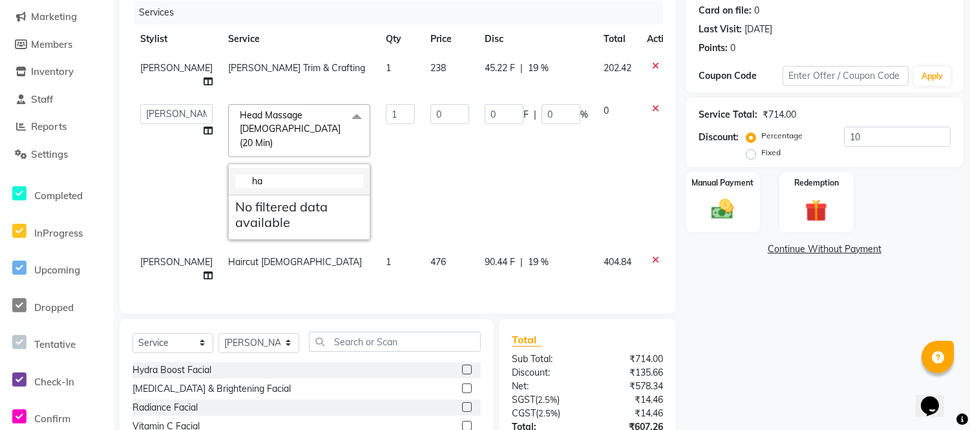
type input "h"
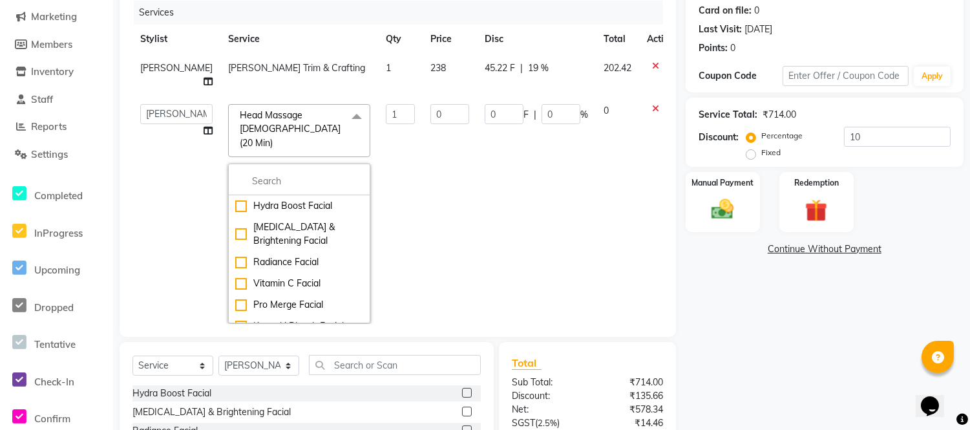
click at [647, 113] on div at bounding box center [660, 108] width 27 height 9
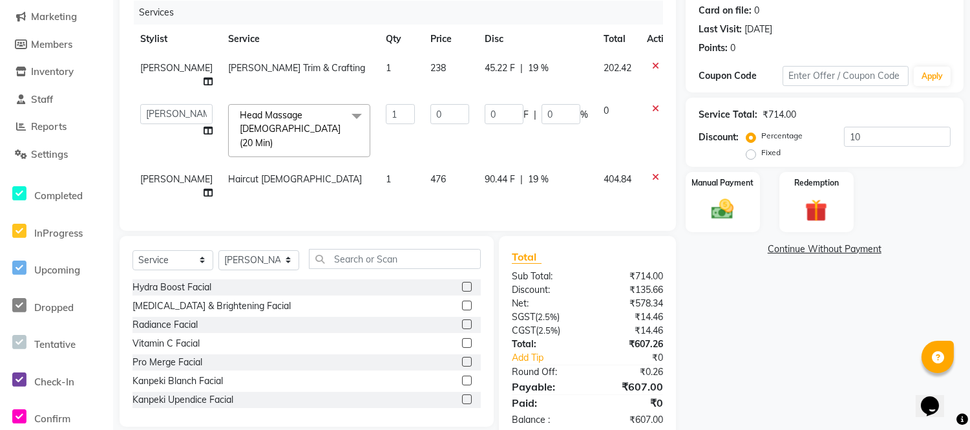
click at [652, 107] on icon at bounding box center [655, 108] width 7 height 9
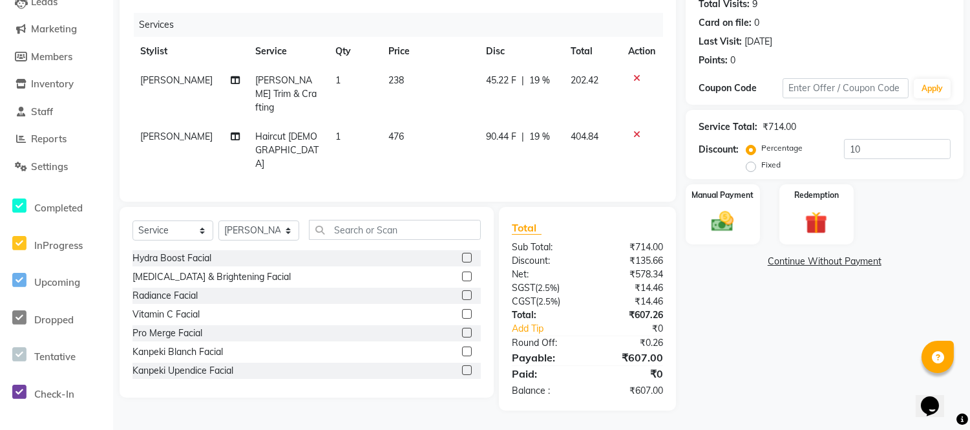
scroll to position [117, 0]
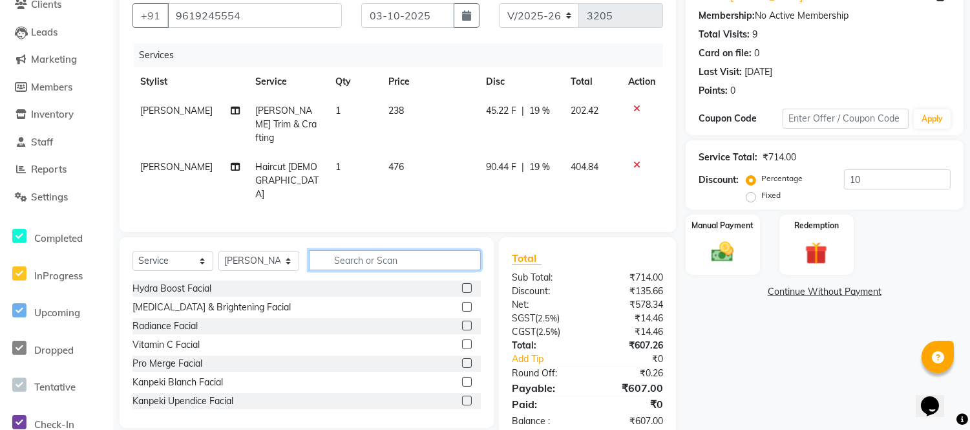
click at [368, 250] on input "text" at bounding box center [395, 260] width 172 height 20
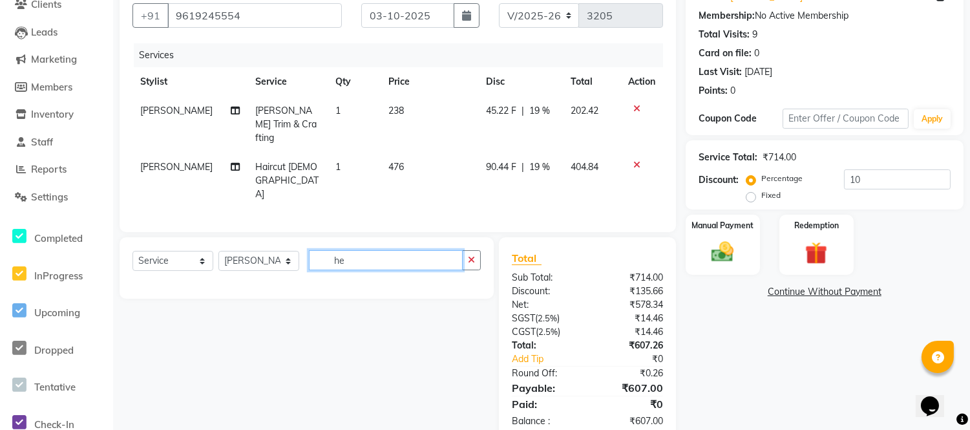
type input "h"
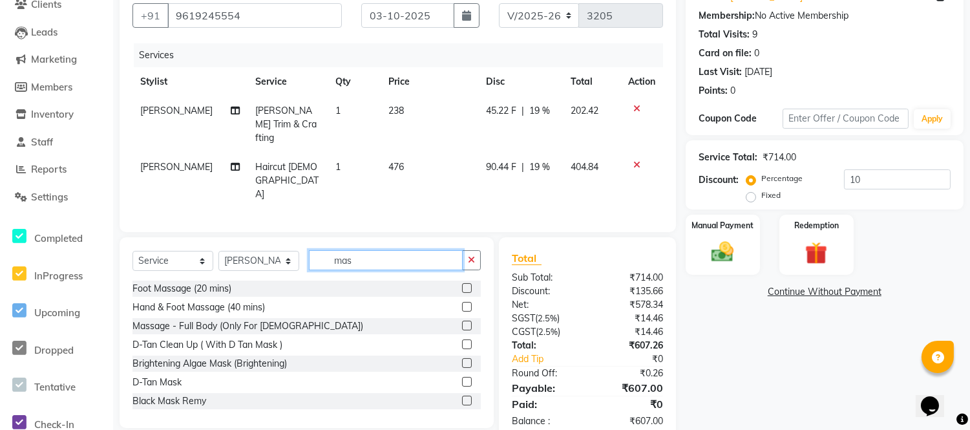
click at [369, 250] on input "mas" at bounding box center [386, 260] width 154 height 20
type input "m"
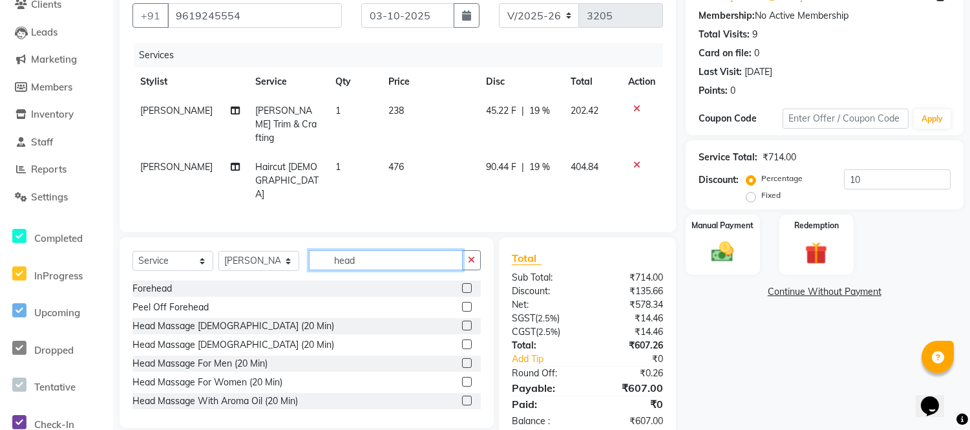
type input "head"
click at [462, 358] on label at bounding box center [467, 363] width 10 height 10
click at [462, 359] on input "checkbox" at bounding box center [466, 363] width 8 height 8
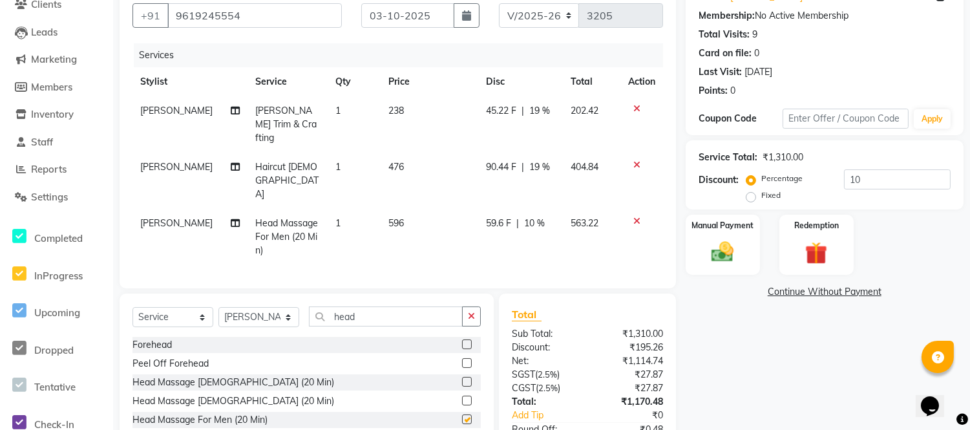
checkbox input "false"
click at [413, 209] on td "596" at bounding box center [429, 237] width 98 height 56
select select "58134"
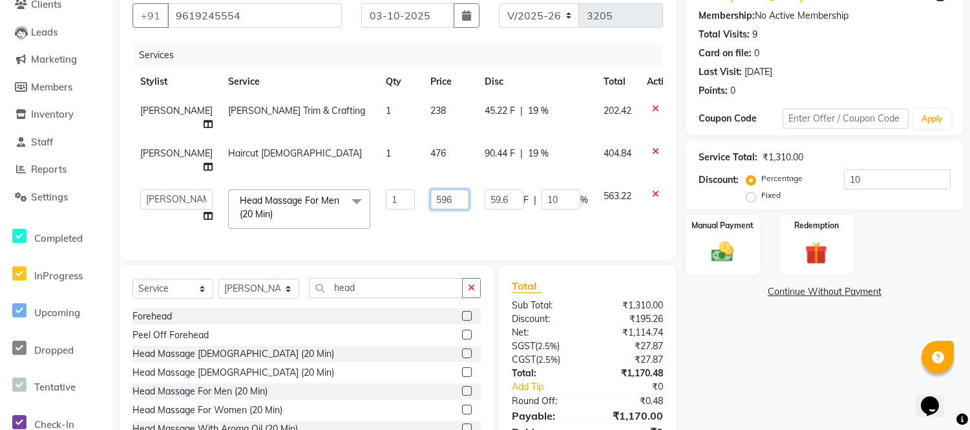
click at [433, 203] on input "596" at bounding box center [449, 199] width 39 height 20
type input "5"
type input "6"
type input "850"
click at [771, 357] on div "Name: [PERSON_NAME] Membership: No Active Membership Total Visits: 9 Card on fi…" at bounding box center [828, 224] width 287 height 488
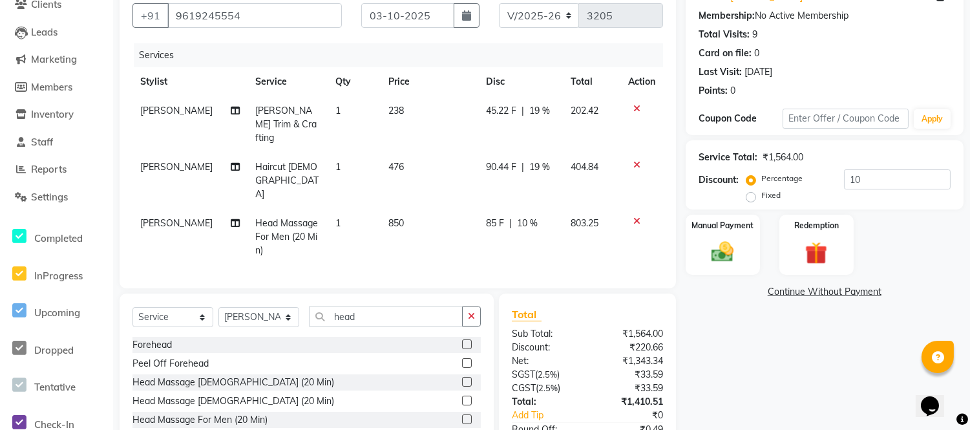
click at [532, 216] on span "10 %" at bounding box center [527, 223] width 21 height 14
select select "58134"
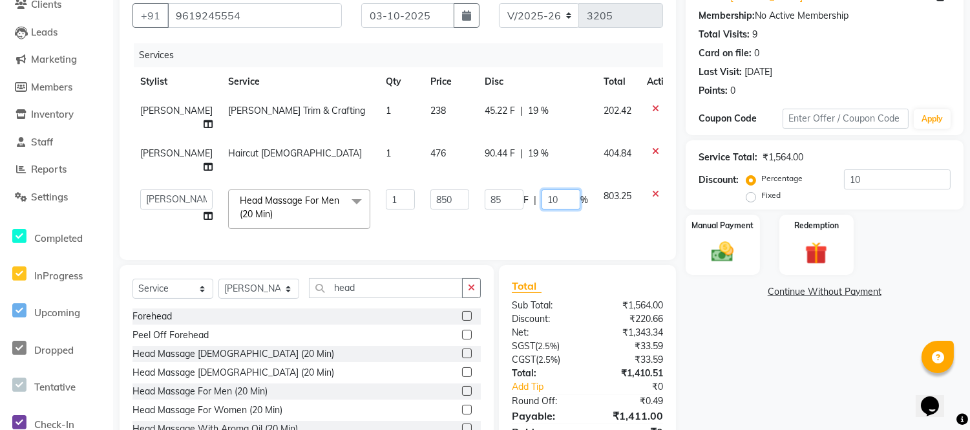
click at [541, 197] on input "10" at bounding box center [560, 199] width 39 height 20
type input "1"
type input "20"
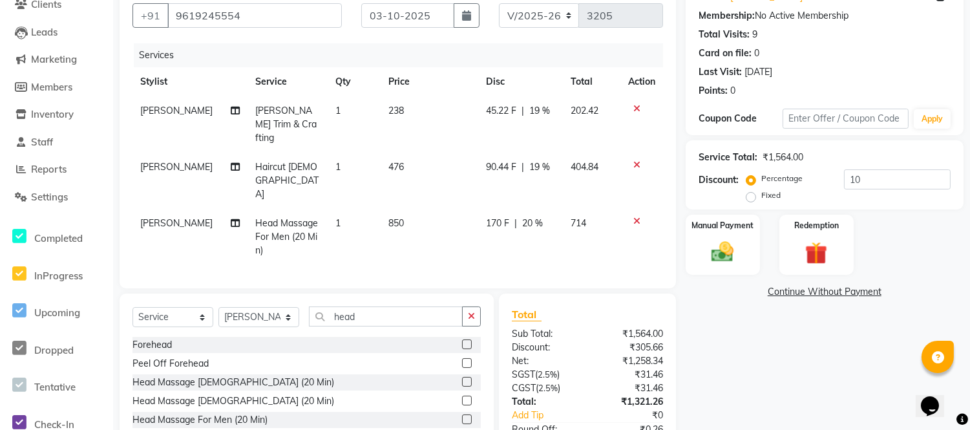
click at [750, 358] on div "Name: [PERSON_NAME] Membership: No Active Membership Total Visits: 9 Card on fi…" at bounding box center [828, 238] width 287 height 517
click at [421, 209] on td "850" at bounding box center [429, 237] width 98 height 56
select select "58134"
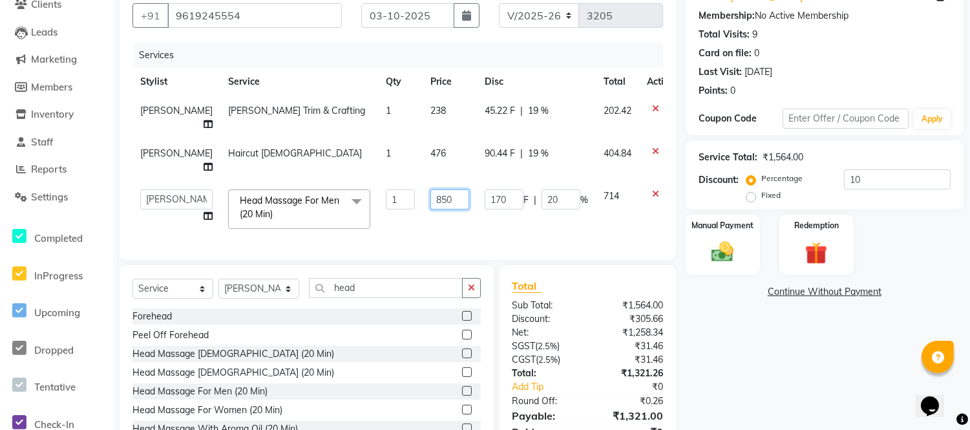
click at [430, 204] on input "850" at bounding box center [449, 199] width 39 height 20
type input "845"
click at [764, 334] on div "Name: [PERSON_NAME] Membership: No Active Membership Total Visits: 9 Card on fi…" at bounding box center [828, 224] width 287 height 488
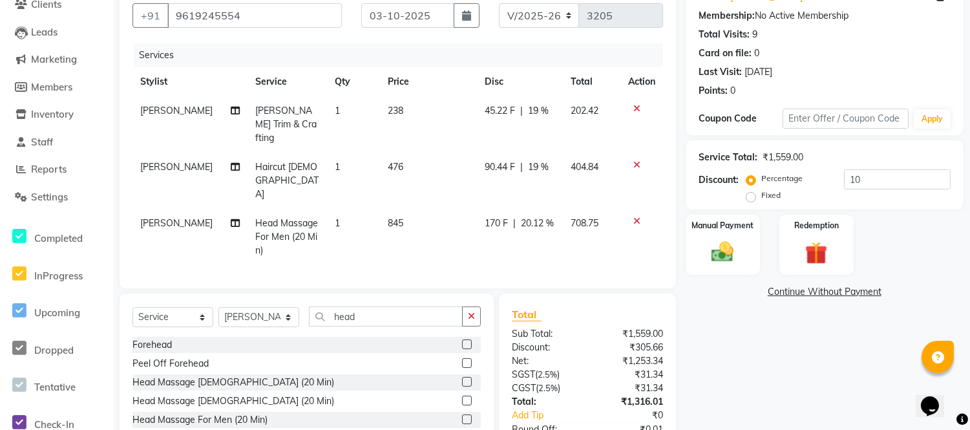
click at [408, 209] on td "845" at bounding box center [428, 237] width 97 height 56
select select "58134"
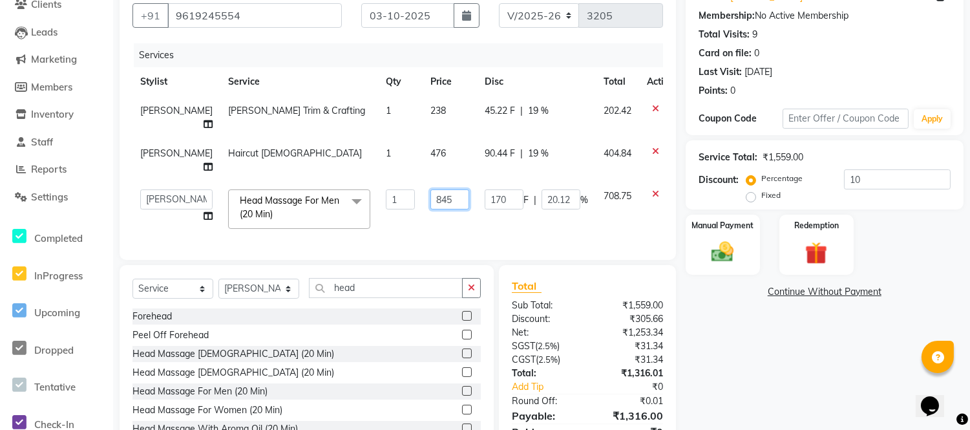
click at [430, 195] on input "845" at bounding box center [449, 199] width 39 height 20
type input "842"
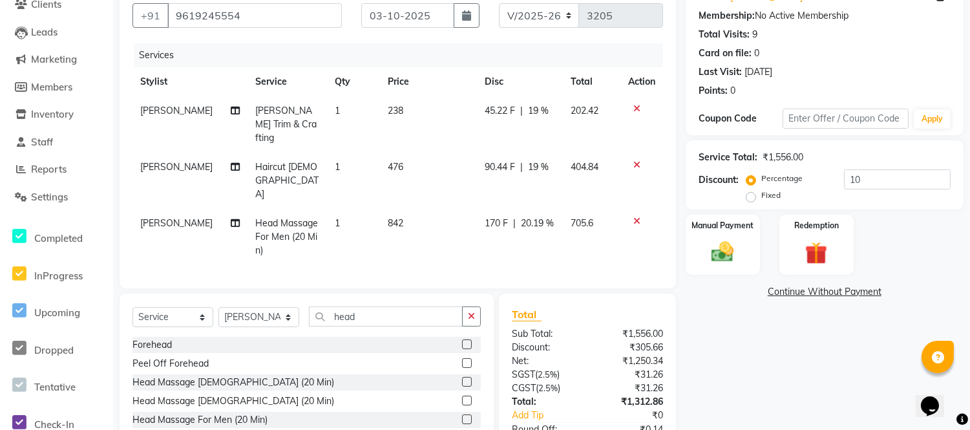
click at [760, 332] on div "Name: [PERSON_NAME] Membership: No Active Membership Total Visits: 9 Card on fi…" at bounding box center [828, 238] width 287 height 517
click at [421, 209] on td "842" at bounding box center [428, 237] width 97 height 56
select select "58134"
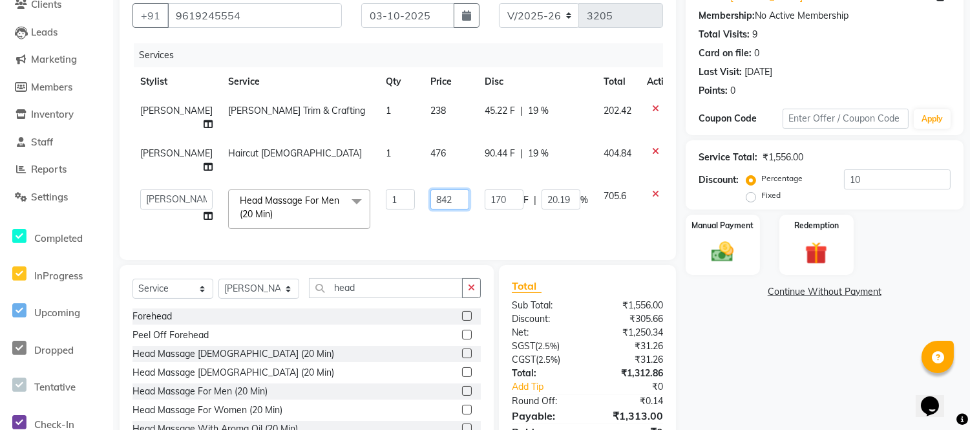
click at [430, 194] on input "842" at bounding box center [449, 199] width 39 height 20
type input "840"
click at [822, 342] on div "Name: [PERSON_NAME] Membership: No Active Membership Total Visits: 9 Card on fi…" at bounding box center [828, 224] width 287 height 488
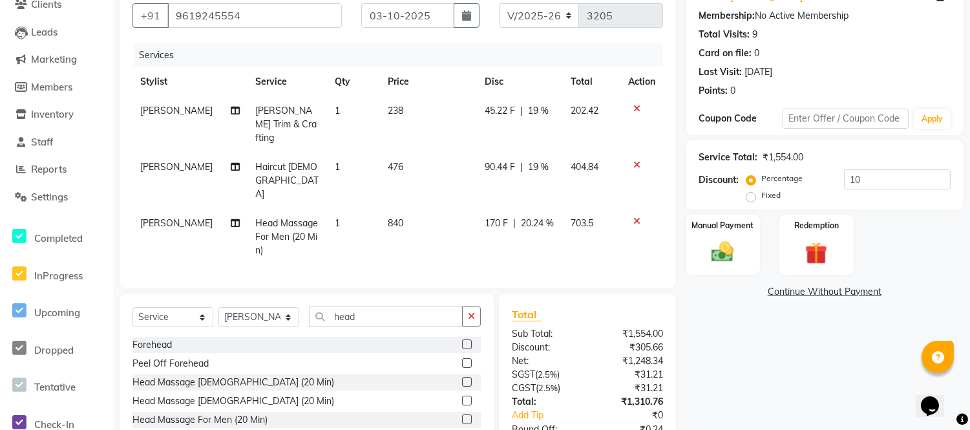
scroll to position [173, 0]
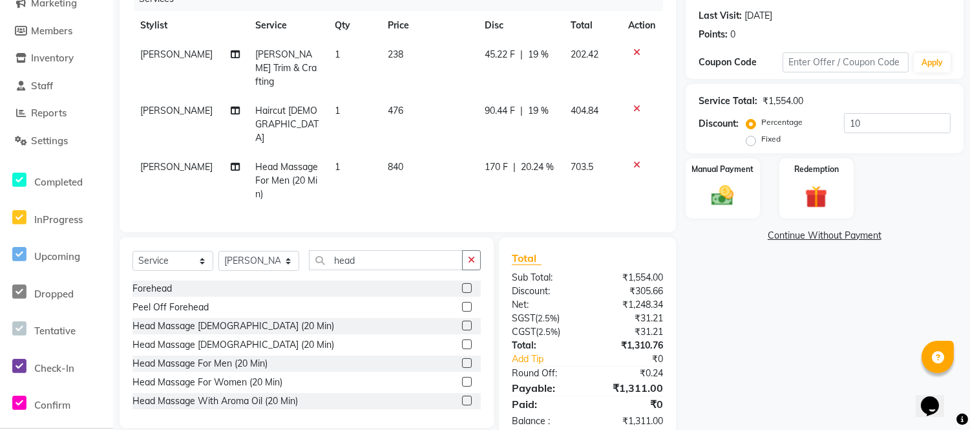
click at [400, 152] on td "840" at bounding box center [428, 180] width 97 height 56
select select "58134"
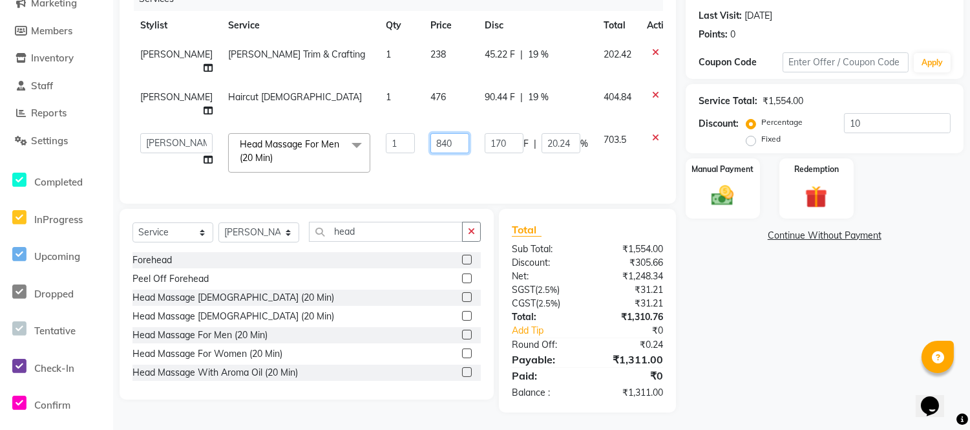
click at [430, 143] on input "840" at bounding box center [449, 143] width 39 height 20
type input "838"
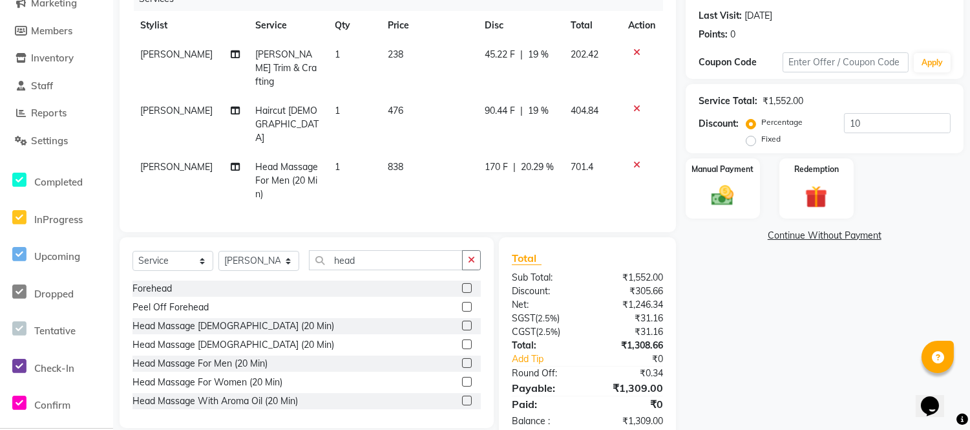
click at [738, 289] on div "Name: [PERSON_NAME] Membership: No Active Membership Total Visits: 9 Card on fi…" at bounding box center [828, 182] width 287 height 517
click at [722, 200] on img at bounding box center [722, 195] width 38 height 27
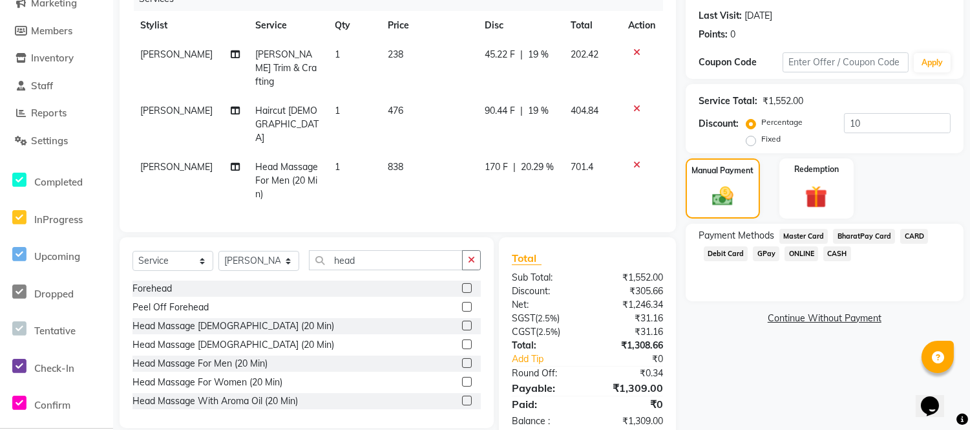
click at [915, 237] on span "CARD" at bounding box center [914, 236] width 28 height 15
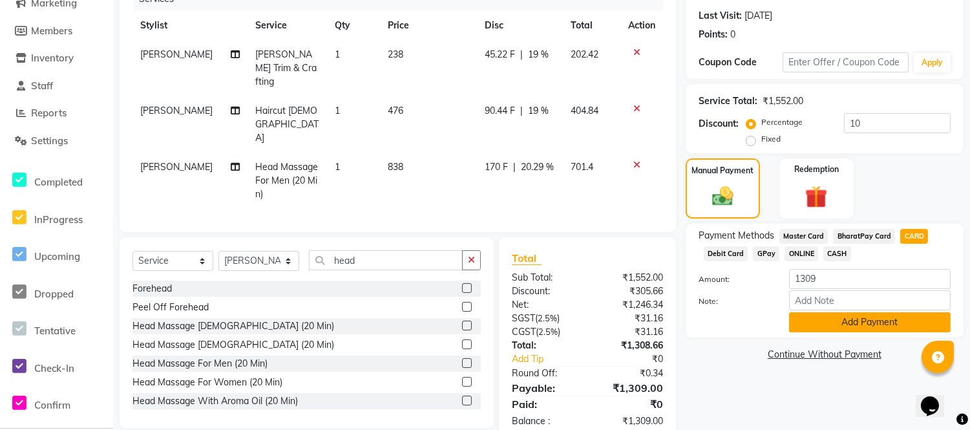
click at [844, 321] on button "Add Payment" at bounding box center [869, 322] width 161 height 20
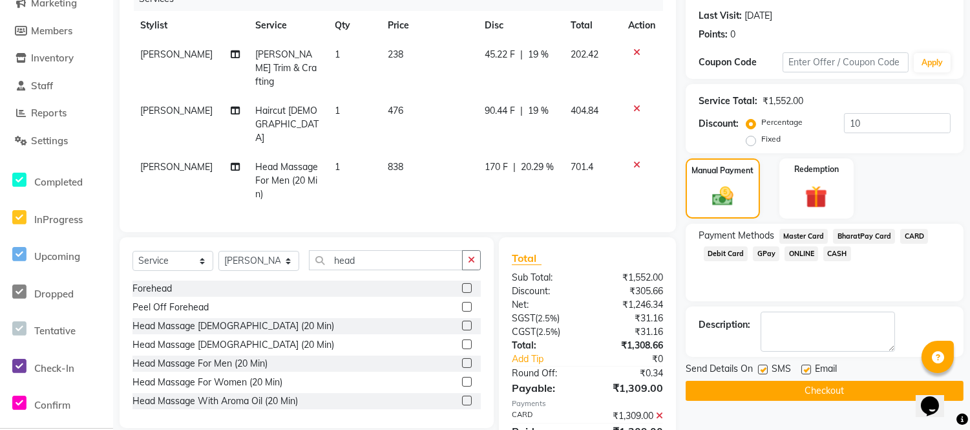
scroll to position [200, 0]
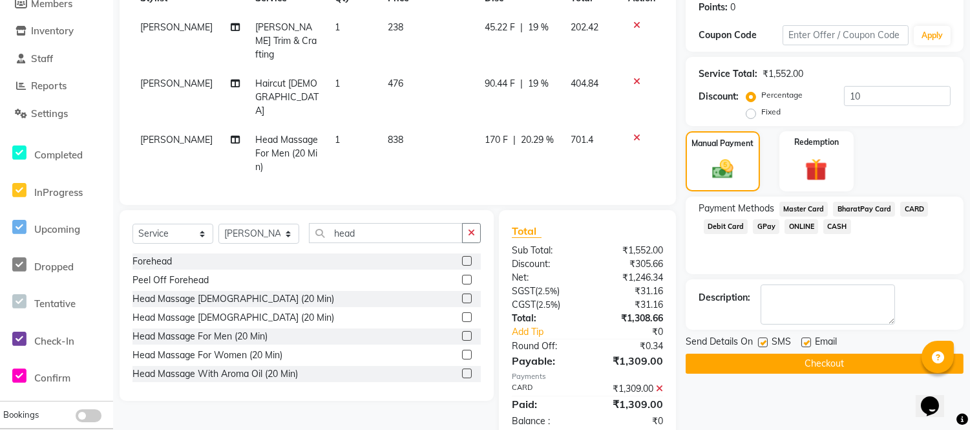
click at [808, 341] on label at bounding box center [806, 342] width 10 height 10
click at [808, 341] on input "checkbox" at bounding box center [805, 342] width 8 height 8
checkbox input "false"
click at [765, 343] on label at bounding box center [763, 342] width 10 height 10
click at [765, 343] on input "checkbox" at bounding box center [762, 342] width 8 height 8
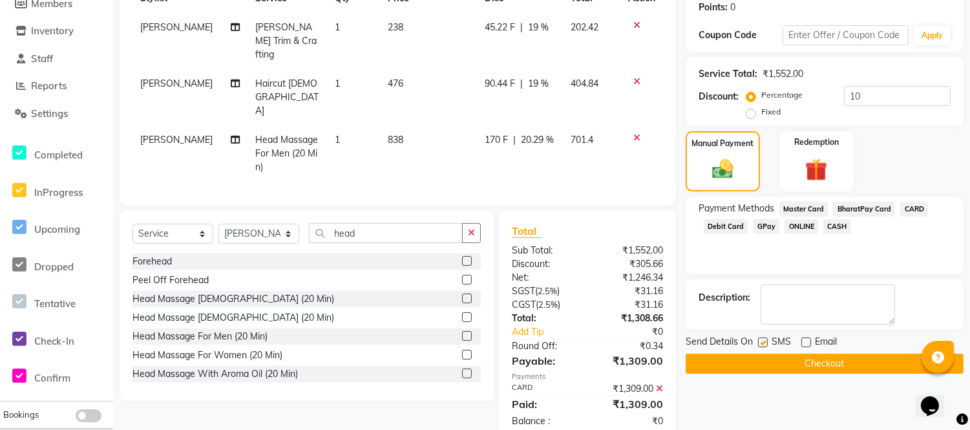
checkbox input "false"
click at [822, 368] on button "Checkout" at bounding box center [824, 363] width 278 height 20
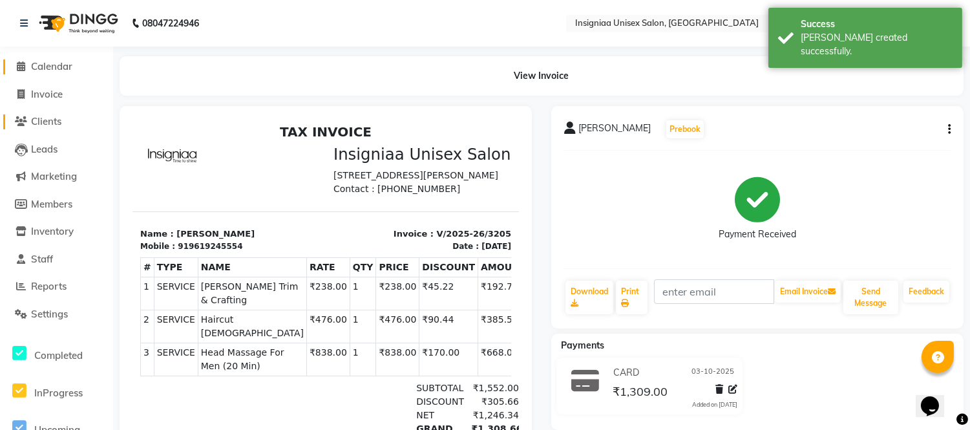
drag, startPoint x: 56, startPoint y: 67, endPoint x: 82, endPoint y: 125, distance: 64.5
click at [56, 67] on span "Calendar" at bounding box center [51, 66] width 41 height 12
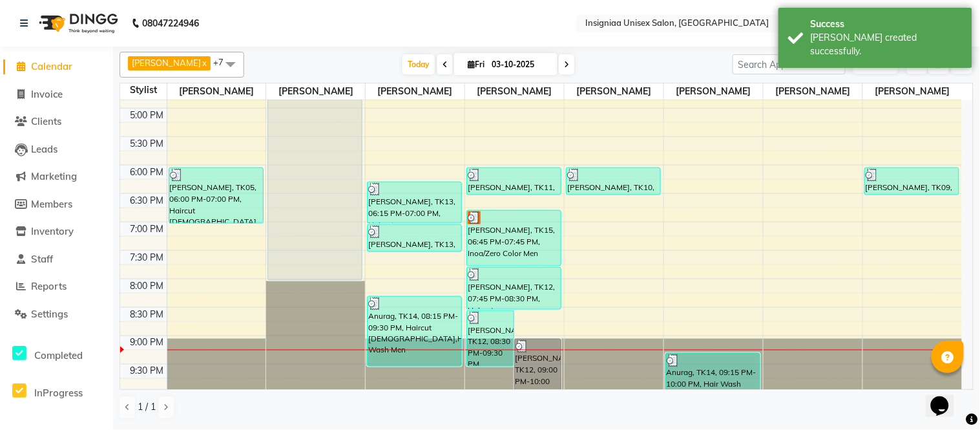
scroll to position [396, 0]
